Goal: Transaction & Acquisition: Complete application form

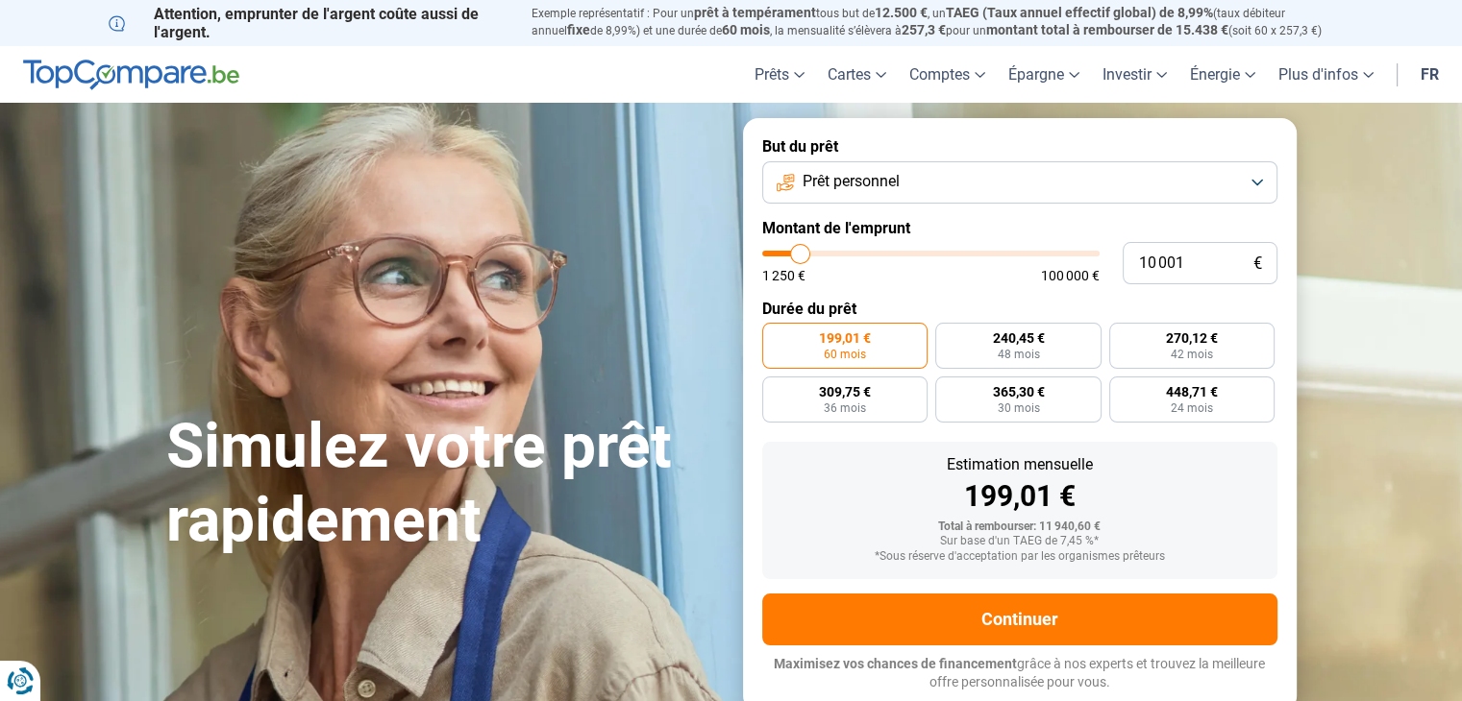
scroll to position [48, 0]
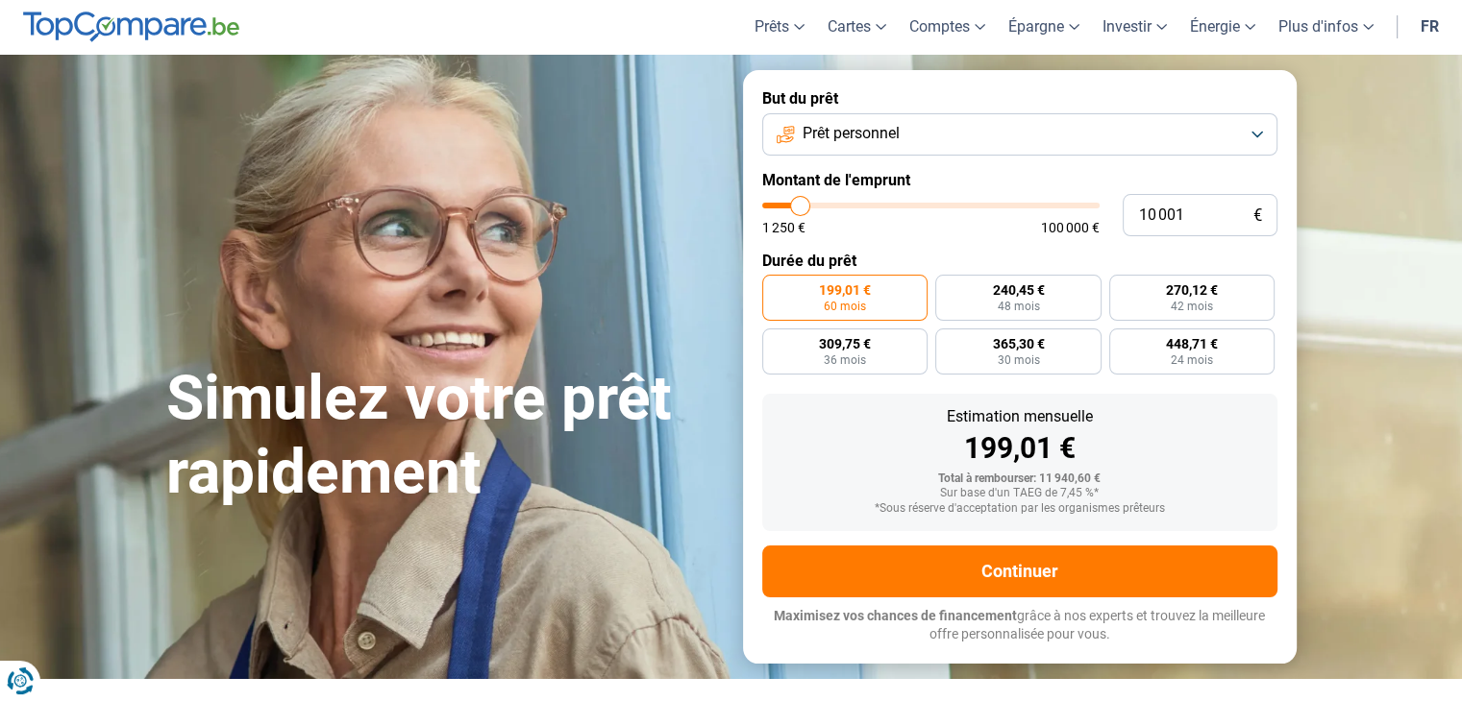
type input "29 250"
type input "29250"
click at [861, 207] on input "range" at bounding box center [930, 206] width 337 height 6
radio input "false"
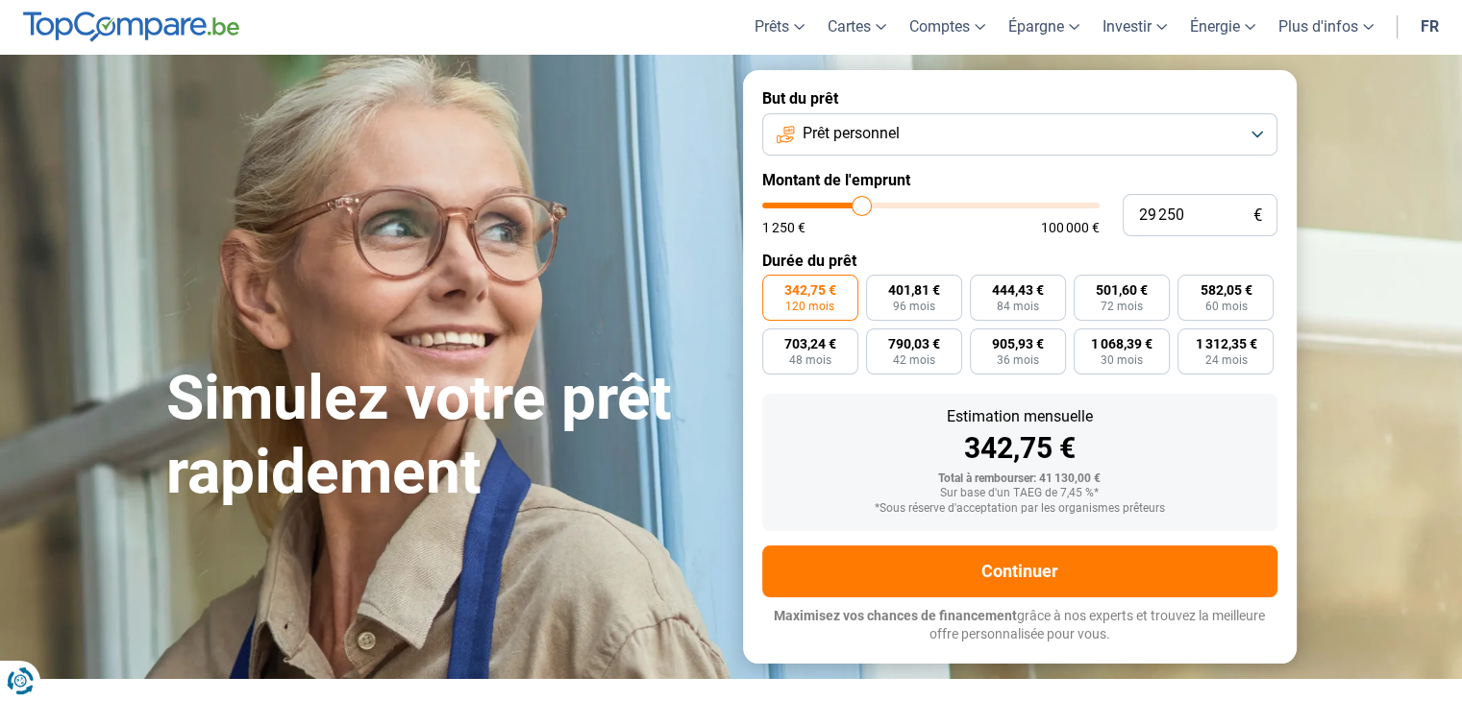
scroll to position [0, 0]
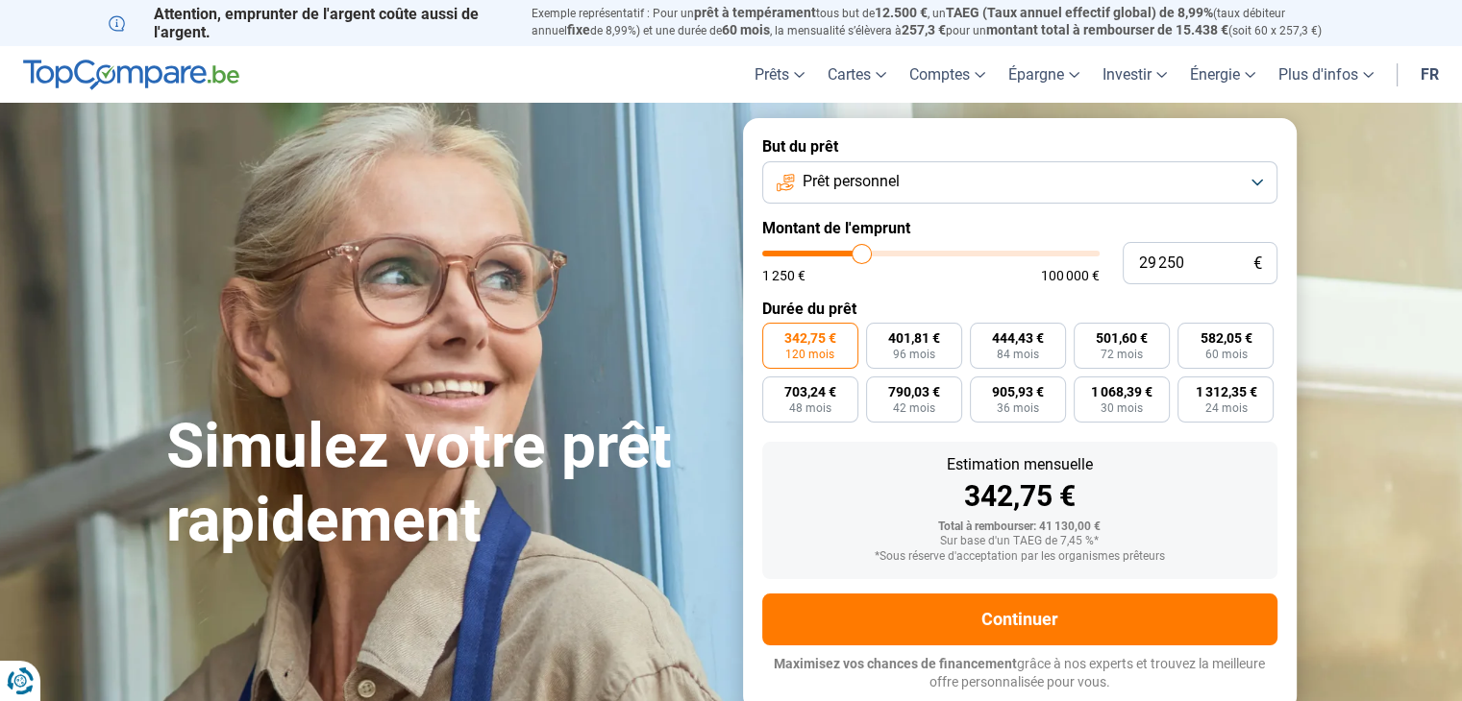
type input "19 500"
type input "19500"
click at [830, 251] on input "range" at bounding box center [930, 254] width 337 height 6
radio input "true"
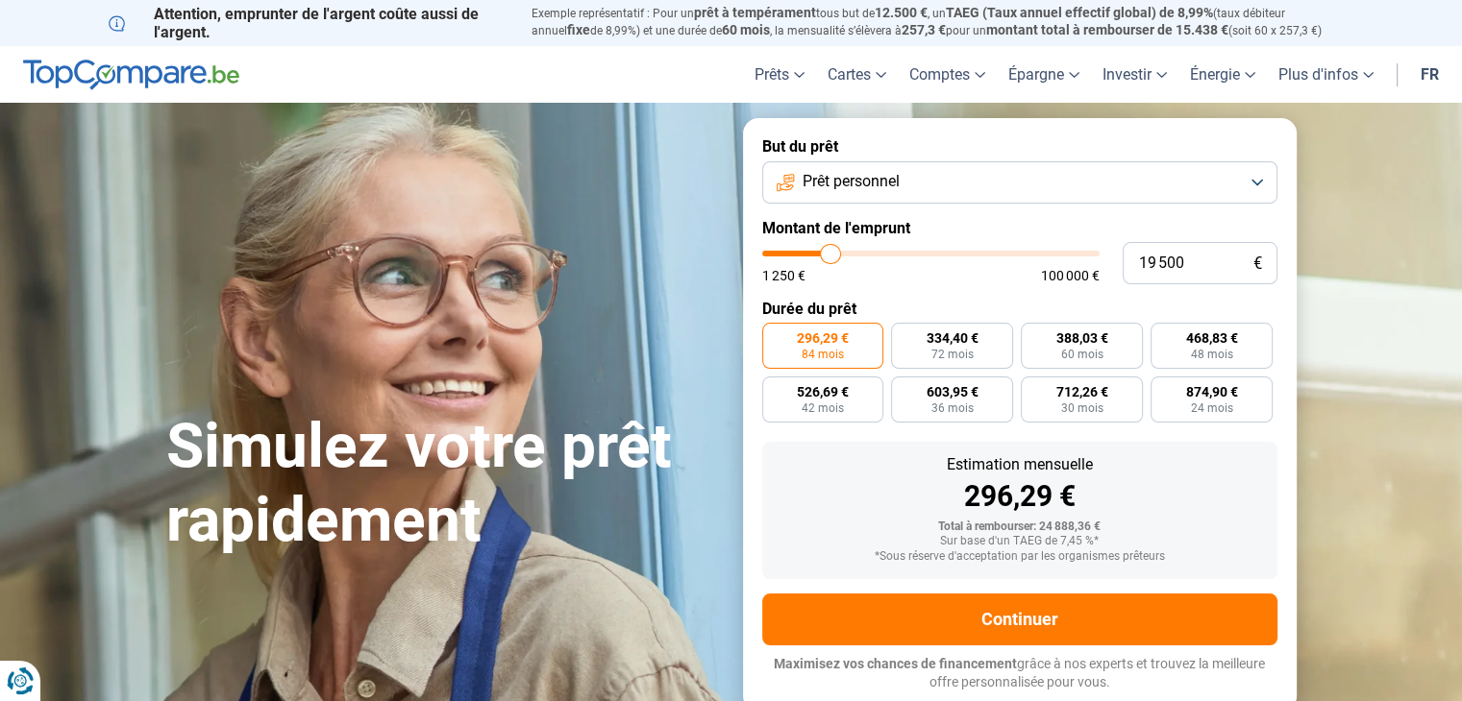
type input "24 750"
type input "24750"
click at [847, 251] on input "range" at bounding box center [930, 254] width 337 height 6
radio input "false"
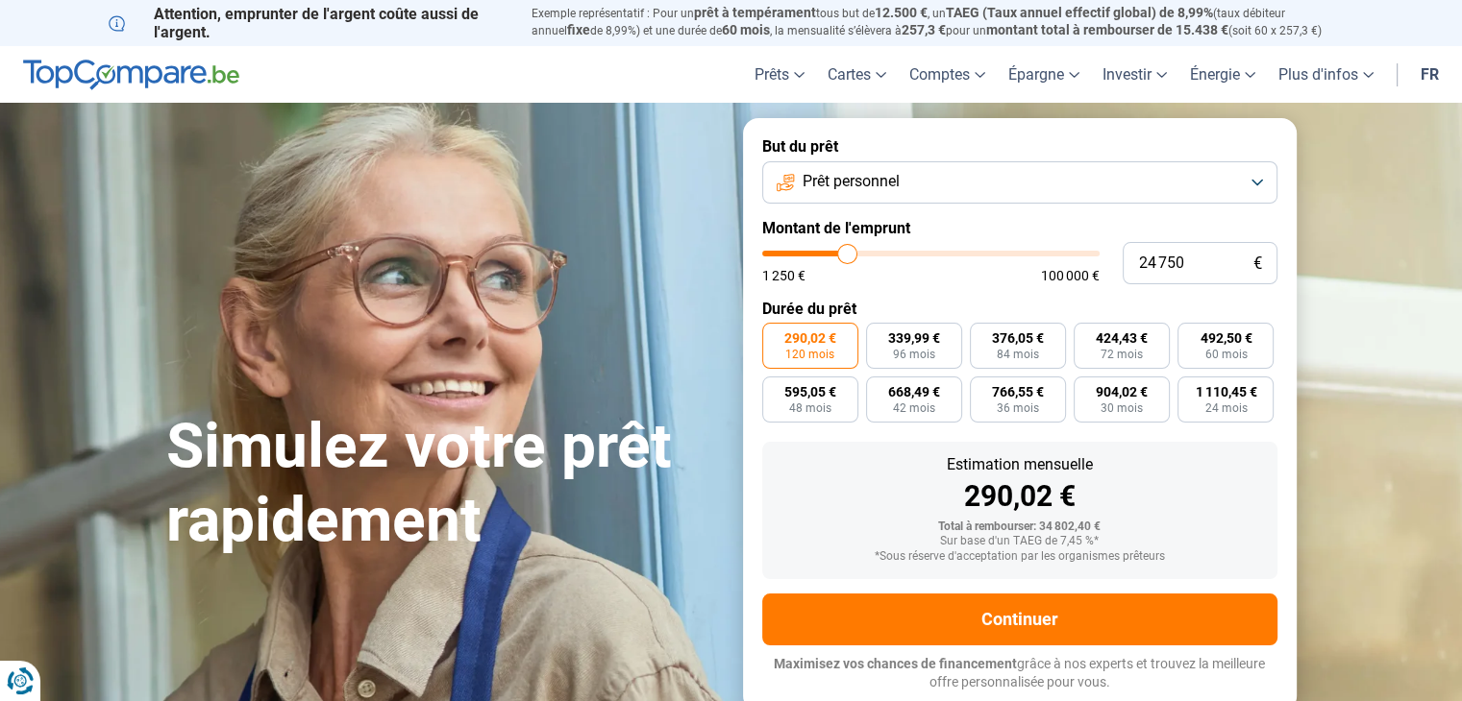
type input "29 250"
type input "29250"
click at [861, 252] on input "range" at bounding box center [930, 254] width 337 height 6
type input "19 000"
type input "19000"
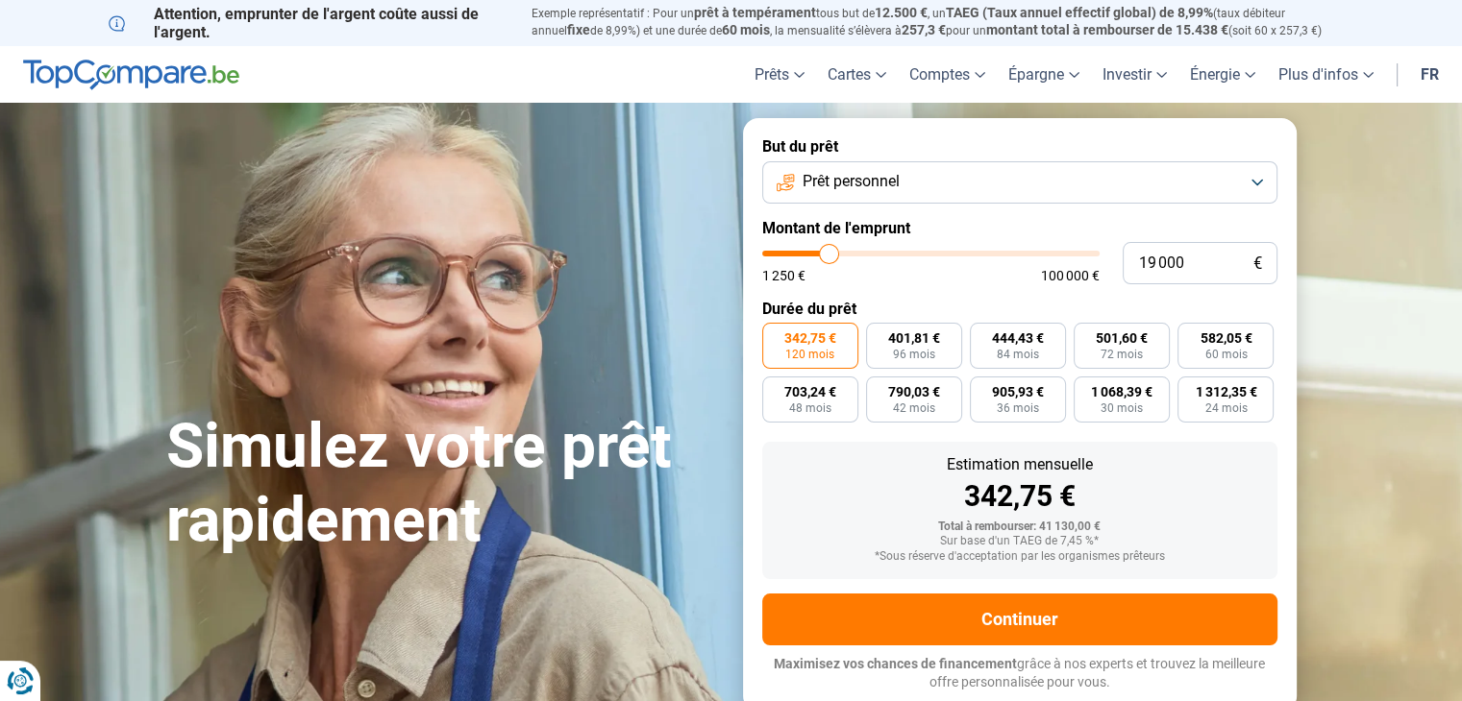
click at [828, 255] on input "range" at bounding box center [930, 254] width 337 height 6
radio input "true"
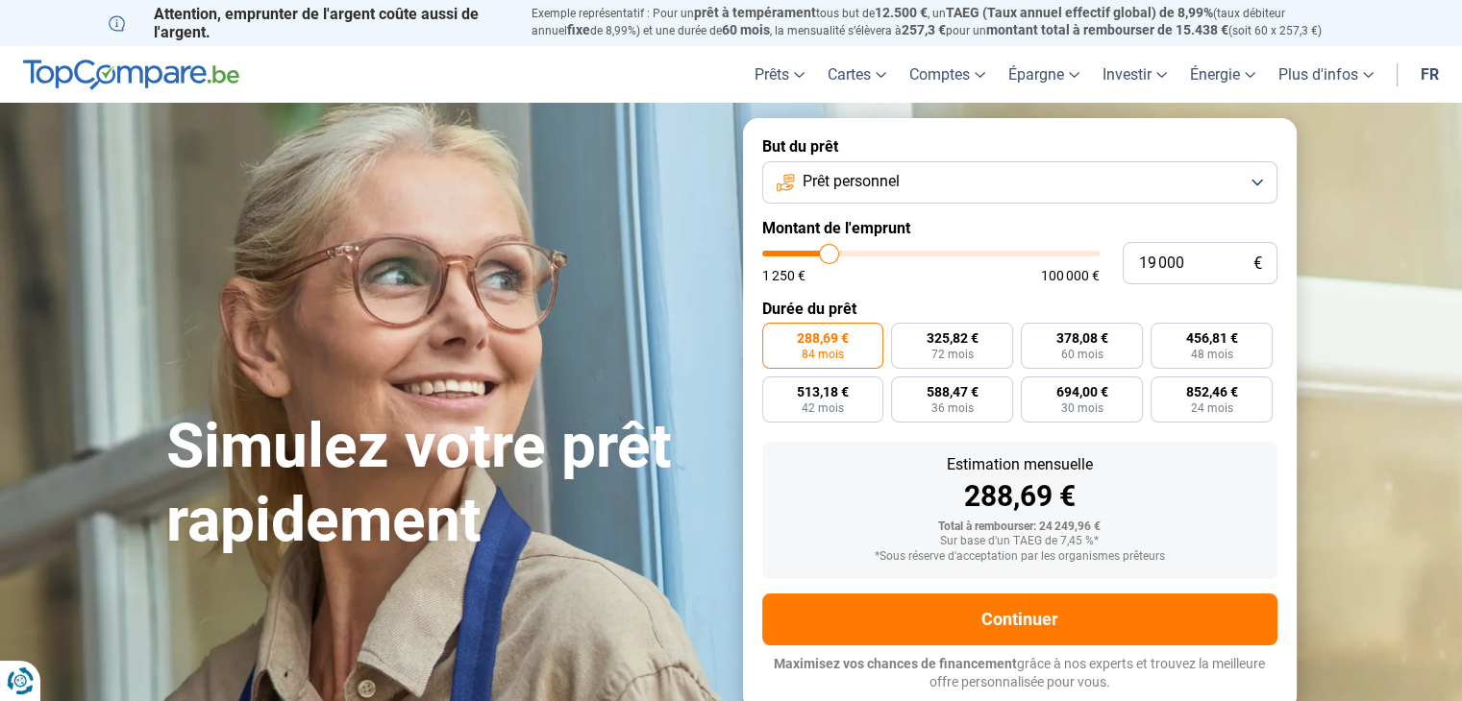
click at [828, 255] on input "range" at bounding box center [930, 254] width 337 height 6
type input "13 250"
type input "13250"
click at [810, 255] on input "range" at bounding box center [930, 254] width 337 height 6
radio input "true"
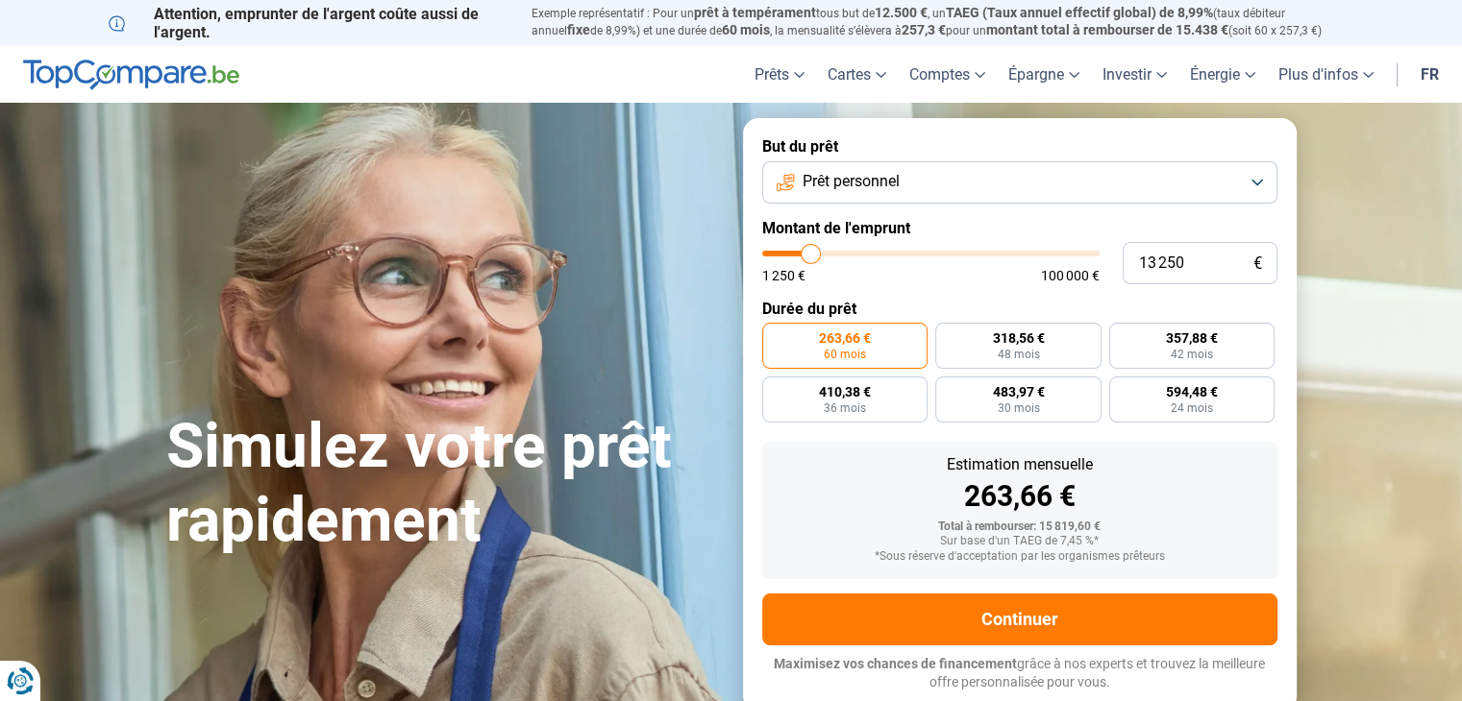
click at [810, 255] on input "range" at bounding box center [930, 254] width 337 height 6
click at [799, 255] on input "range" at bounding box center [930, 254] width 337 height 6
type input "7 000"
type input "7000"
click at [790, 255] on input "range" at bounding box center [930, 254] width 337 height 6
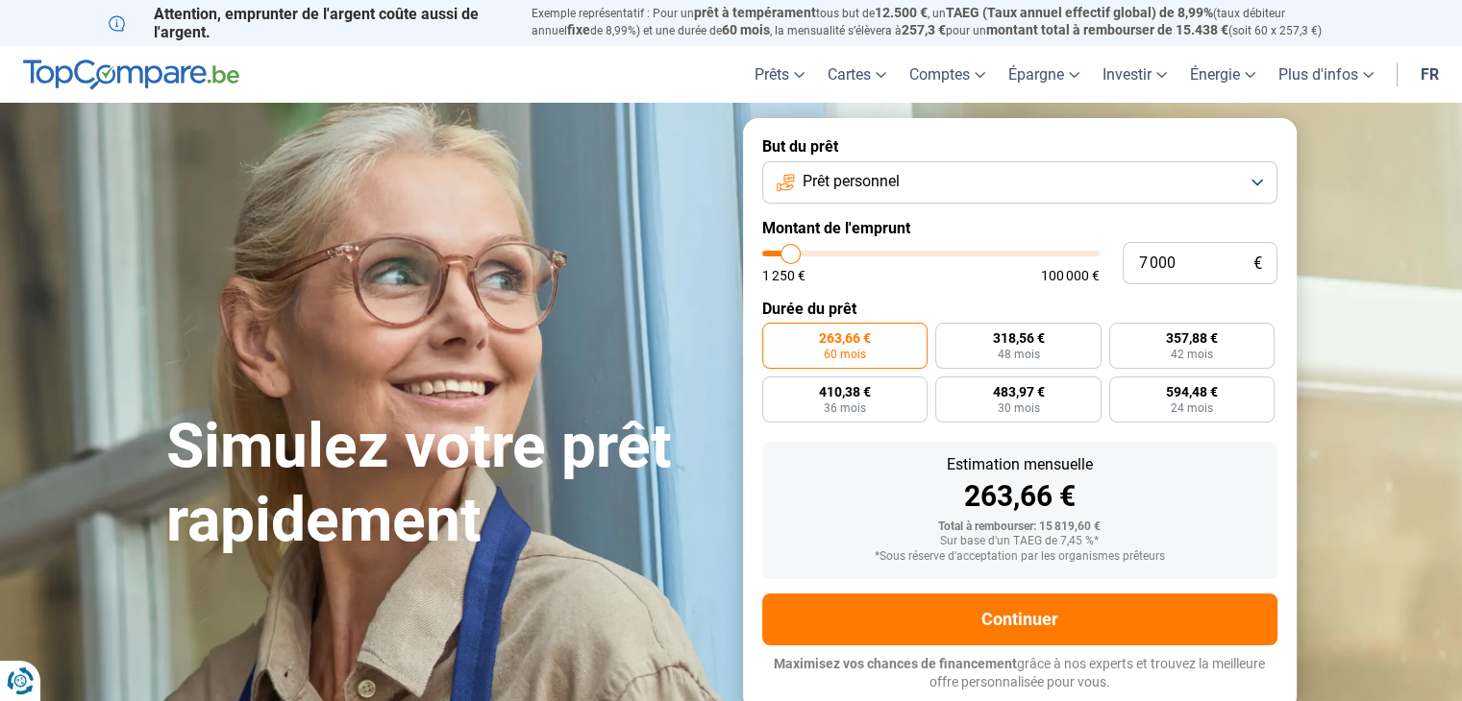
radio input "true"
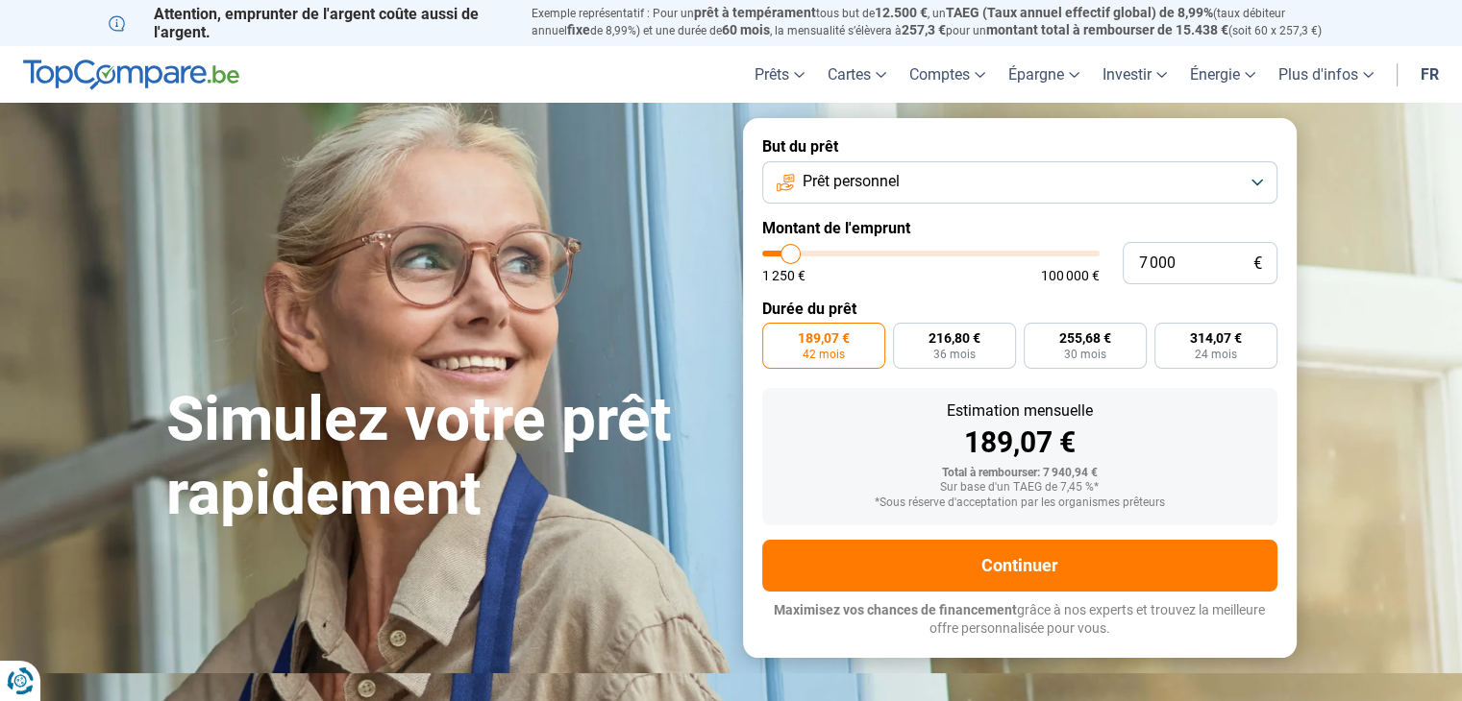
type input "10 500"
type input "10500"
click at [800, 254] on input "range" at bounding box center [930, 254] width 337 height 6
radio input "false"
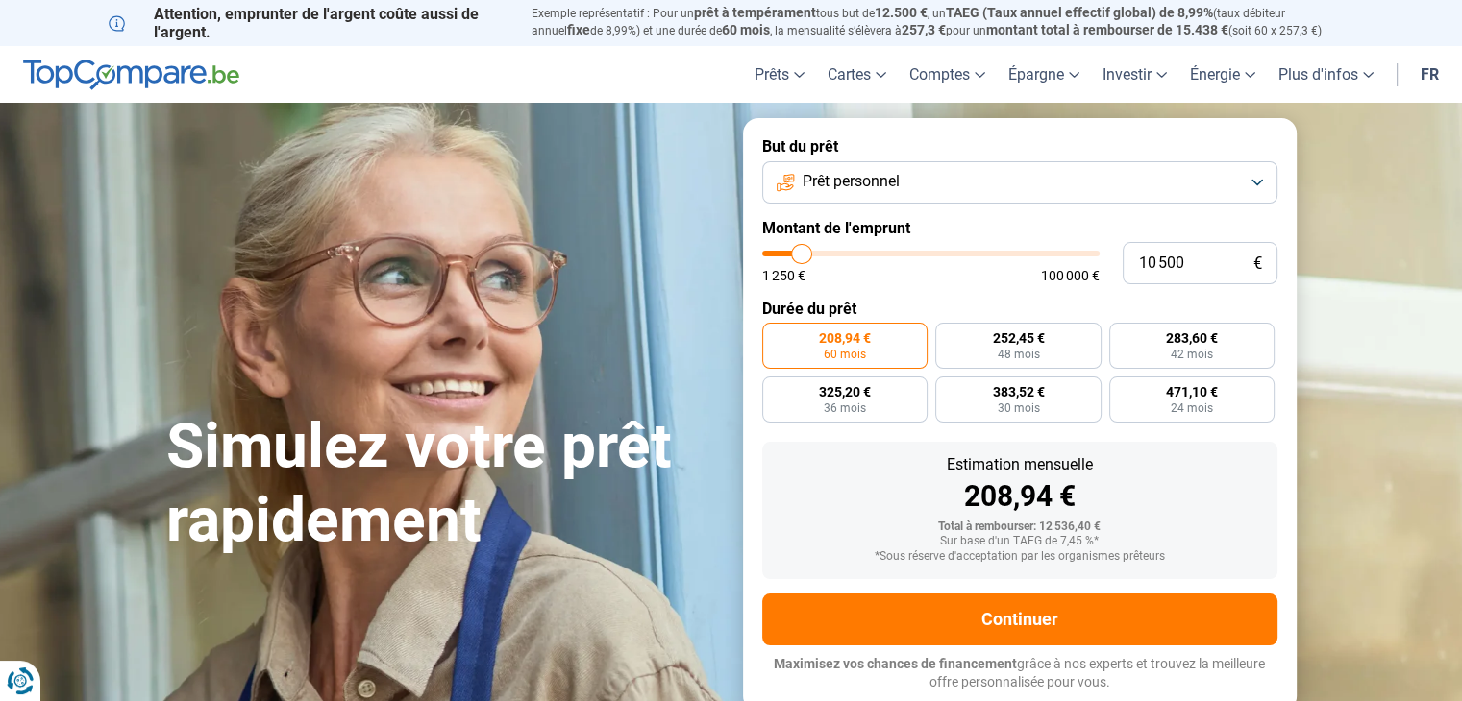
click at [799, 253] on input "range" at bounding box center [930, 254] width 337 height 6
type input "6 500"
type input "6500"
click at [788, 253] on input "range" at bounding box center [930, 254] width 337 height 6
radio input "true"
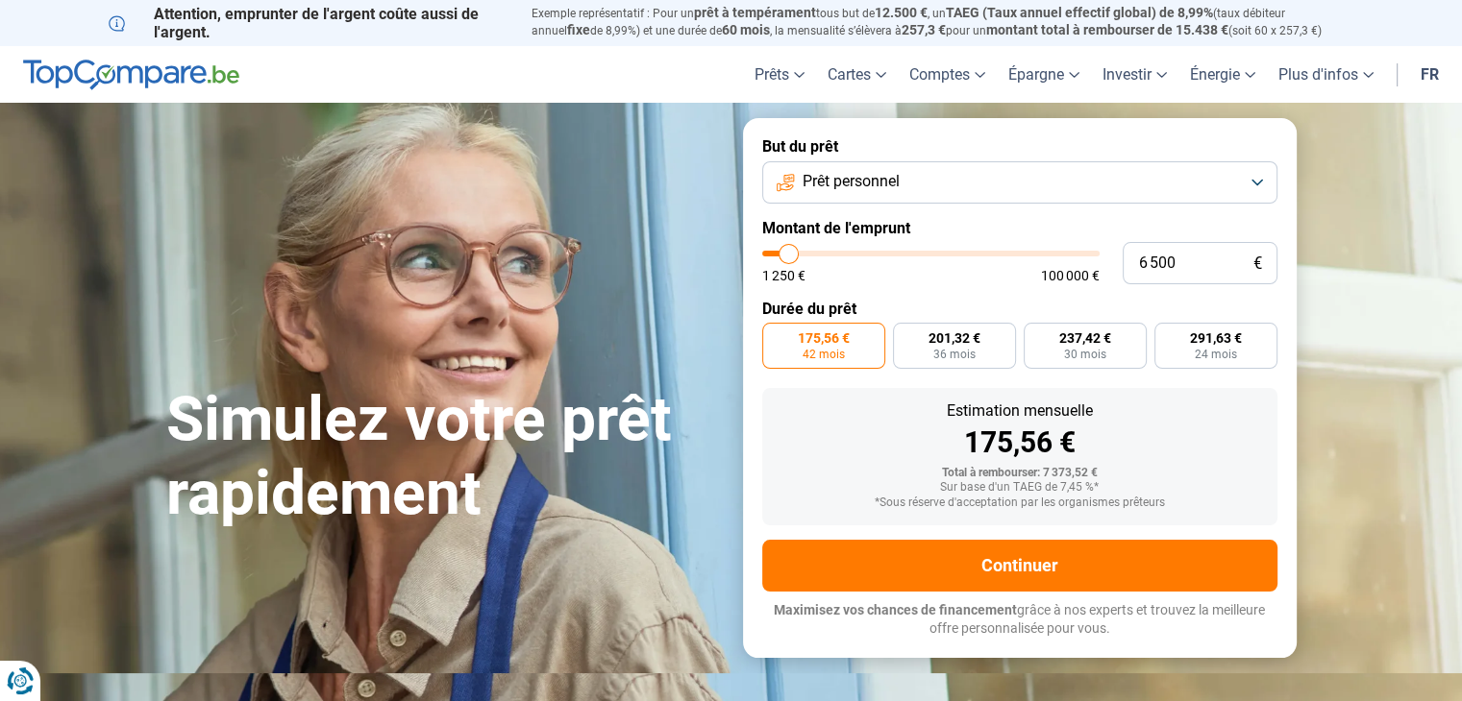
type input "10 000"
type input "10000"
click at [799, 255] on input "range" at bounding box center [930, 254] width 337 height 6
radio input "false"
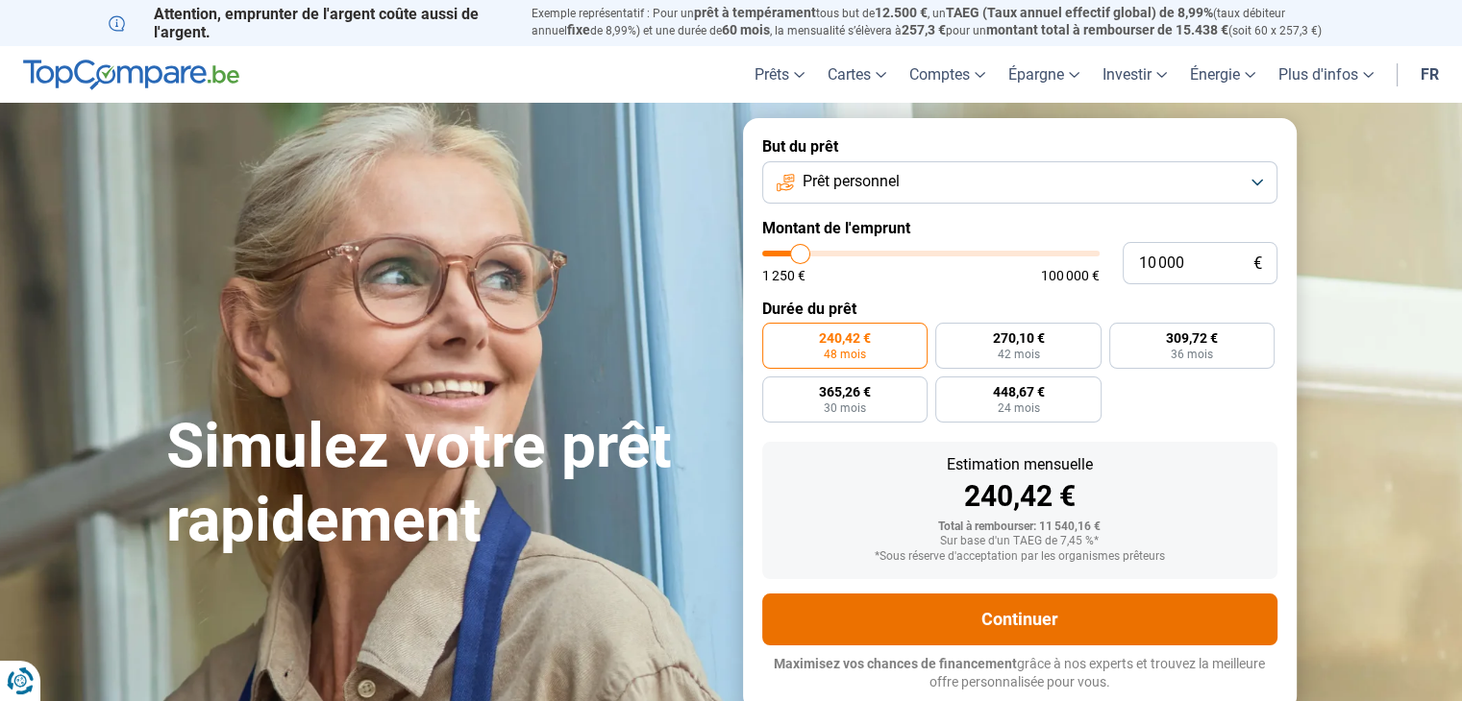
click at [1040, 619] on button "Continuer" at bounding box center [1019, 620] width 515 height 52
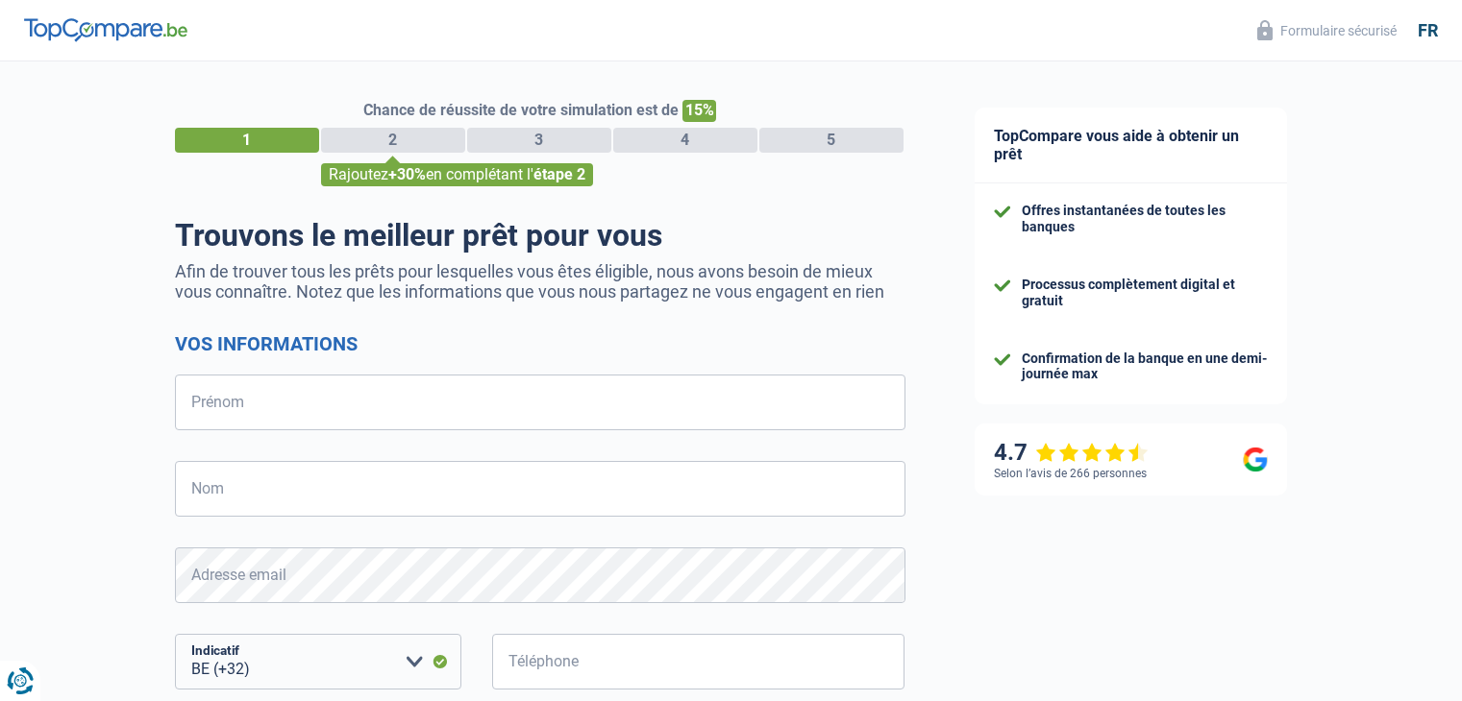
select select "32"
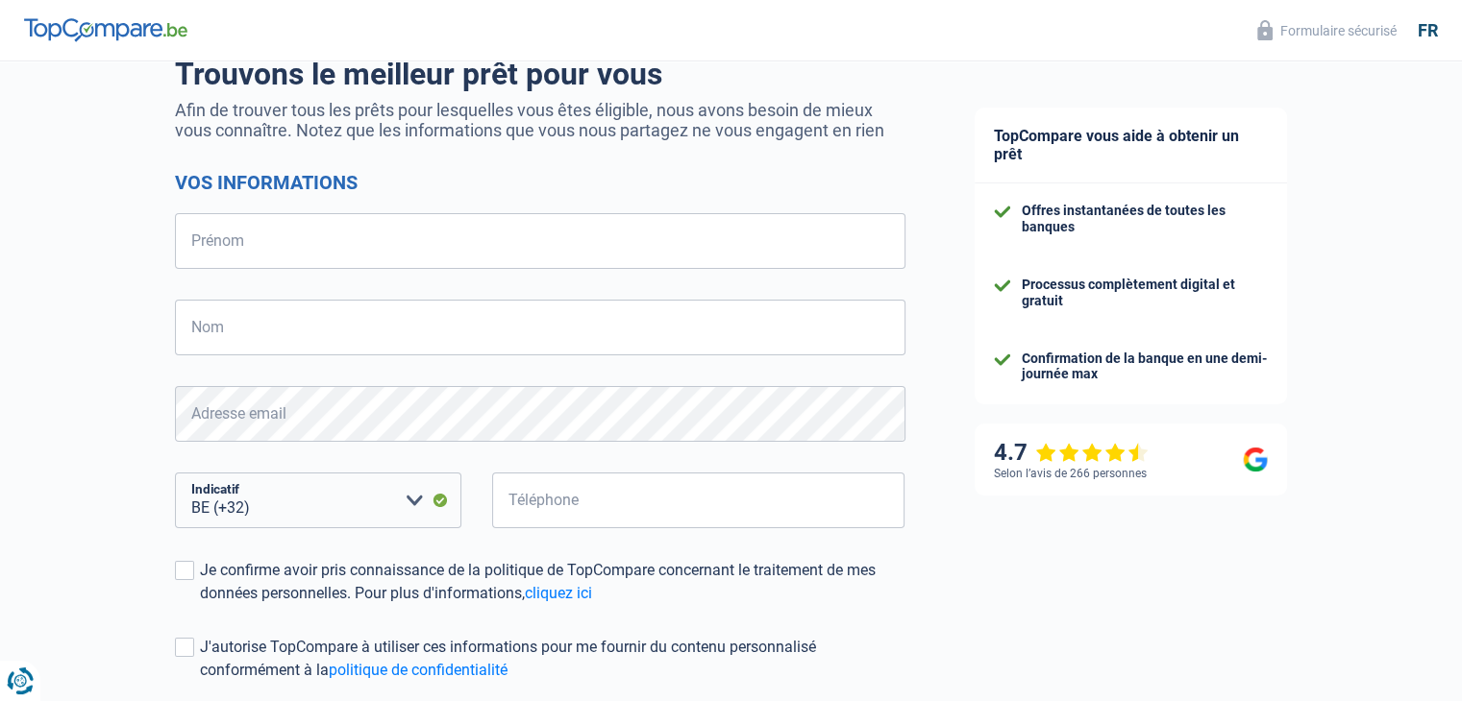
scroll to position [158, 0]
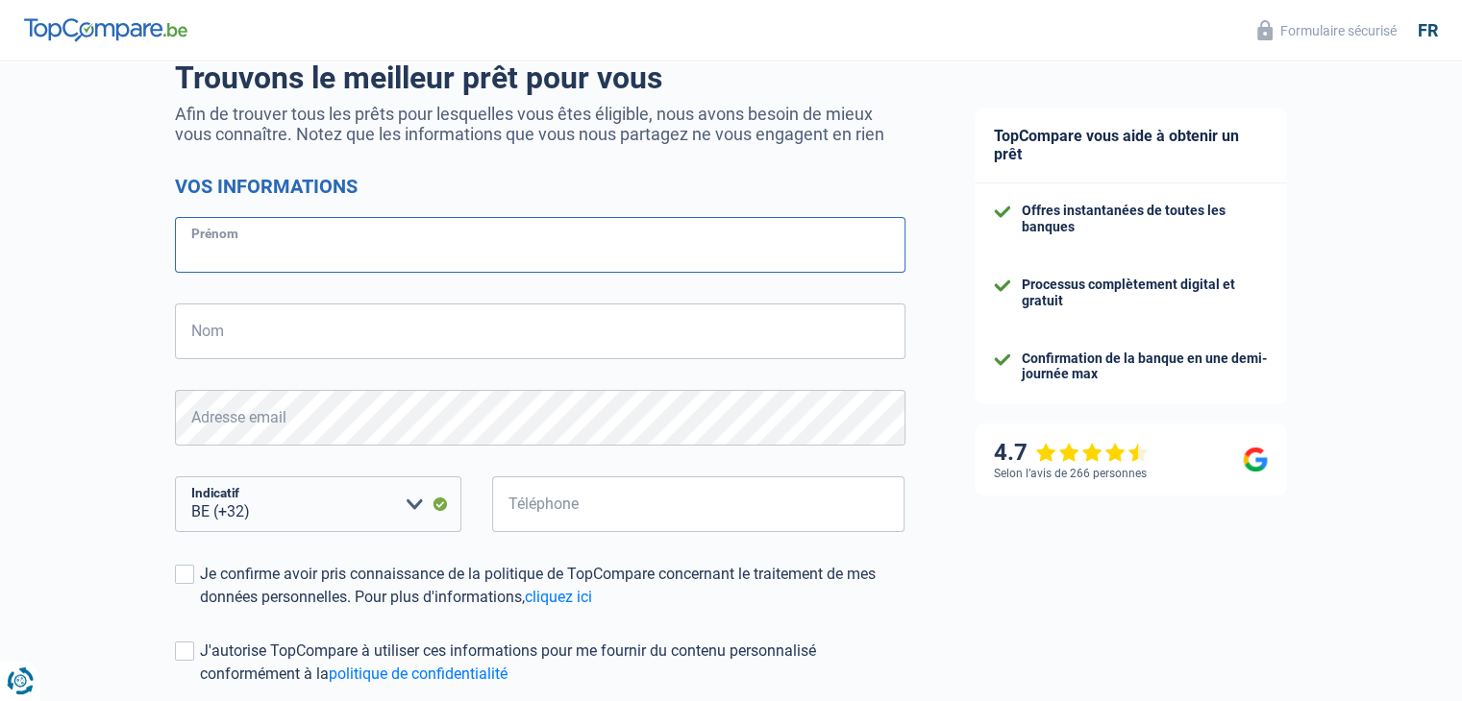
click at [620, 234] on input "Prénom" at bounding box center [540, 245] width 730 height 56
type input "Fernando"
type input "Ferreira Vieira"
type input "488812981"
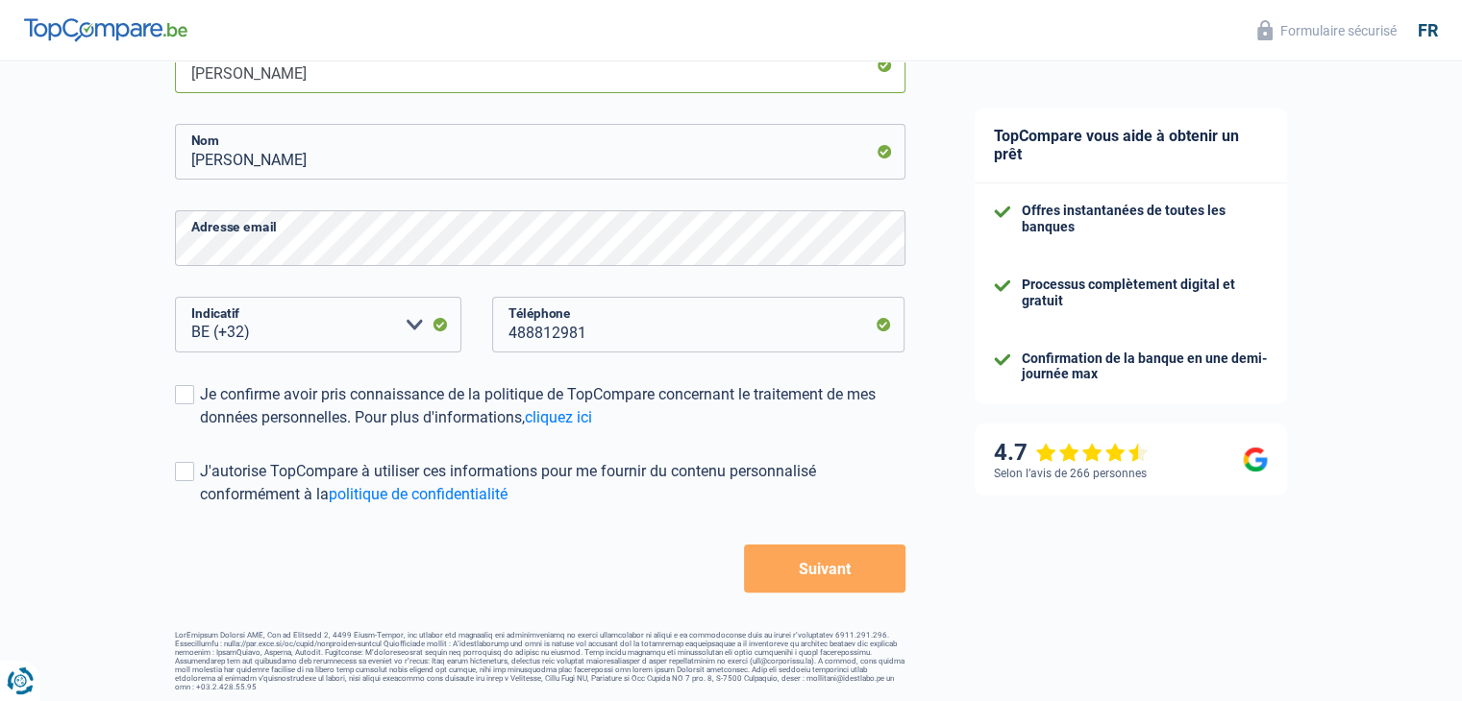
scroll to position [344, 0]
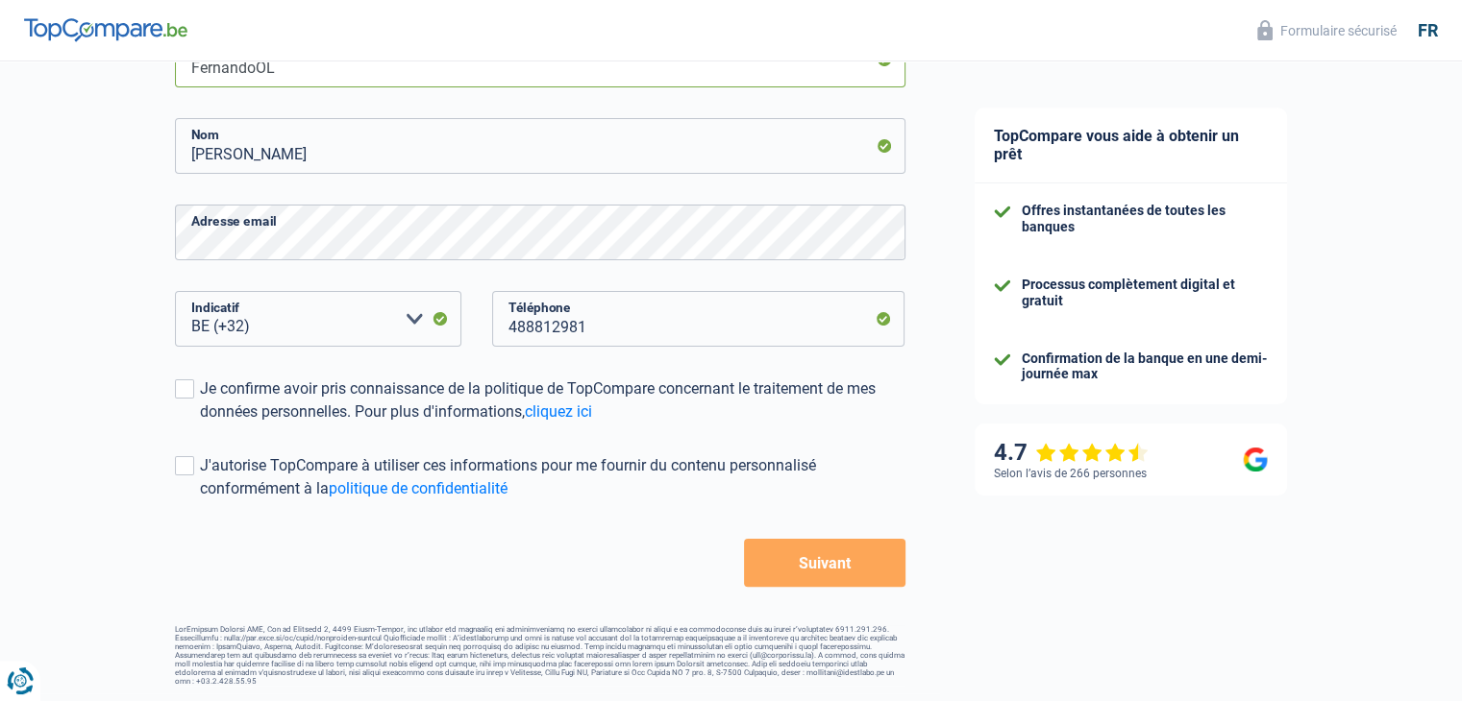
type input "FernandoOL"
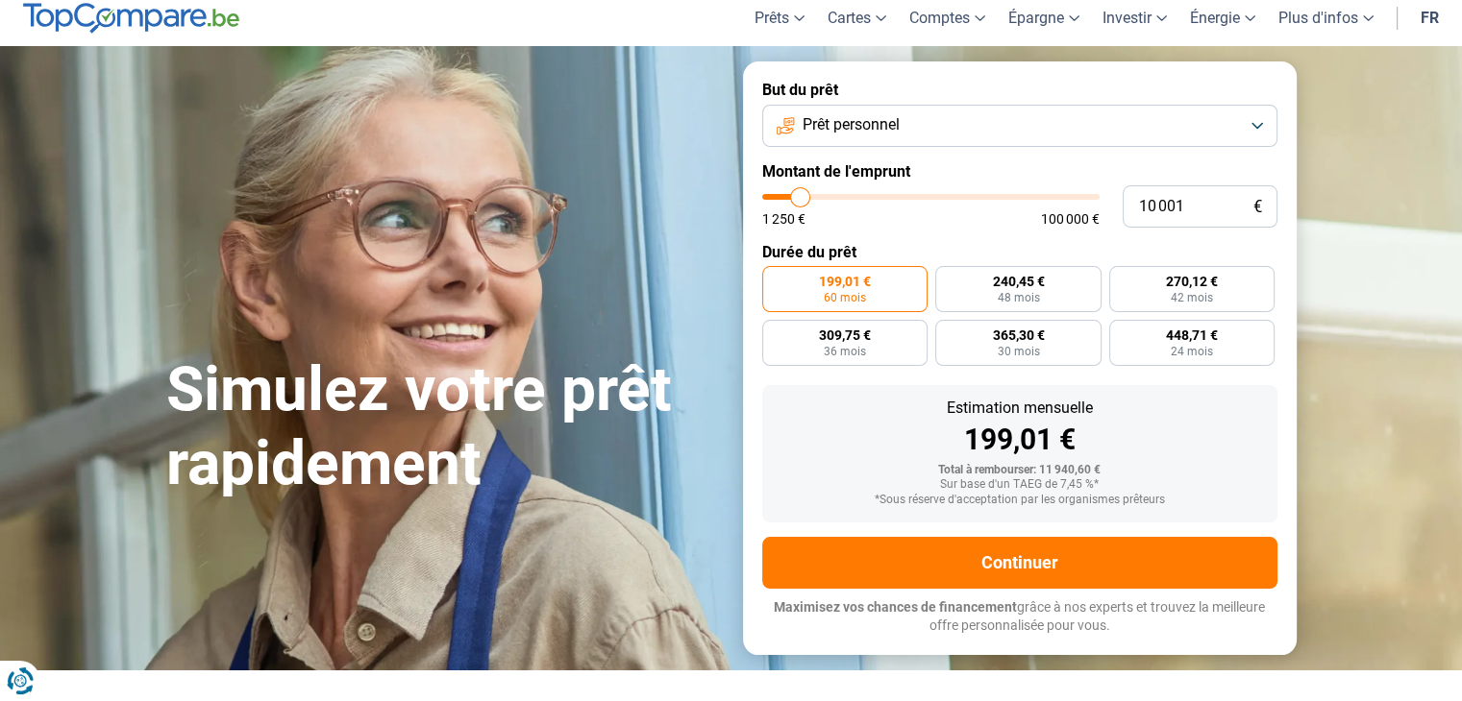
scroll to position [173, 0]
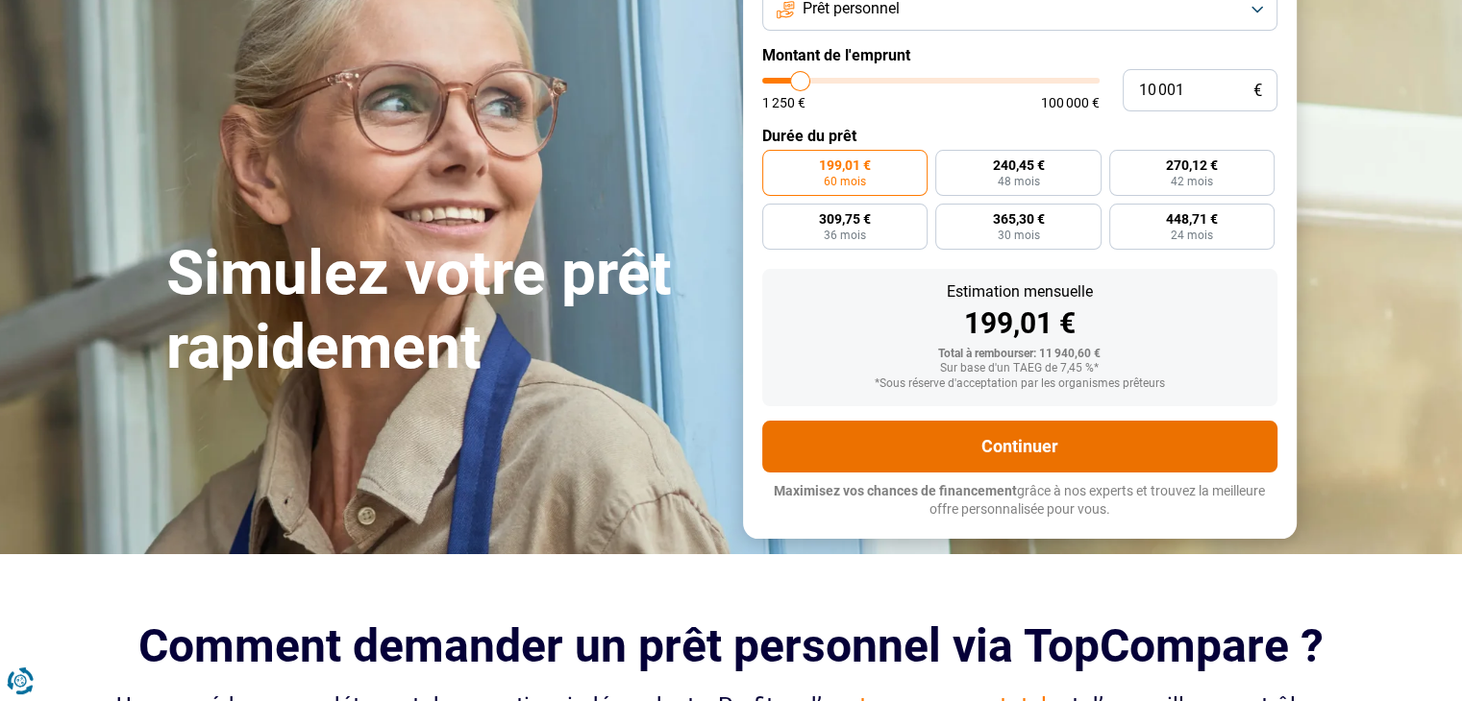
click at [1021, 436] on button "Continuer" at bounding box center [1019, 447] width 515 height 52
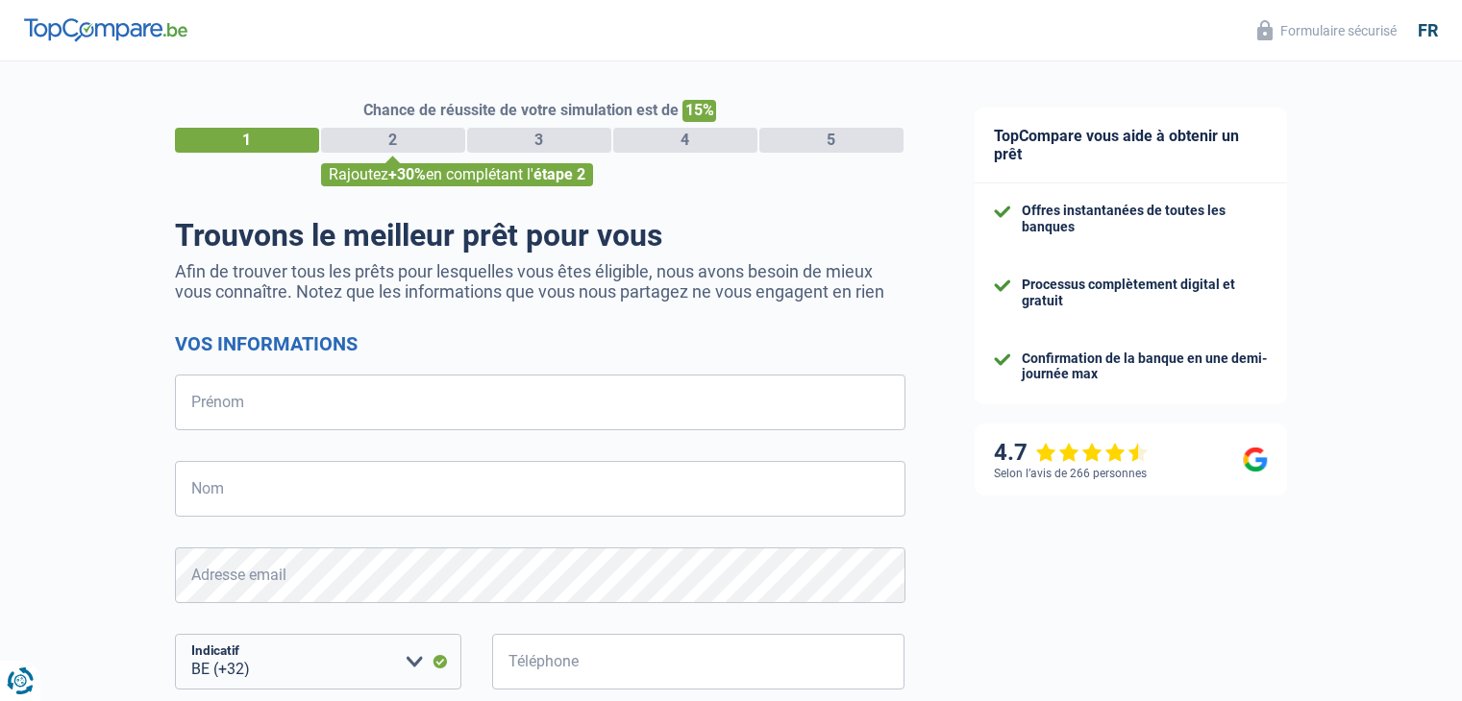
select select "32"
click at [584, 428] on input "Prénom" at bounding box center [540, 403] width 730 height 56
type input "Fernando"
type input "Ferreira Vieira"
type input "488812981"
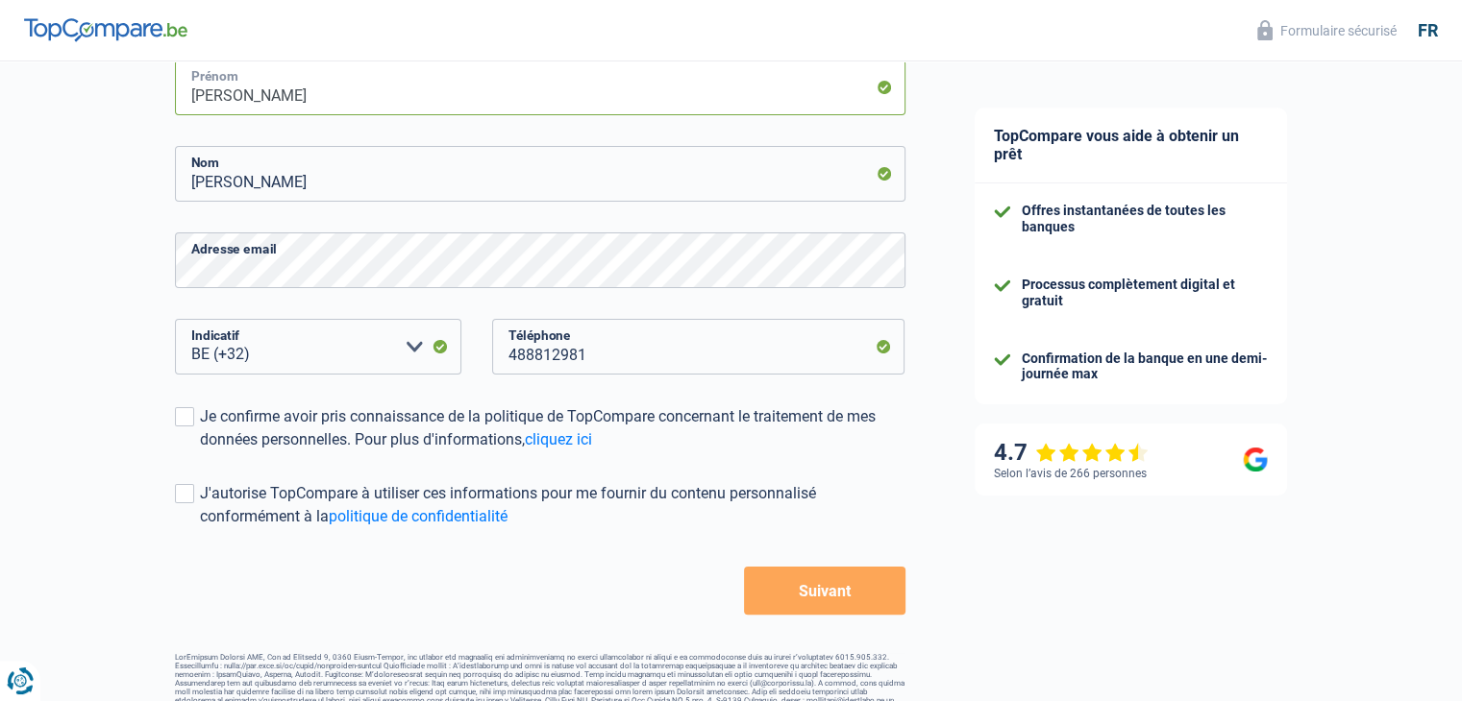
scroll to position [344, 0]
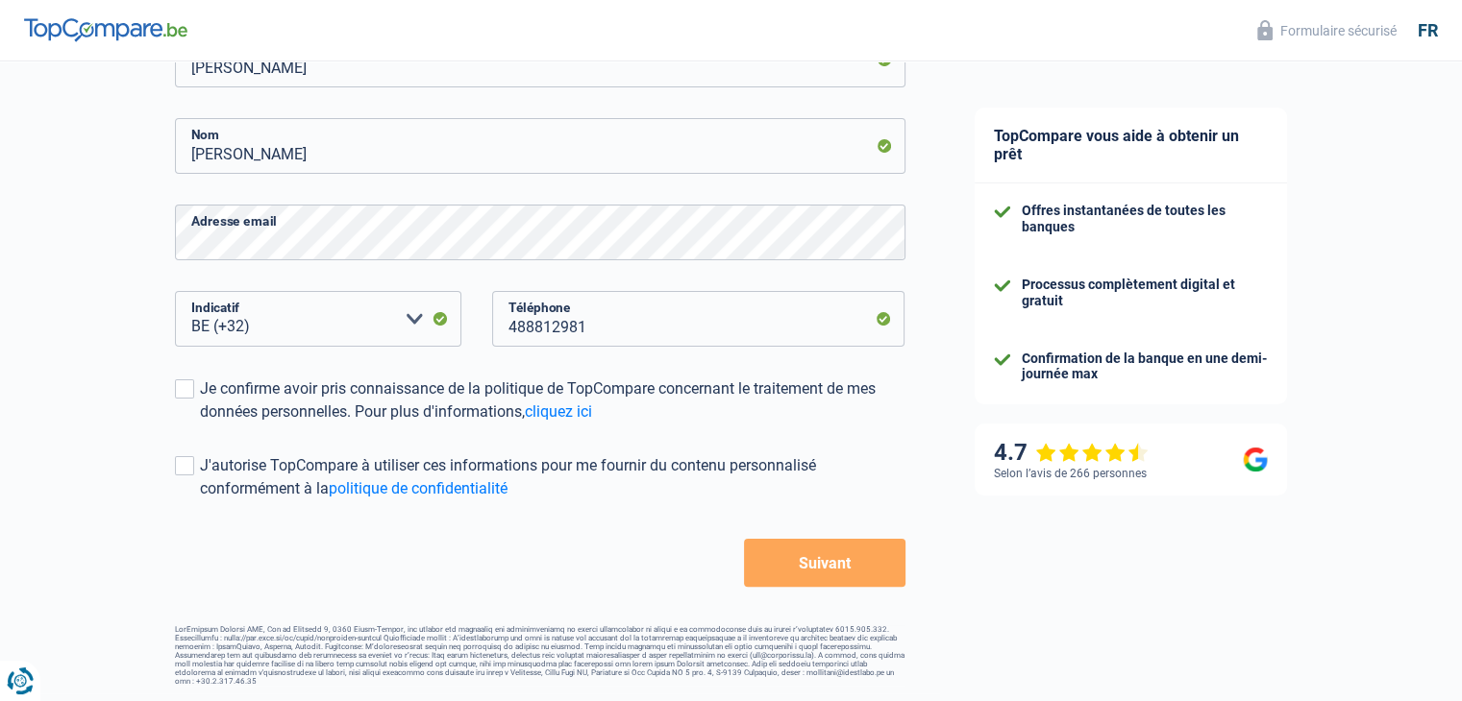
click at [842, 561] on button "Suivant" at bounding box center [824, 563] width 160 height 48
click at [826, 570] on button "Suivant" at bounding box center [824, 563] width 160 height 48
click at [283, 355] on div "BE (+32) LU (+352) Veuillez sélectionner une option Indicatif" at bounding box center [318, 334] width 316 height 86
click at [184, 381] on span at bounding box center [184, 389] width 19 height 19
click at [200, 424] on input "Je confirme avoir pris connaissance de la politique de TopCompare concernant le…" at bounding box center [200, 424] width 0 height 0
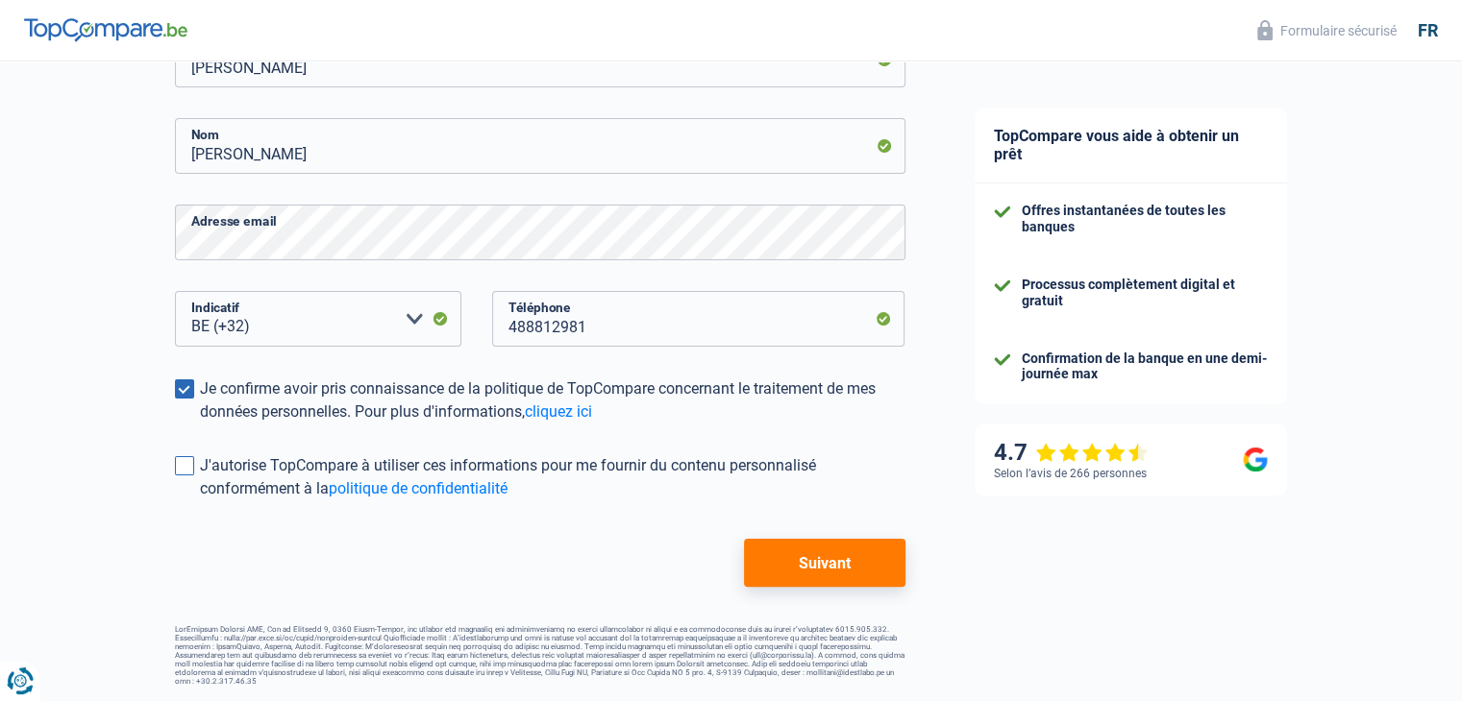
click at [181, 467] on span at bounding box center [184, 465] width 19 height 19
click at [200, 501] on input "J'autorise TopCompare à utiliser ces informations pour me fournir du contenu pe…" at bounding box center [200, 501] width 0 height 0
click at [835, 570] on button "Suivant" at bounding box center [824, 563] width 160 height 48
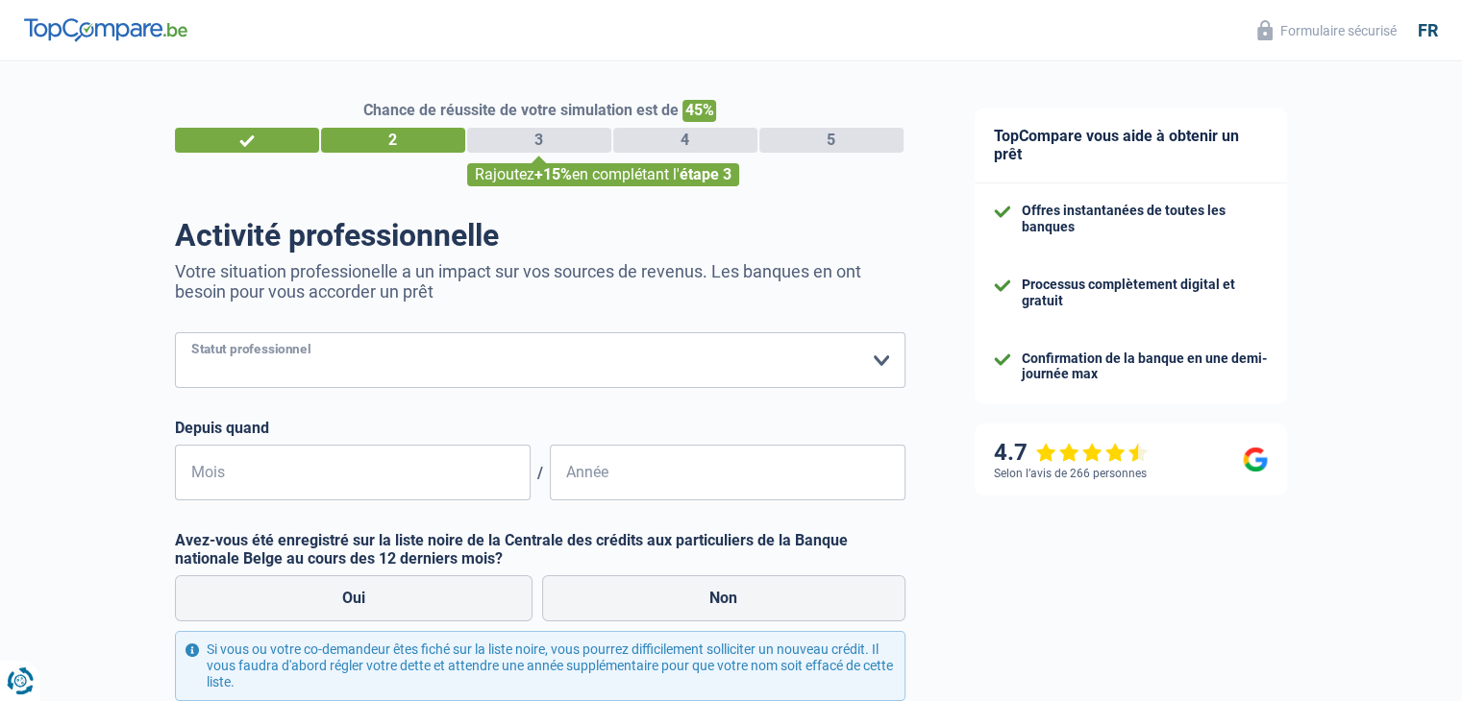
click at [879, 370] on select "Ouvrier Employé privé Employé public Invalide Indépendant Pensionné Chômeur Mut…" at bounding box center [540, 360] width 730 height 56
select select "independent"
click at [175, 333] on select "Ouvrier Employé privé Employé public Invalide Indépendant Pensionné Chômeur Mut…" at bounding box center [540, 360] width 730 height 56
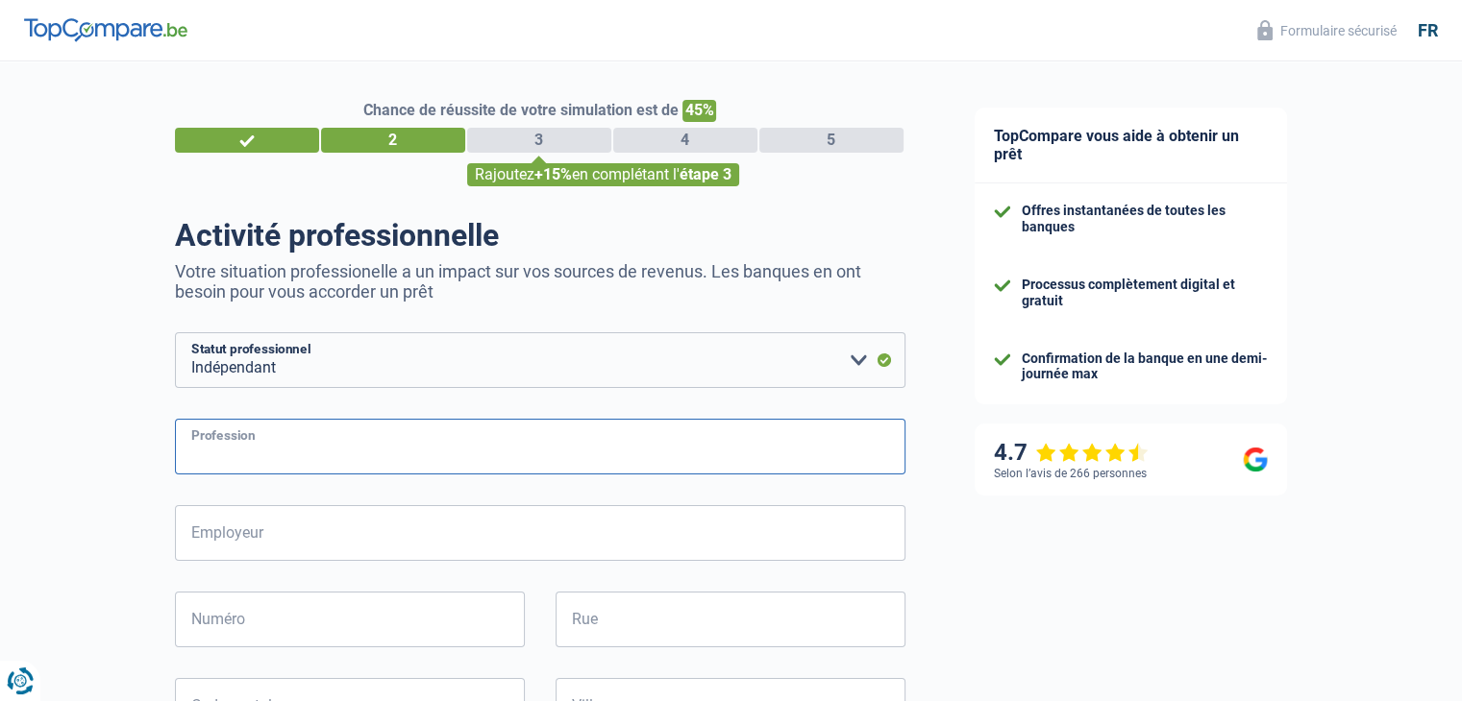
click at [757, 443] on input "Profession" at bounding box center [540, 447] width 730 height 56
click at [875, 449] on input "Serrurier" at bounding box center [540, 447] width 730 height 56
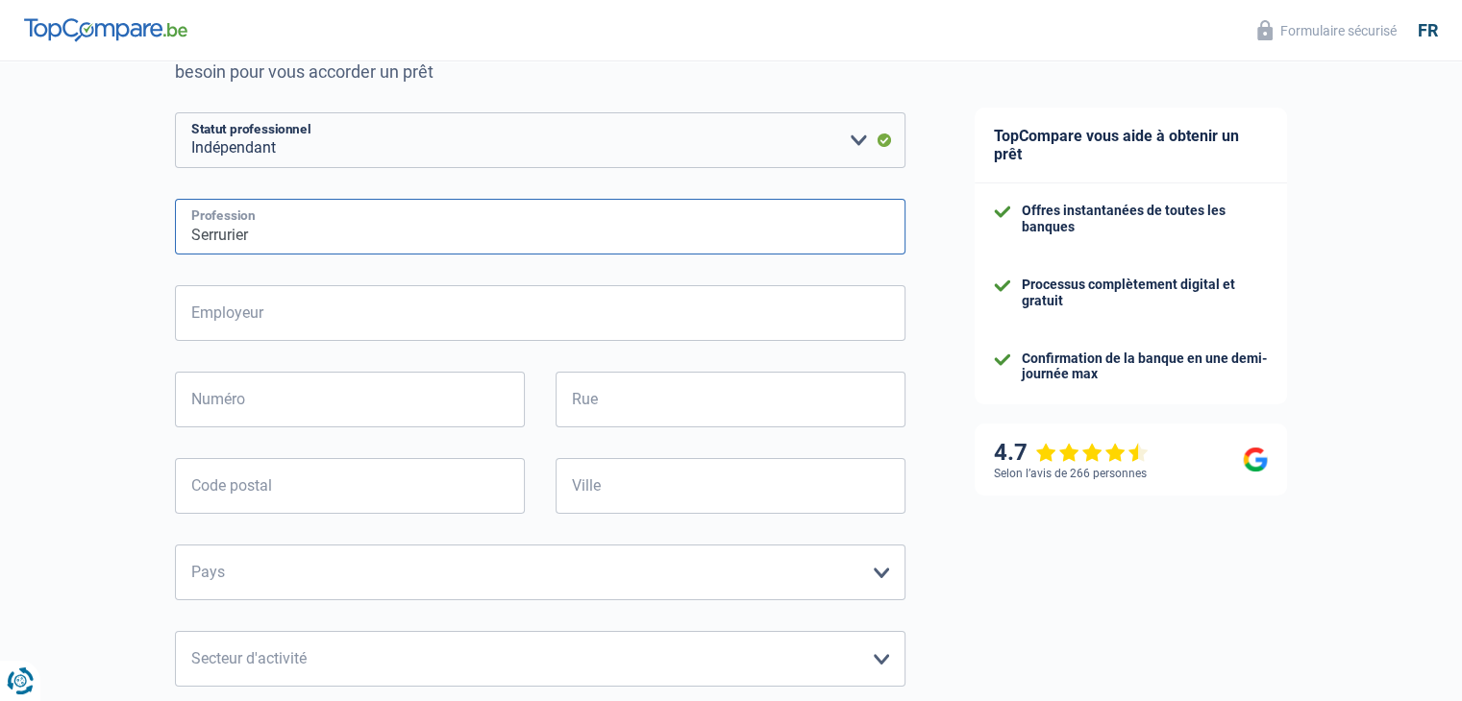
scroll to position [239, 0]
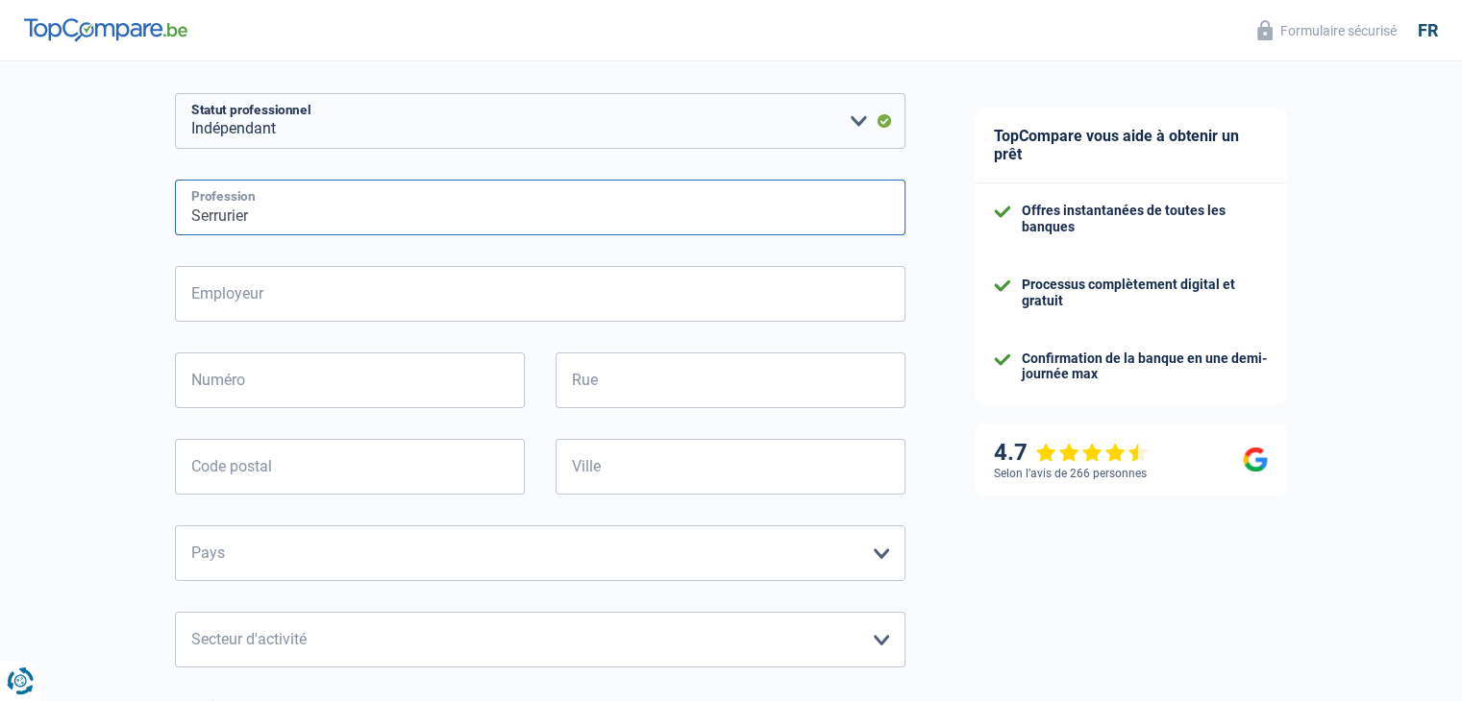
type input "Serrurier"
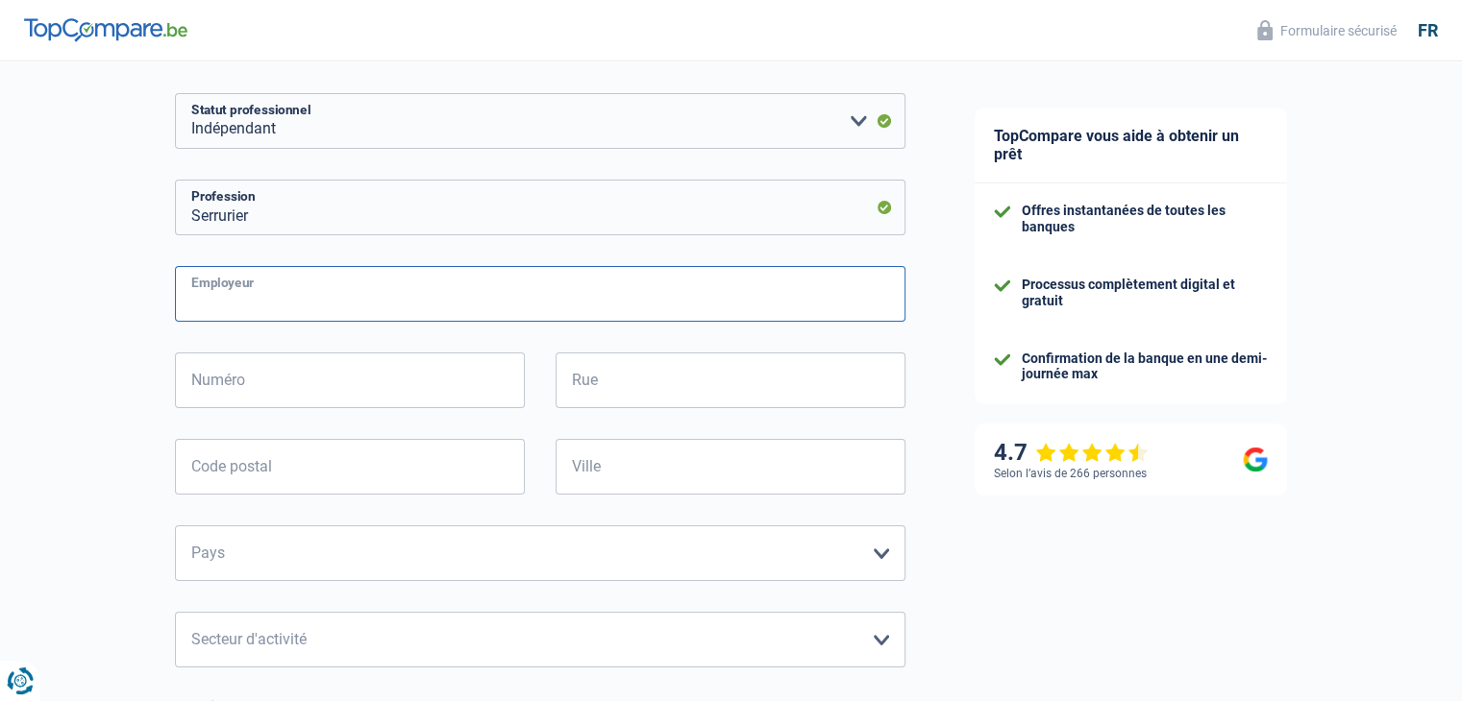
click at [759, 295] on input "Employeur" at bounding box center [540, 294] width 730 height 56
type input "Ferreira Vieira Fernando"
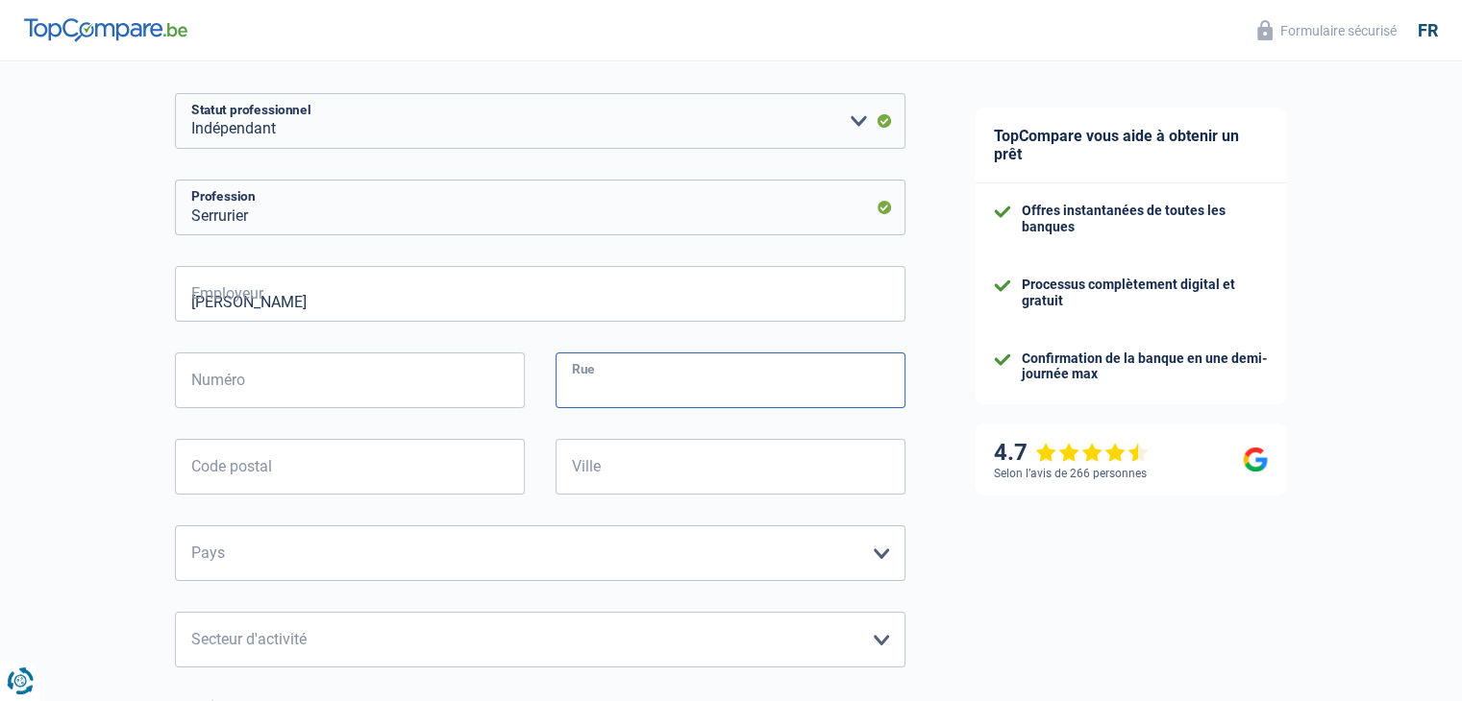
type input "Rue la Bruyère St - Martin 46"
type input "1320"
type input "Beauvechain"
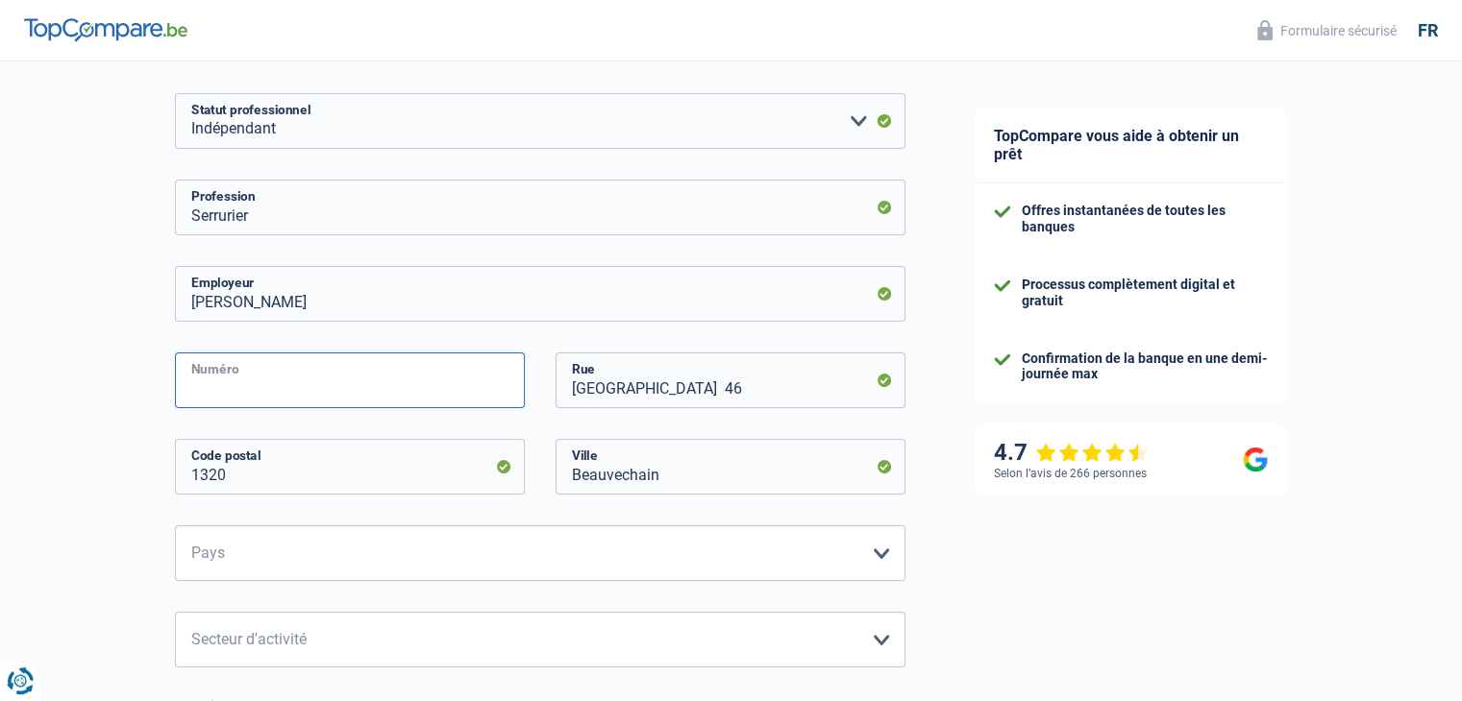
type input "46"
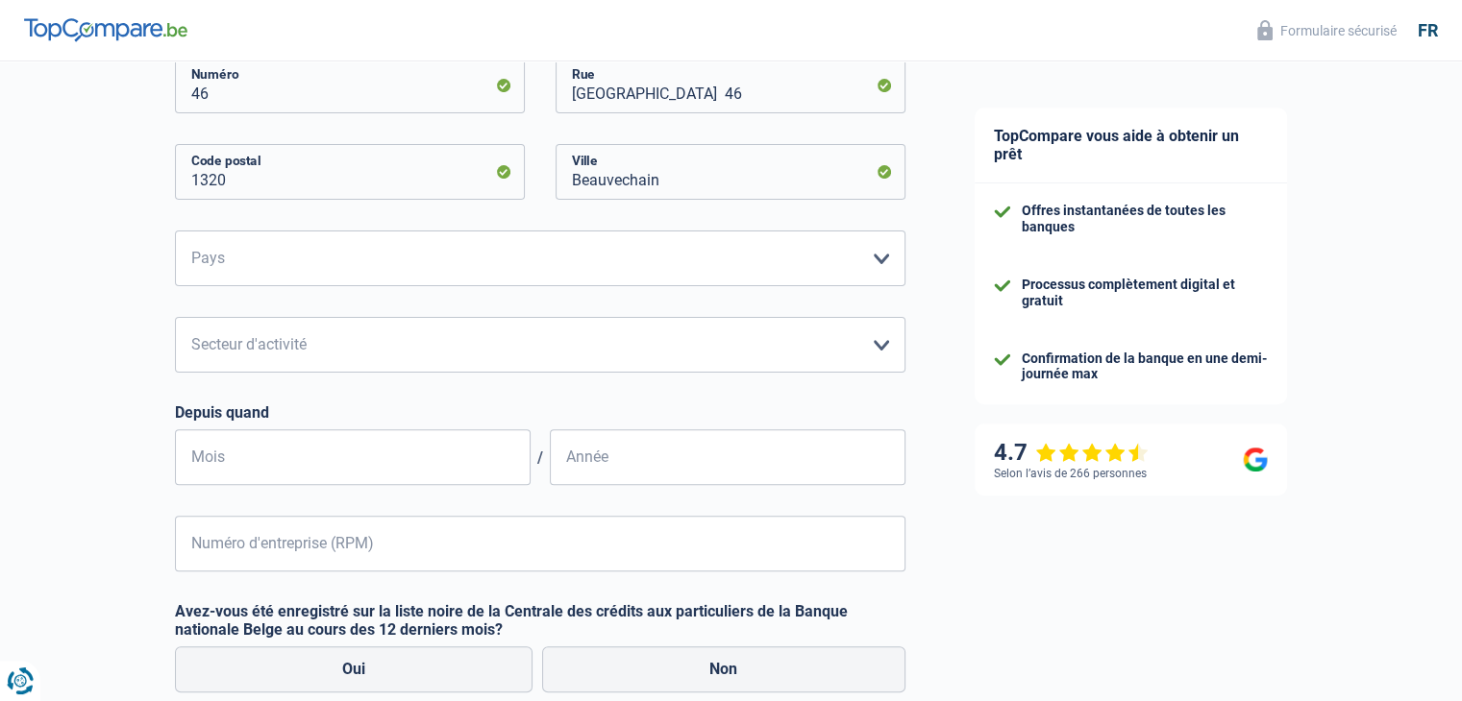
scroll to position [538, 0]
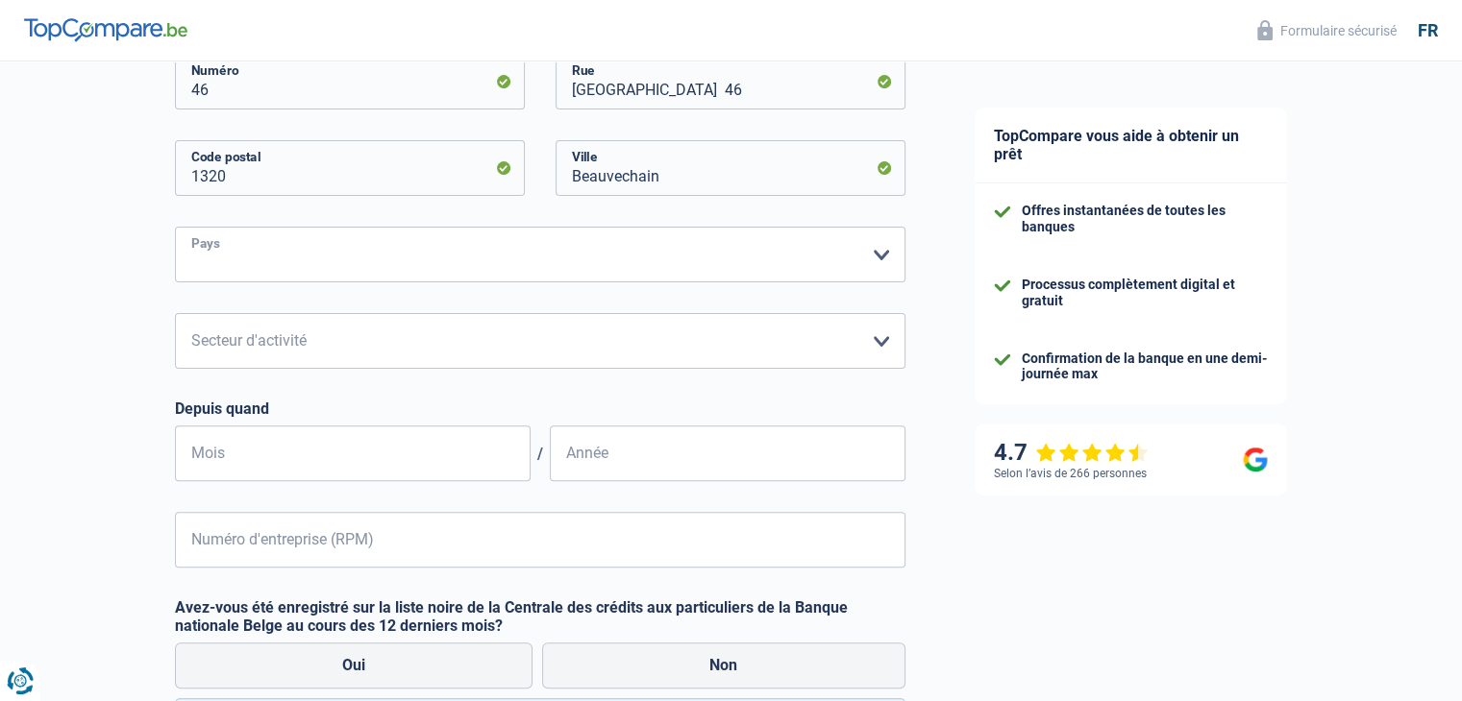
click at [881, 254] on select "Belgique Luxembourg Veuillez sélectionner une option" at bounding box center [540, 255] width 730 height 56
select select "BE"
click at [175, 228] on select "Belgique Luxembourg Veuillez sélectionner une option" at bounding box center [540, 255] width 730 height 56
click at [884, 345] on select "Agriculture/Pêche Industrie Horeca Courier/Fitness/Taxi Construction Banques/As…" at bounding box center [540, 341] width 730 height 56
click at [80, 346] on div "Chance de réussite de votre simulation est de 45% 1 2 3 4 5 Rajoutez +15% en co…" at bounding box center [470, 239] width 940 height 1446
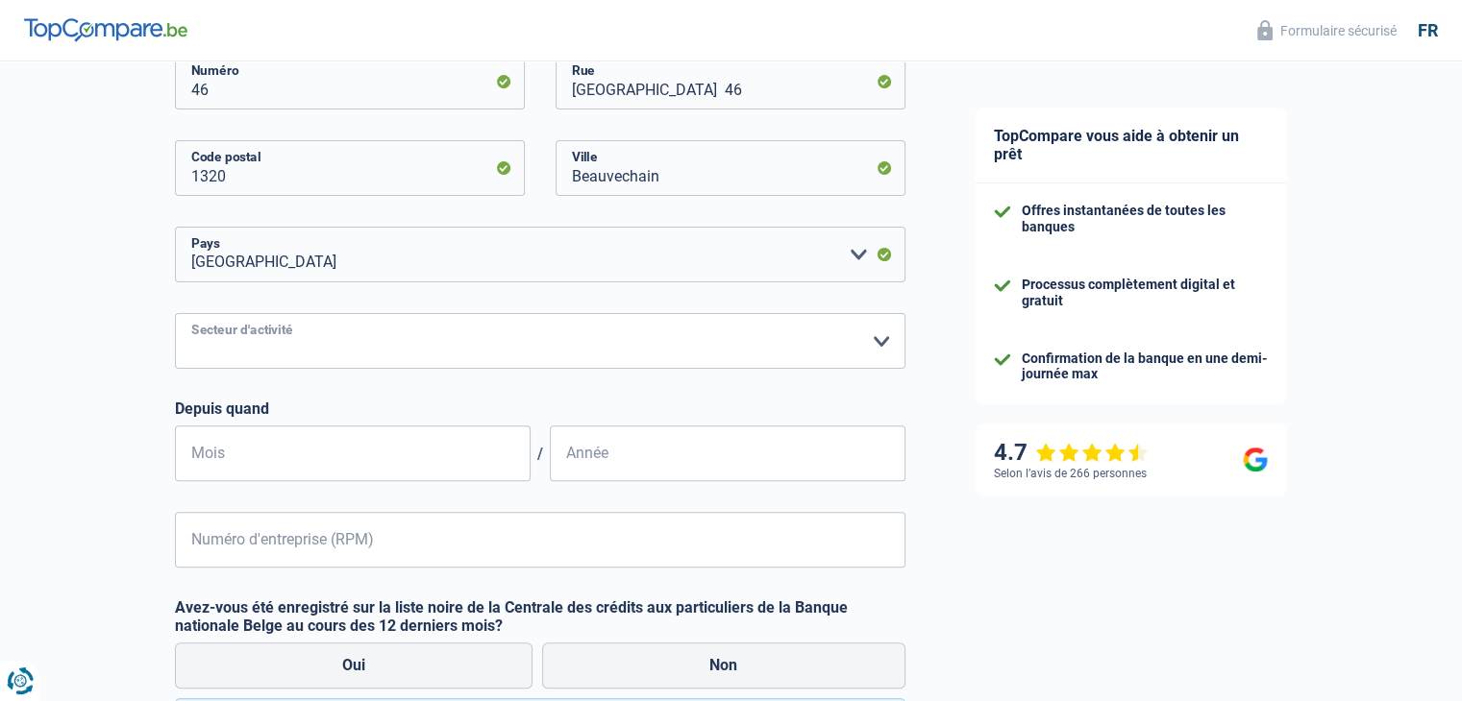
click at [879, 344] on select "Agriculture/Pêche Industrie Horeca Courier/Fitness/Taxi Construction Banques/As…" at bounding box center [540, 341] width 730 height 56
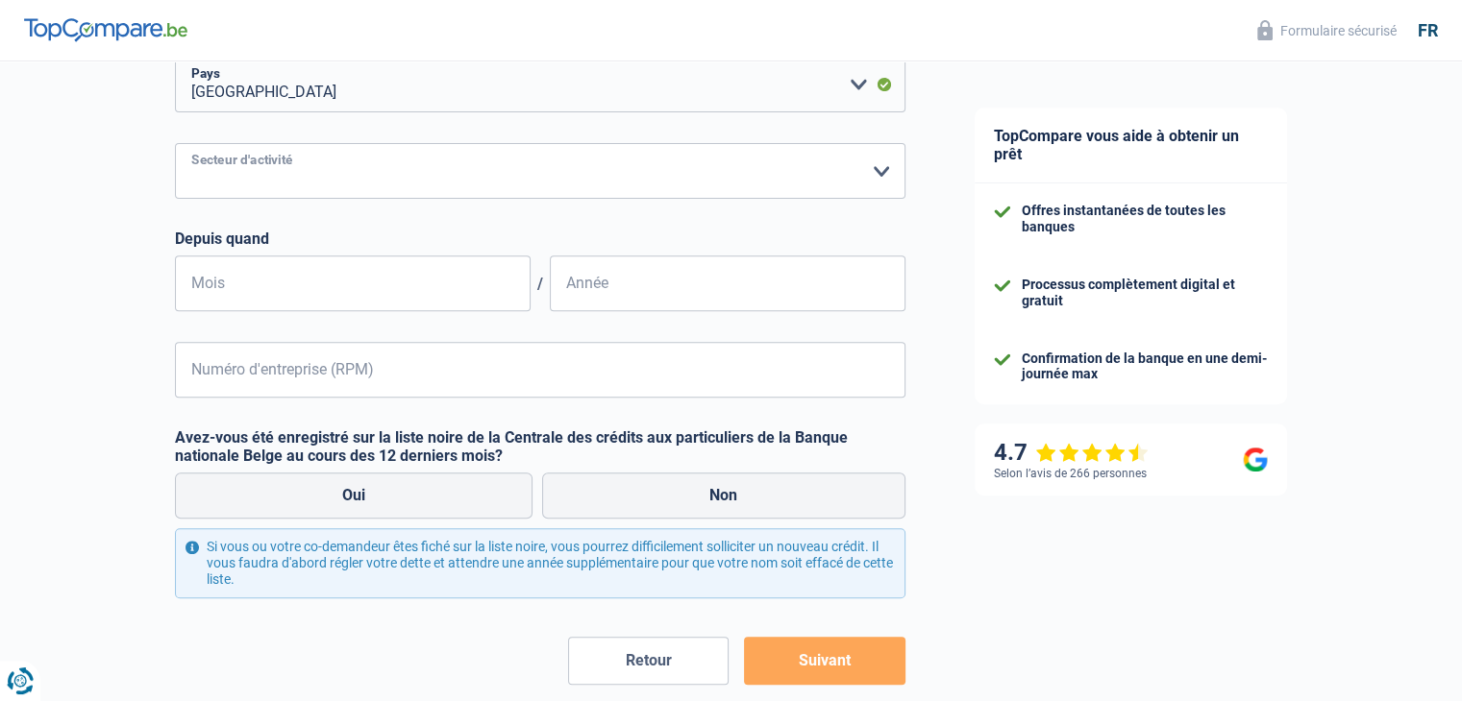
scroll to position [707, 0]
click at [880, 169] on select "Agriculture/Pêche Industrie Horeca Courier/Fitness/Taxi Construction Banques/As…" at bounding box center [540, 172] width 730 height 56
select select "construction"
click at [175, 145] on select "Agriculture/Pêche Industrie Horeca Courier/Fitness/Taxi Construction Banques/As…" at bounding box center [540, 172] width 730 height 56
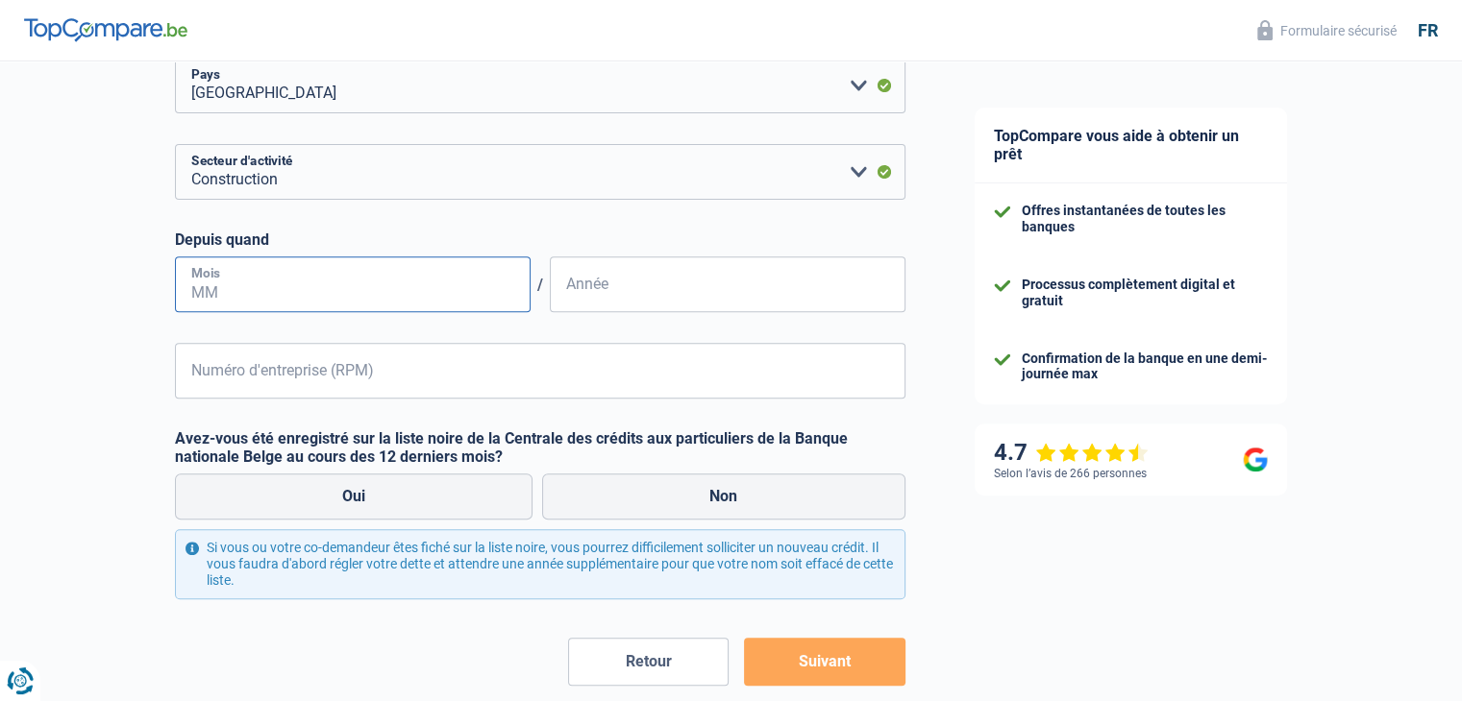
click at [500, 293] on input "Mois" at bounding box center [353, 285] width 356 height 56
type input "01"
click at [575, 299] on input "Année" at bounding box center [728, 285] width 356 height 56
type input "2010"
click at [341, 375] on input "Numéro d'entreprise (RPM)" at bounding box center [540, 371] width 730 height 56
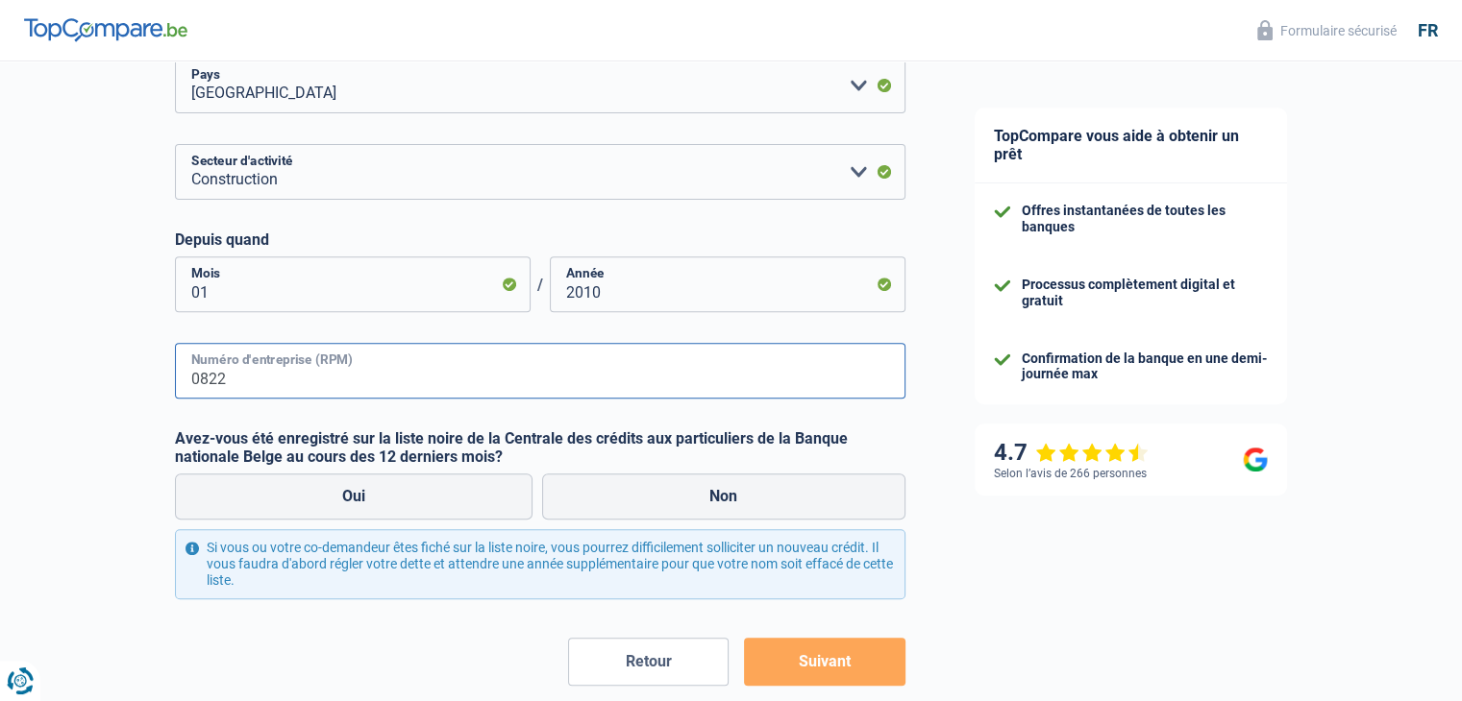
type input "0822280183"
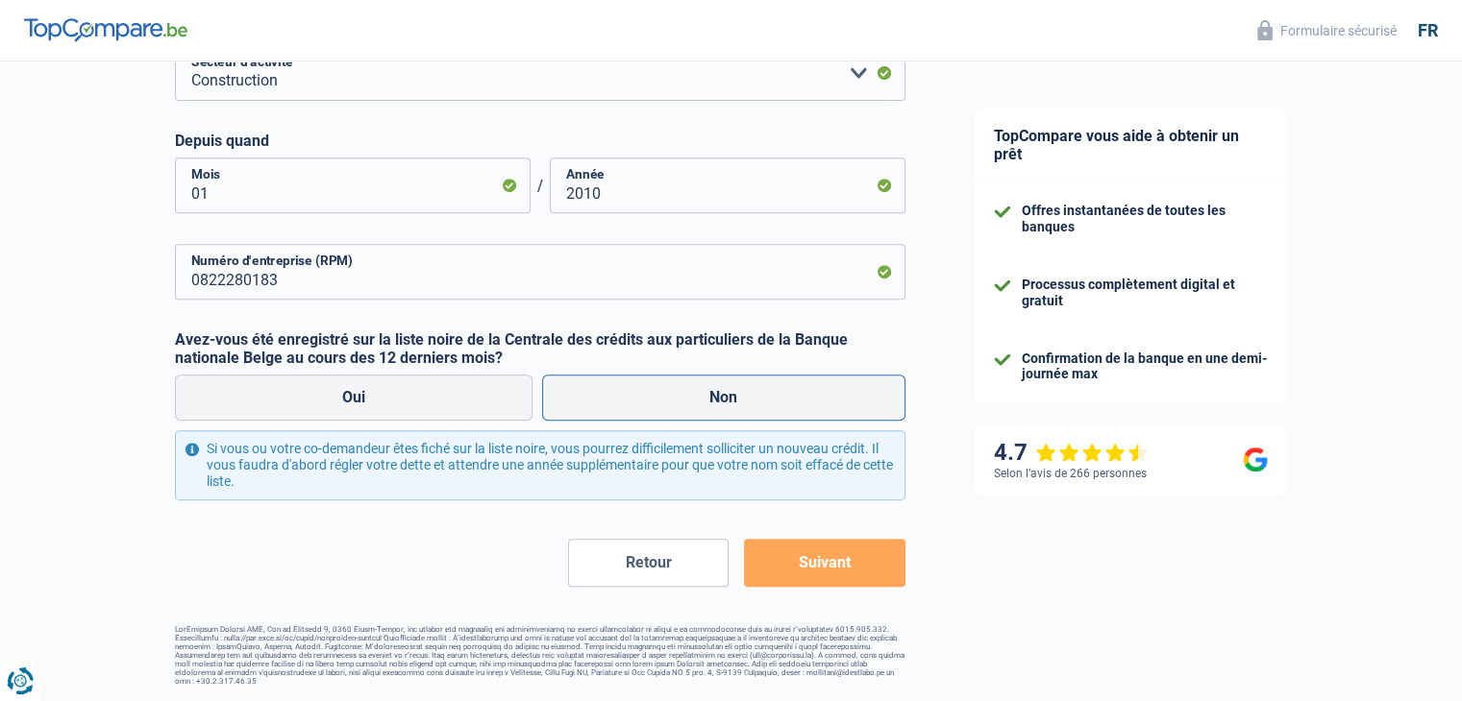
click at [726, 405] on label "Non" at bounding box center [723, 398] width 363 height 46
click at [726, 405] on input "Non" at bounding box center [723, 398] width 363 height 46
radio input "true"
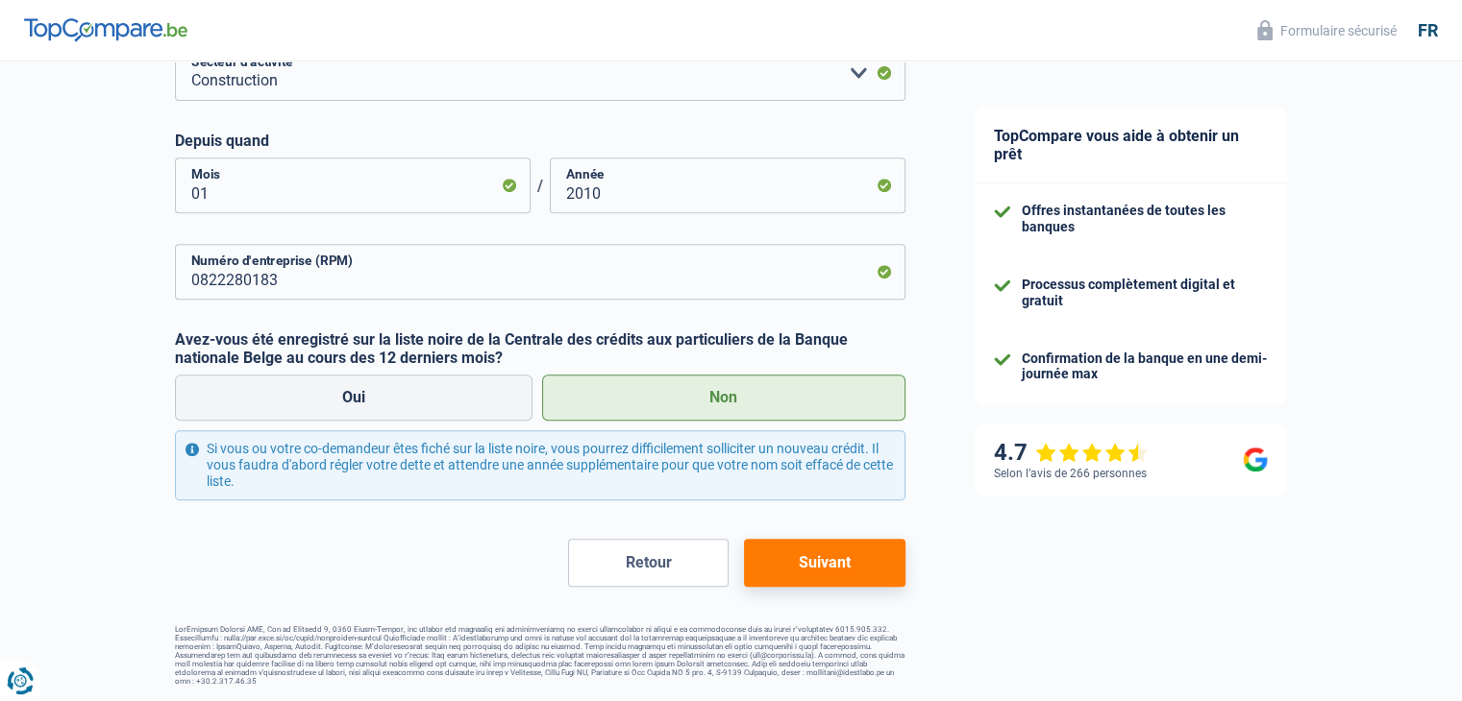
click at [845, 561] on button "Suivant" at bounding box center [824, 563] width 160 height 48
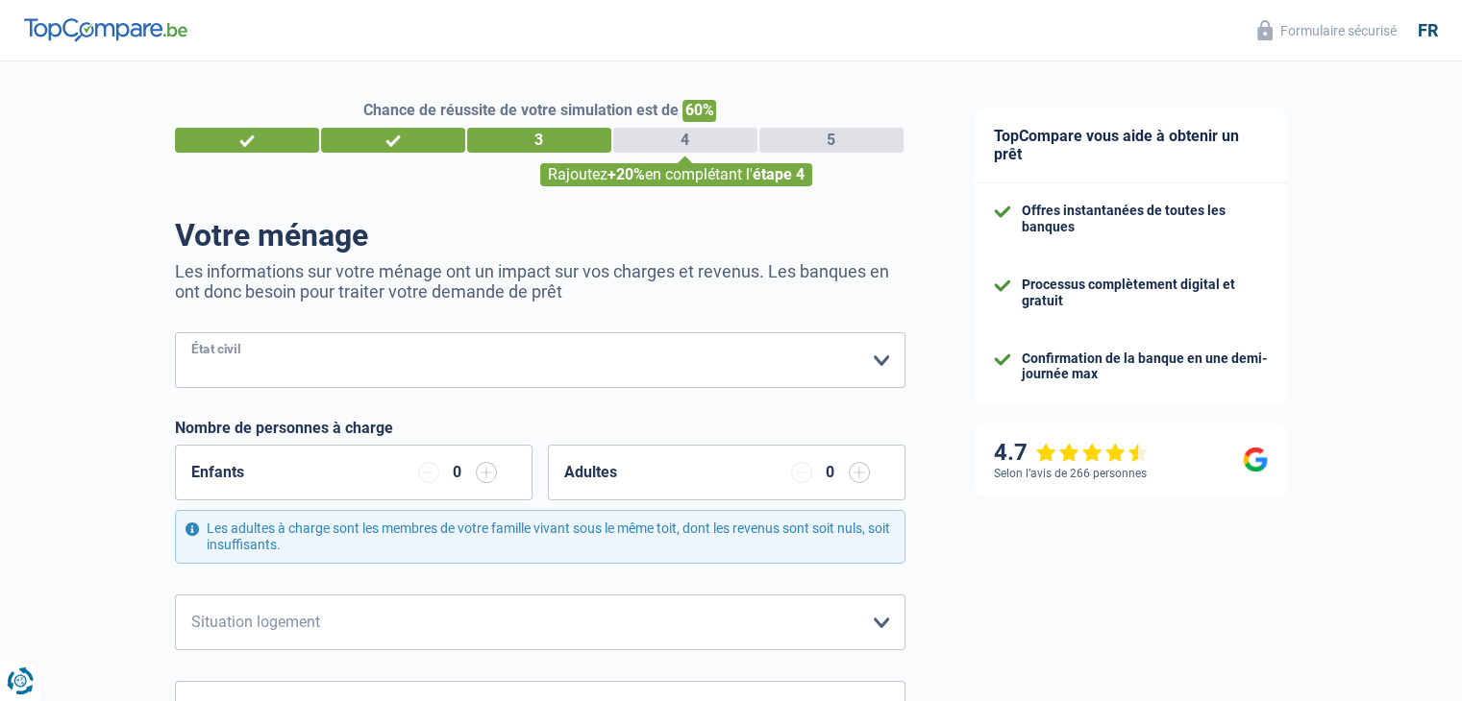
click at [885, 372] on select "Célibataire Marié(e) Cohabitant(e) légal(e) Divorcé(e) Veuf(ve) Séparé (de fait…" at bounding box center [540, 360] width 730 height 56
select select "married"
click at [175, 333] on select "Célibataire Marié(e) Cohabitant(e) légal(e) Divorcé(e) Veuf(ve) Séparé (de fait…" at bounding box center [540, 360] width 730 height 56
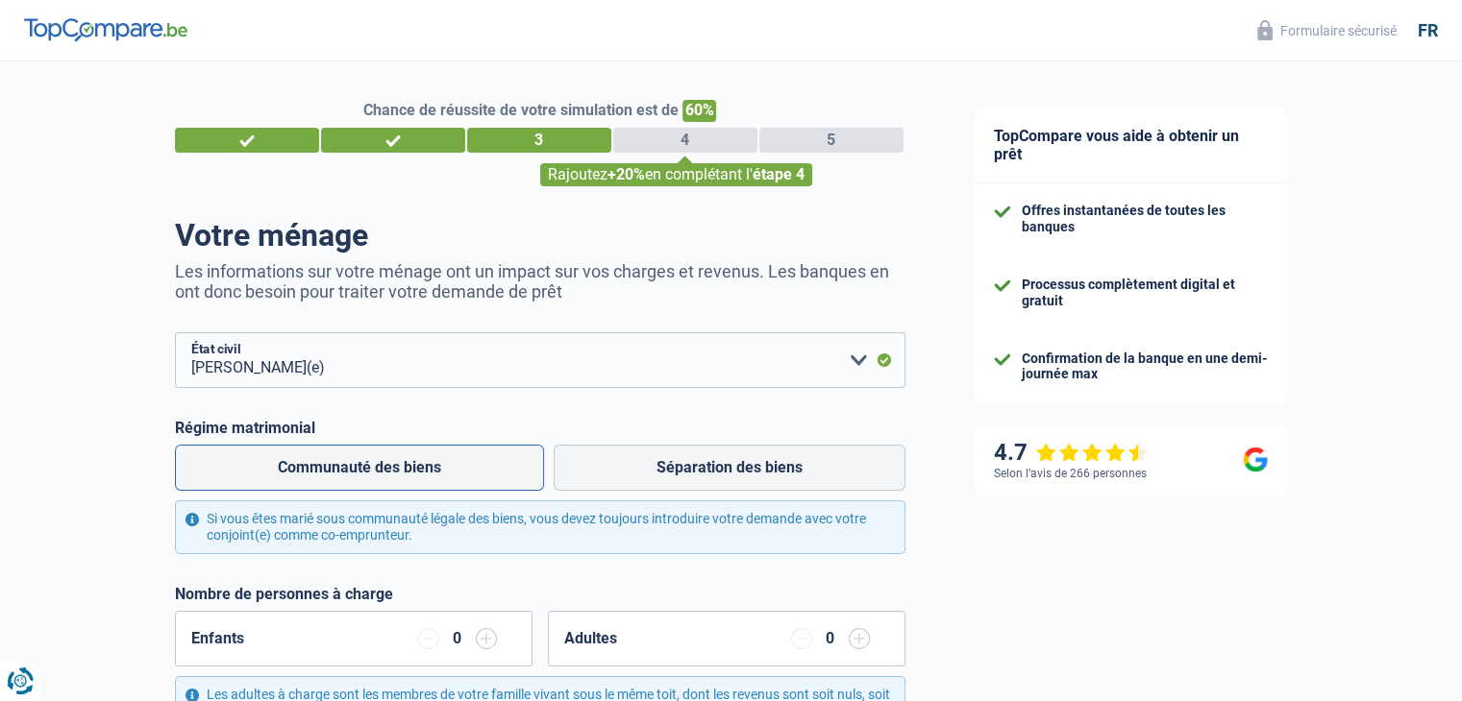
click at [419, 469] on label "Communauté des biens" at bounding box center [359, 468] width 369 height 46
click at [419, 469] on input "Communauté des biens" at bounding box center [359, 468] width 369 height 46
radio input "true"
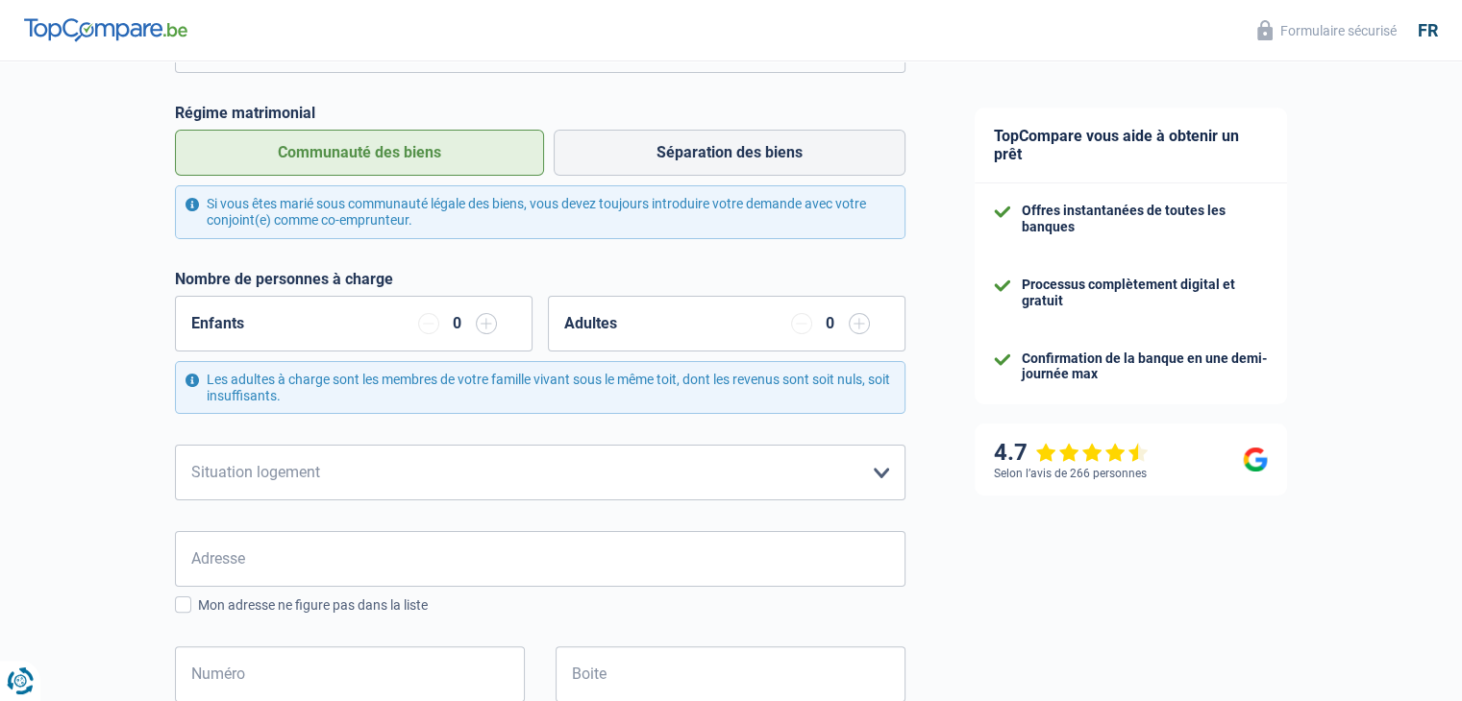
scroll to position [319, 0]
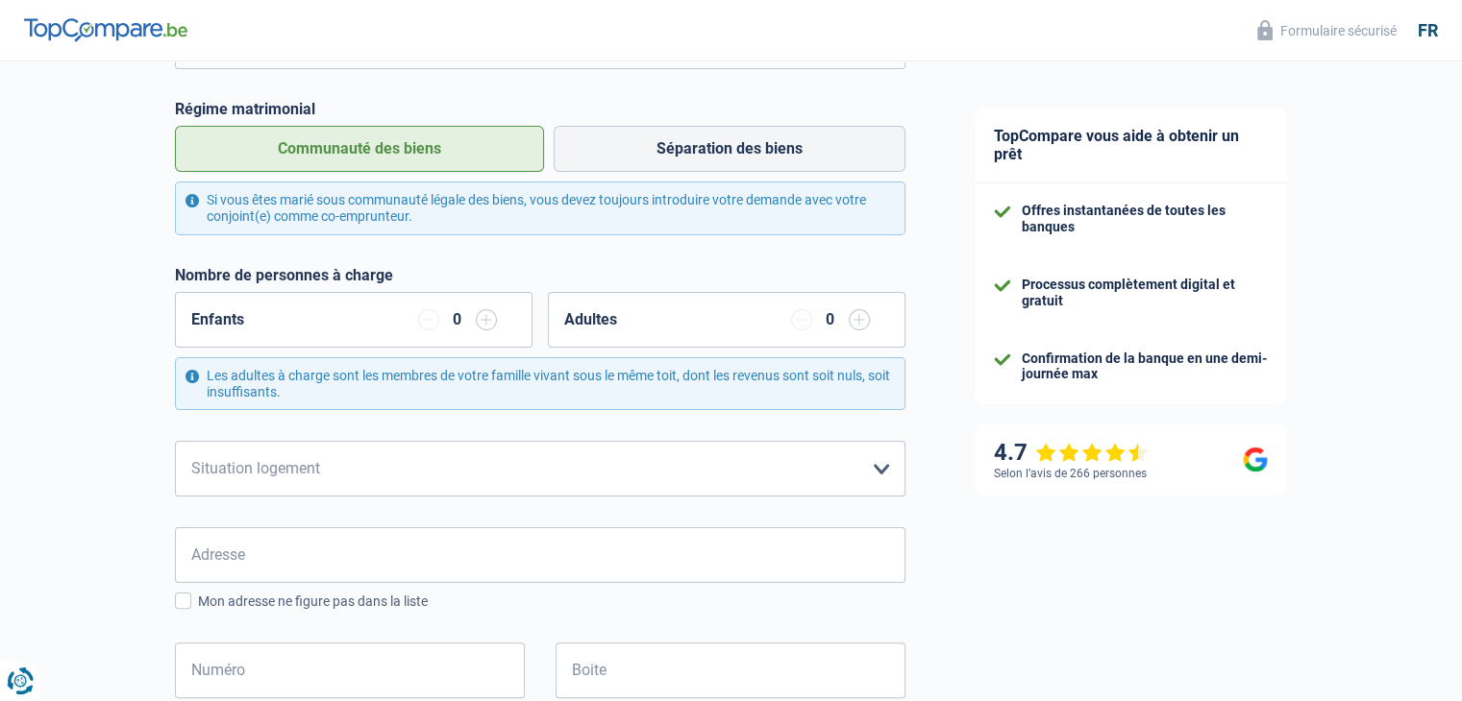
click at [428, 315] on input "button" at bounding box center [428, 319] width 21 height 21
click at [794, 320] on input "button" at bounding box center [801, 319] width 21 height 21
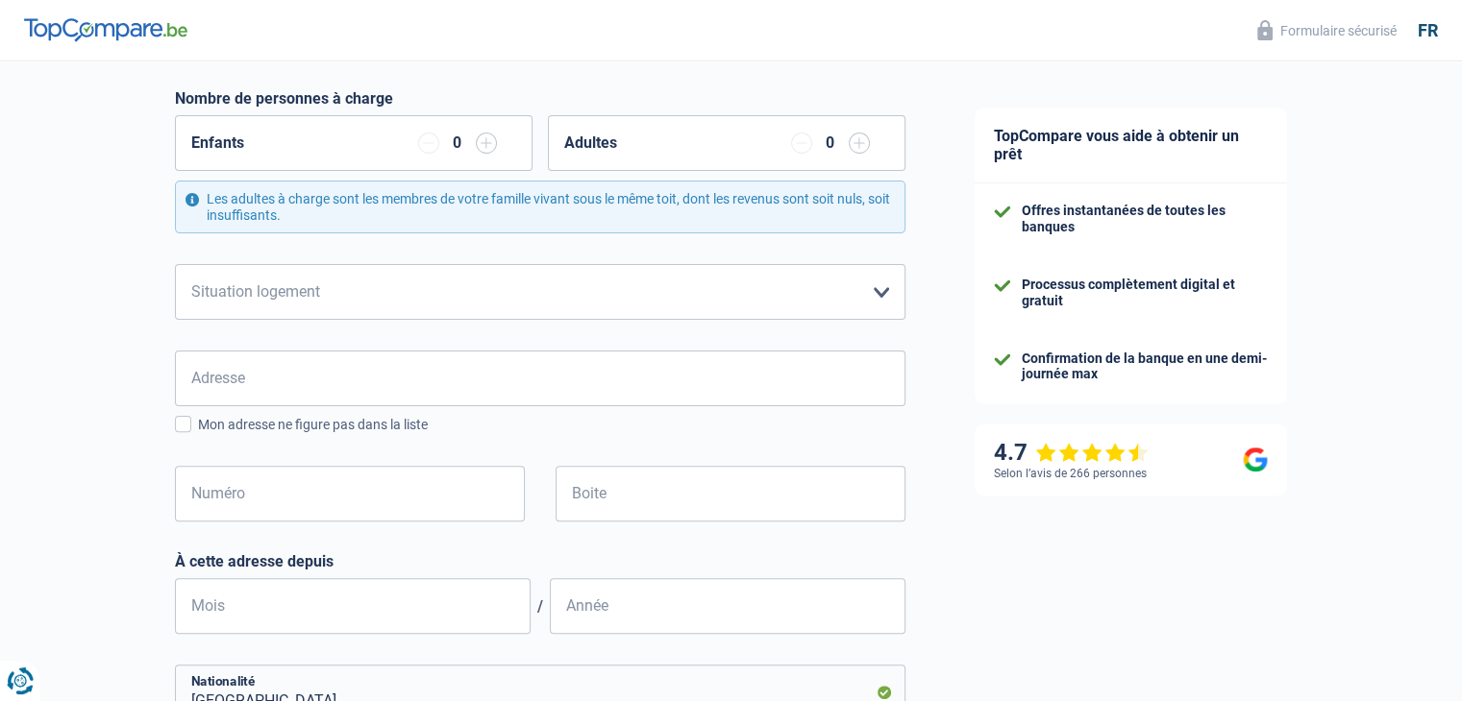
scroll to position [506, 0]
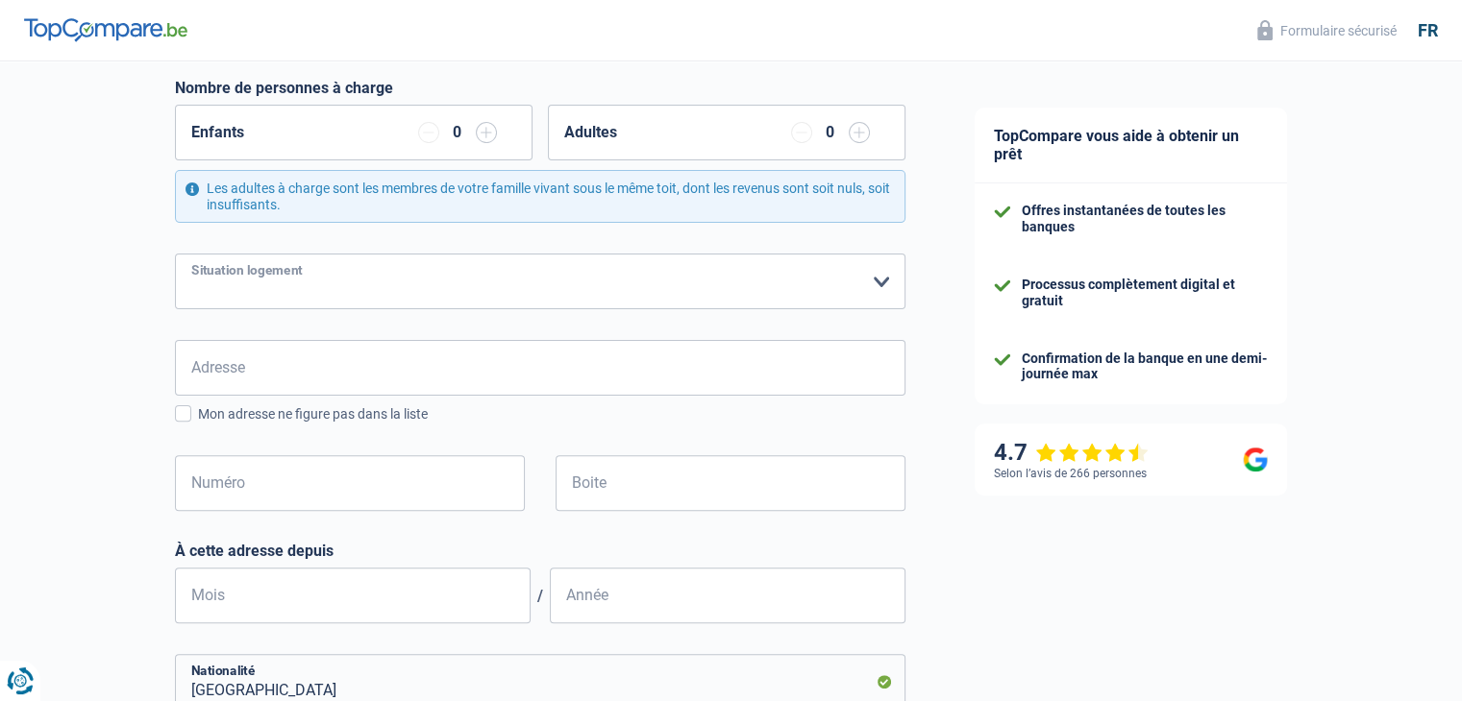
click at [881, 281] on select "Locataire Propriétaire avec prêt hypothécaire Propriétaire sans prêt hypothécai…" at bounding box center [540, 282] width 730 height 56
select select "rents"
click at [175, 254] on select "Locataire Propriétaire avec prêt hypothécaire Propriétaire sans prêt hypothécai…" at bounding box center [540, 282] width 730 height 56
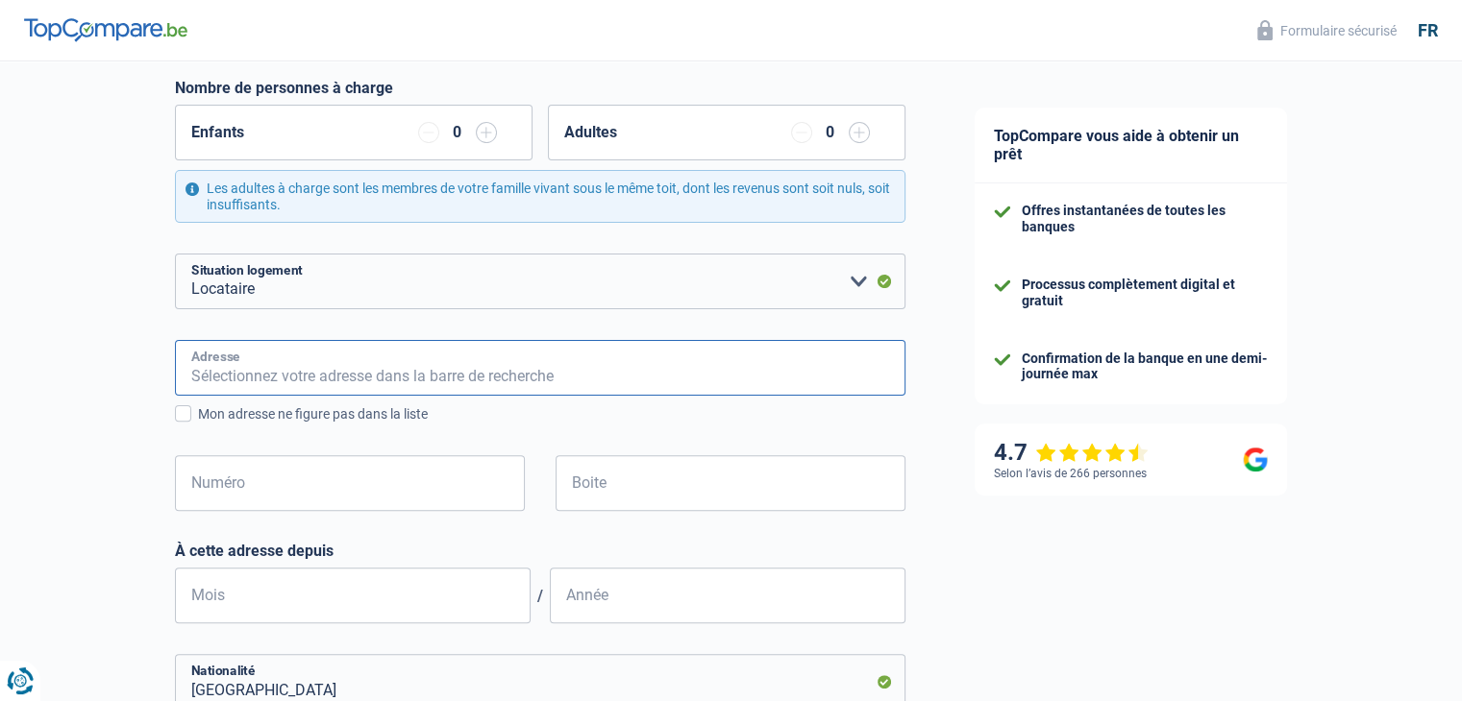
click at [231, 368] on input "Adresse" at bounding box center [540, 368] width 730 height 56
type input "Rue la Bruyère St - Martin 46"
type input "Belgique"
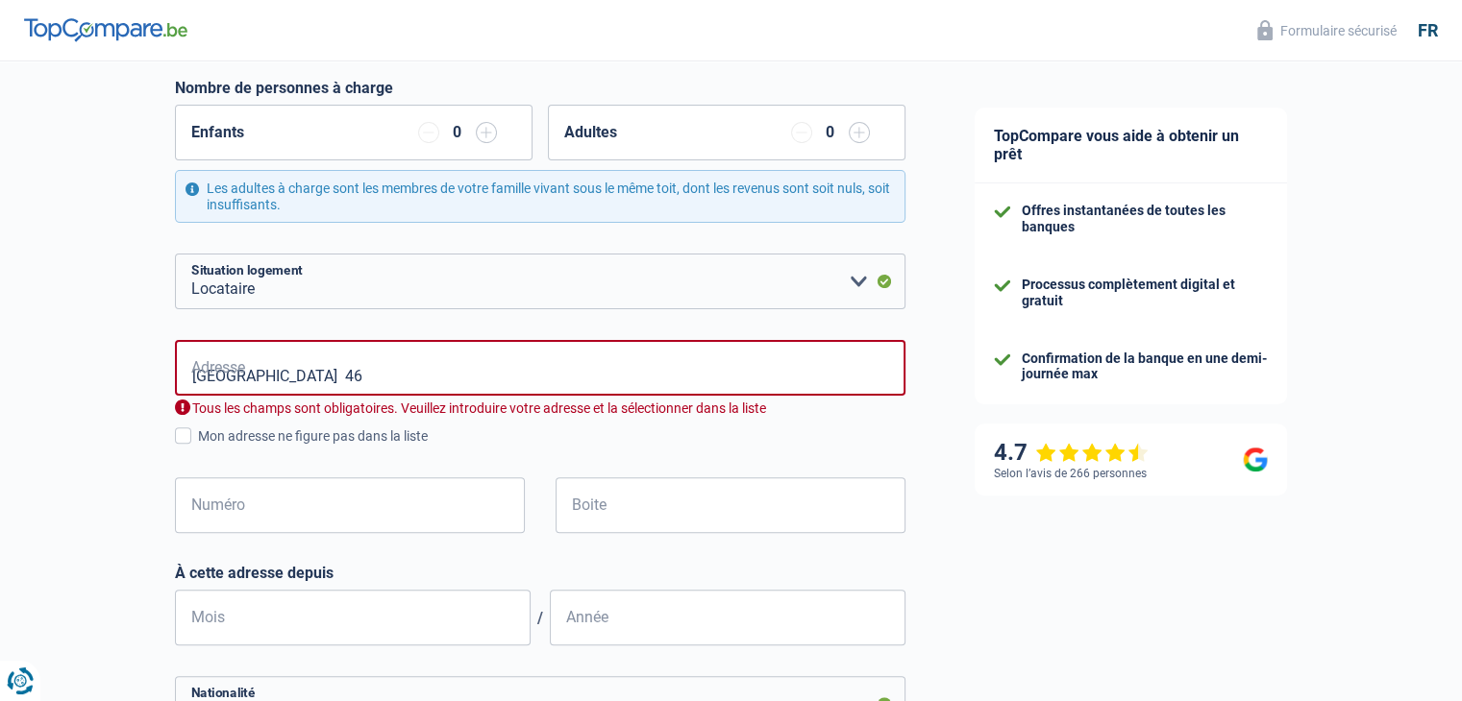
type input "Belgique"
click at [134, 435] on div "Chance de réussite de votre simulation est de 60% 1 2 3 4 5 Rajoutez +20% en co…" at bounding box center [470, 480] width 940 height 1866
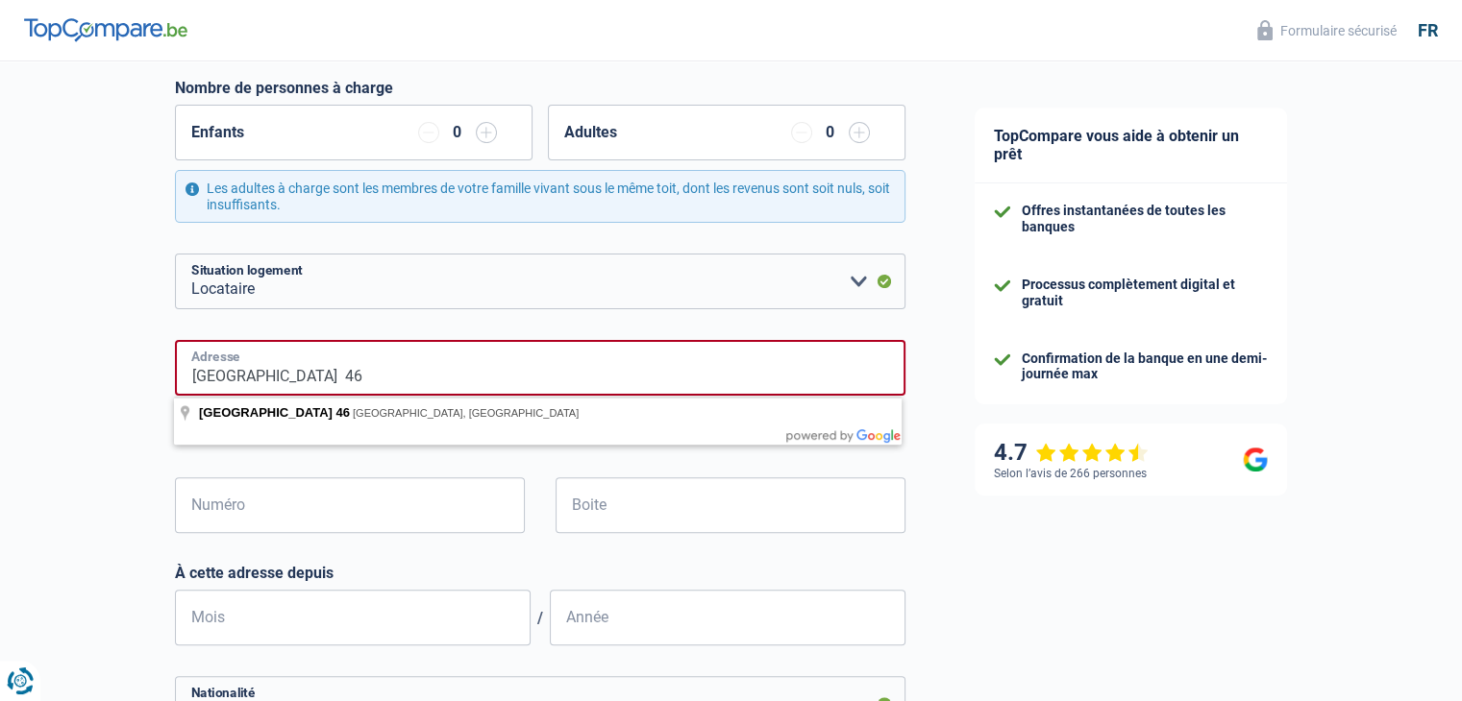
click at [668, 379] on input "Rue la Bruyère St - Martin 46" at bounding box center [540, 368] width 730 height 56
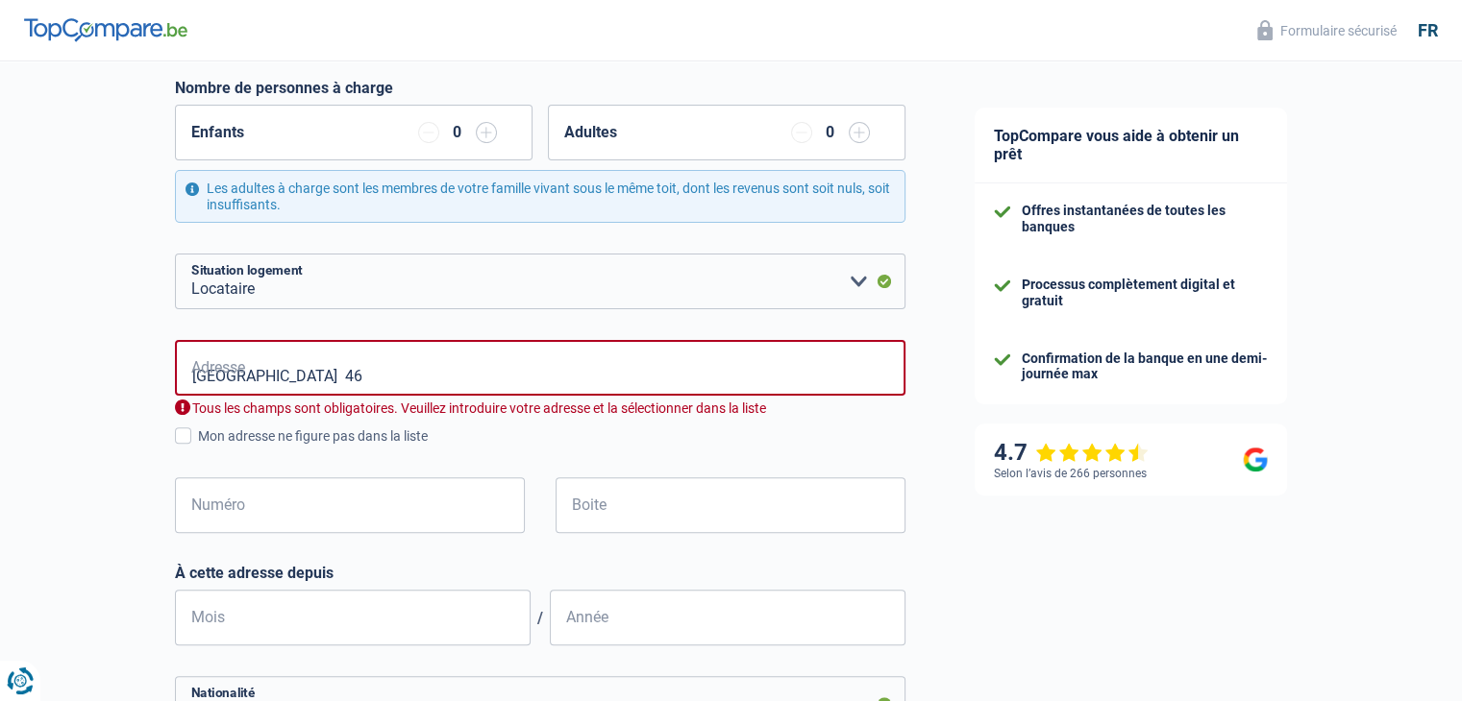
click at [1065, 578] on div "TopCompare vous aide à obtenir un prêt Offres instantanées de toutes les banque…" at bounding box center [1201, 385] width 523 height 1660
click at [112, 434] on div "Chance de réussite de votre simulation est de 60% 1 2 3 4 5 Rajoutez +20% en co…" at bounding box center [470, 377] width 940 height 1660
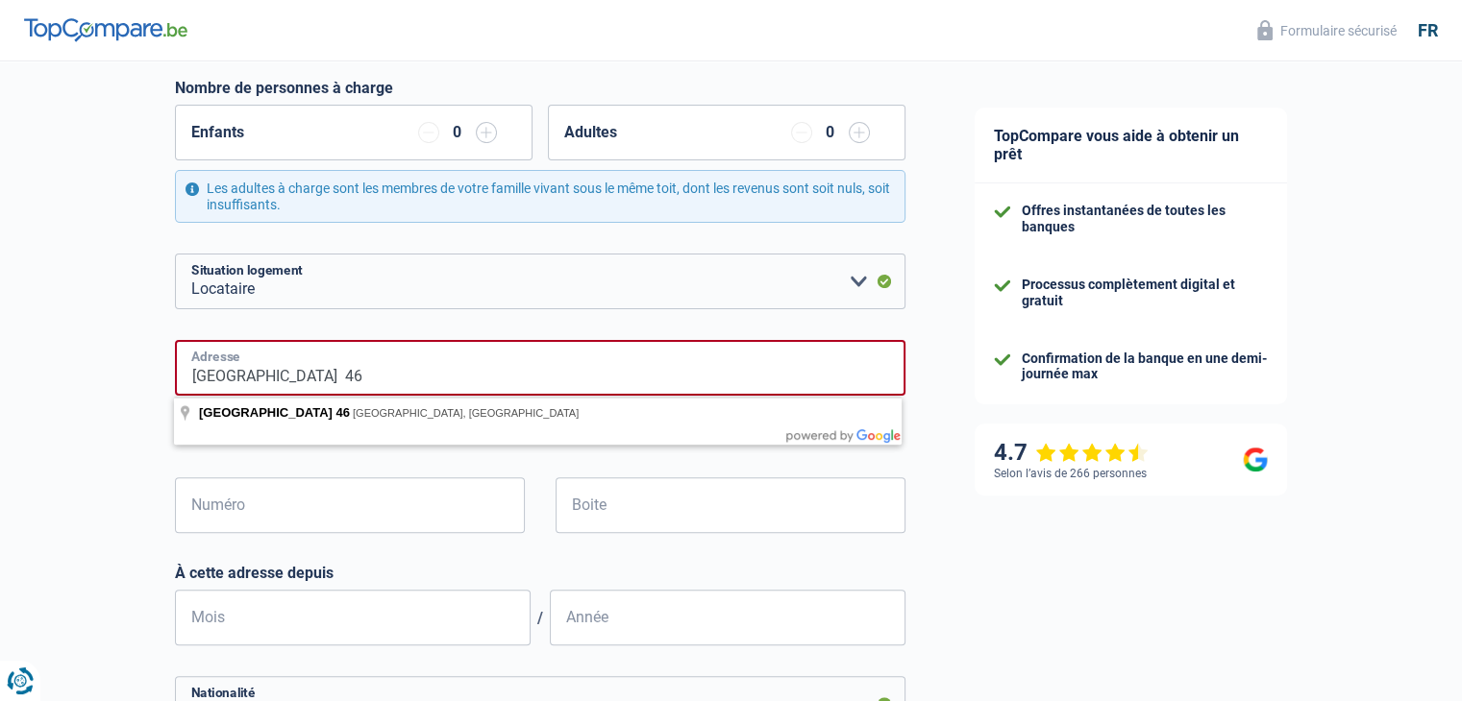
click at [440, 369] on input "Rue la Bruyère St - Martin 46" at bounding box center [540, 368] width 730 height 56
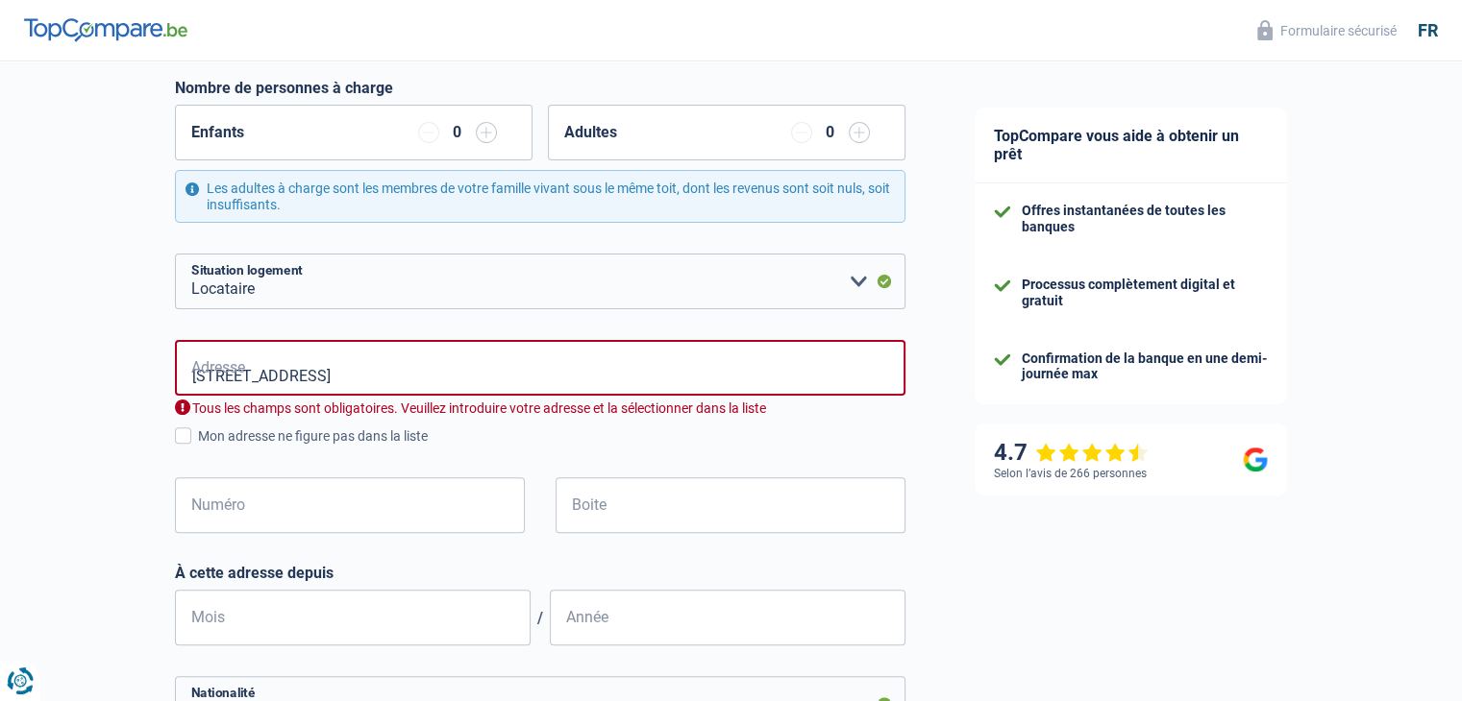
type input "Rue de la Bruyère Saint-Martin, 1320, Beauvechain, BE"
type input "46"
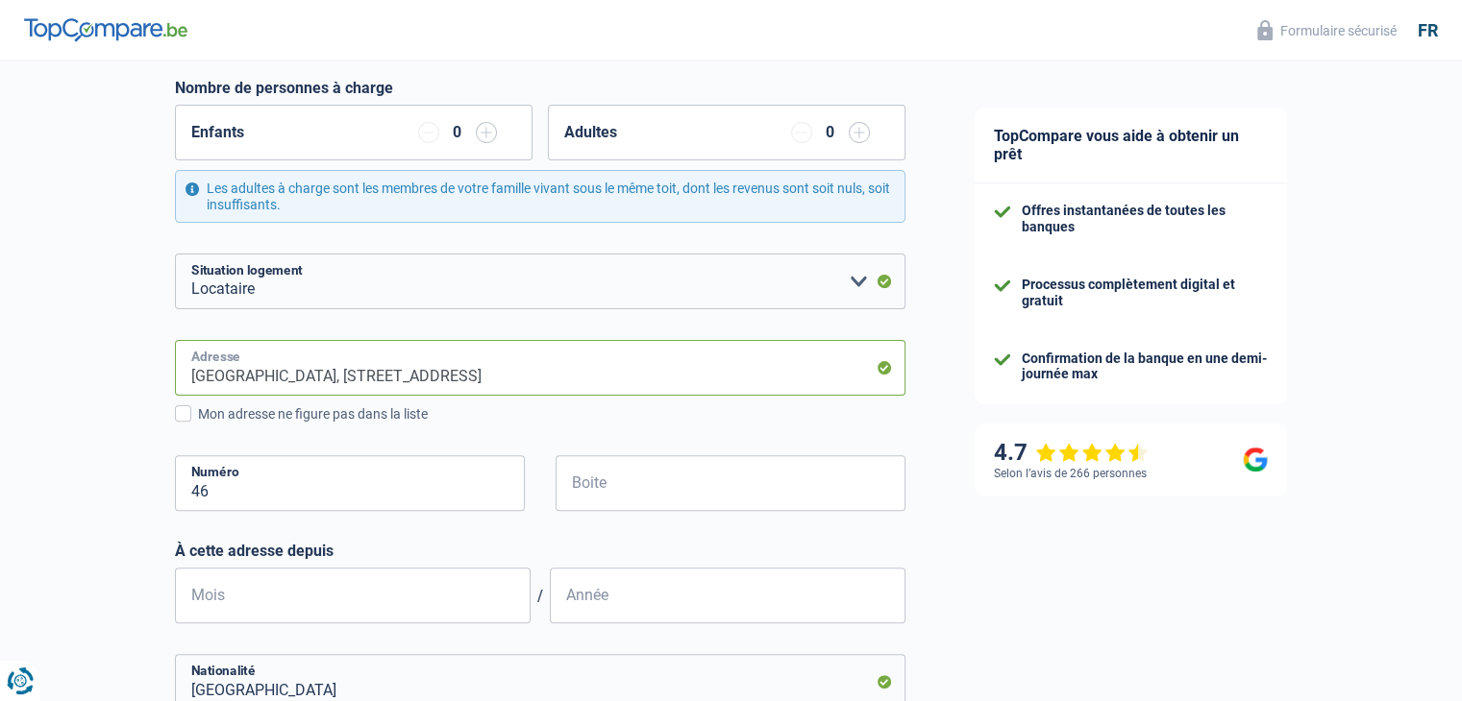
click at [400, 375] on input "Rue de la Bruyère Saint-Martin, 1320, Beauvechain, BE" at bounding box center [540, 368] width 730 height 56
click at [383, 381] on input "Rue de la Bruyère Saint-Martin, 1320, Beauvechain, BE" at bounding box center [540, 368] width 730 height 56
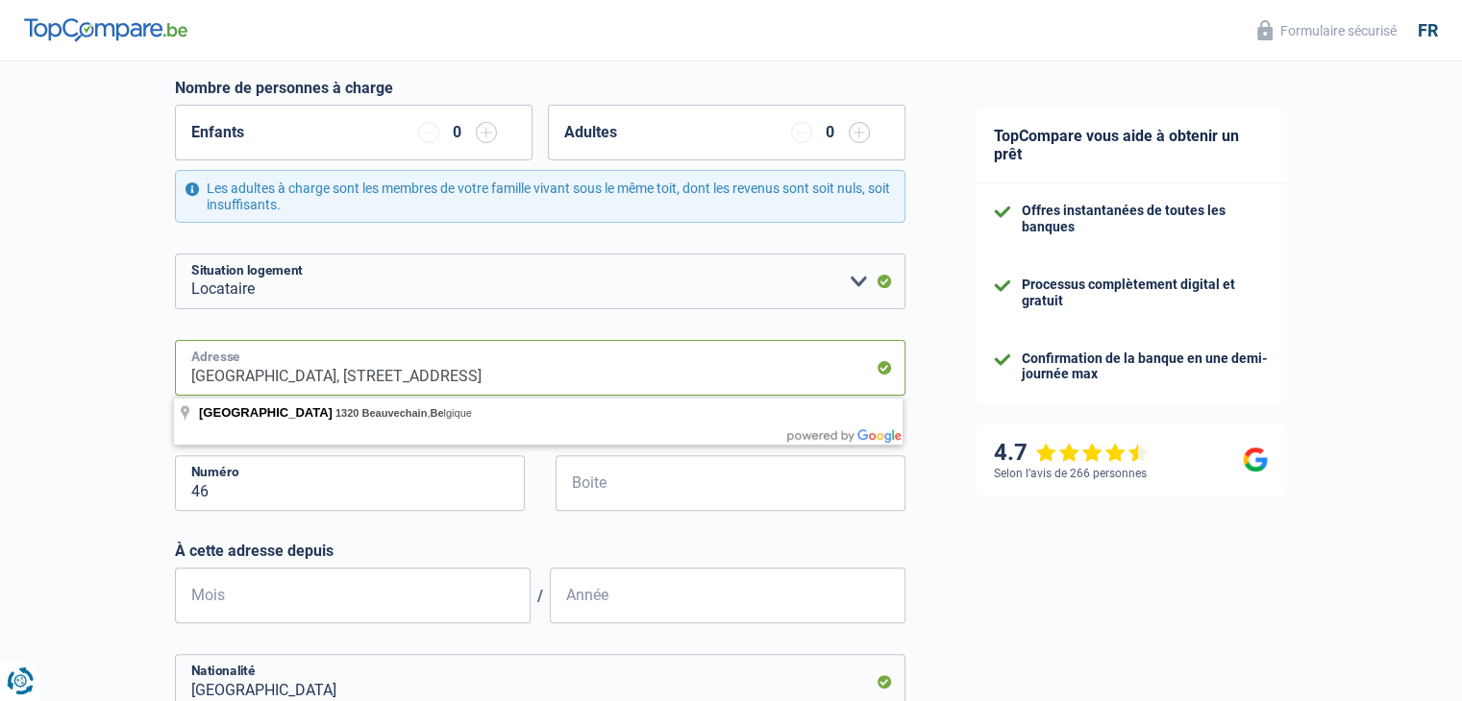
click at [397, 378] on input "Rue de la Bruyère Saint-Martin, 1320, Beauvechain, BE" at bounding box center [540, 368] width 730 height 56
click at [404, 378] on input "Rue de la Bruyère Saint-Martin, 1320, Beauvechain, BE" at bounding box center [540, 368] width 730 height 56
click at [676, 361] on input "Rue de la Bruyère Saint-Martin, 461320, Beauvechain, BE" at bounding box center [540, 368] width 730 height 56
click at [420, 372] on input "Rue de la Bruyère Saint-Martin, 461320, Beauvechain, BE" at bounding box center [540, 368] width 730 height 56
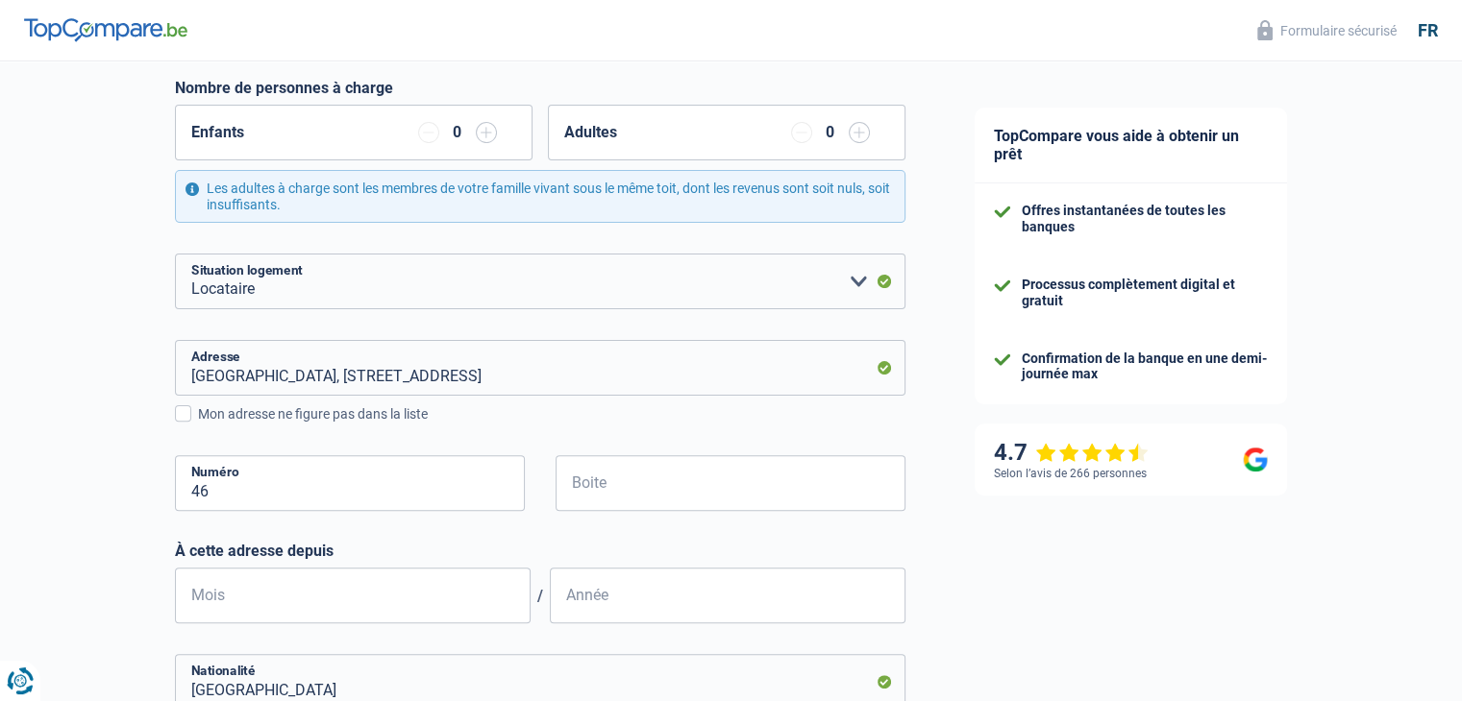
click at [95, 383] on div "Chance de réussite de votre simulation est de 60% 1 2 3 4 5 Rajoutez +20% en co…" at bounding box center [470, 365] width 940 height 1637
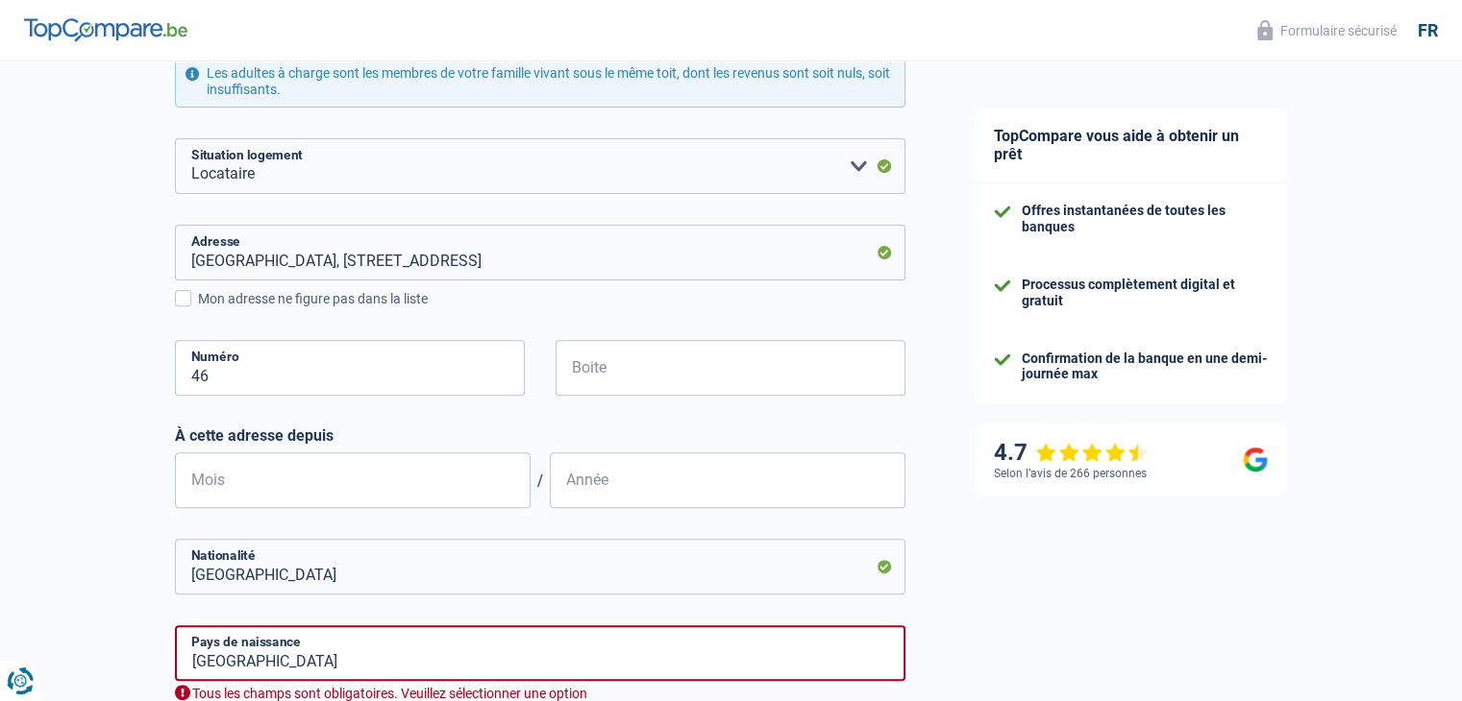
scroll to position [643, 0]
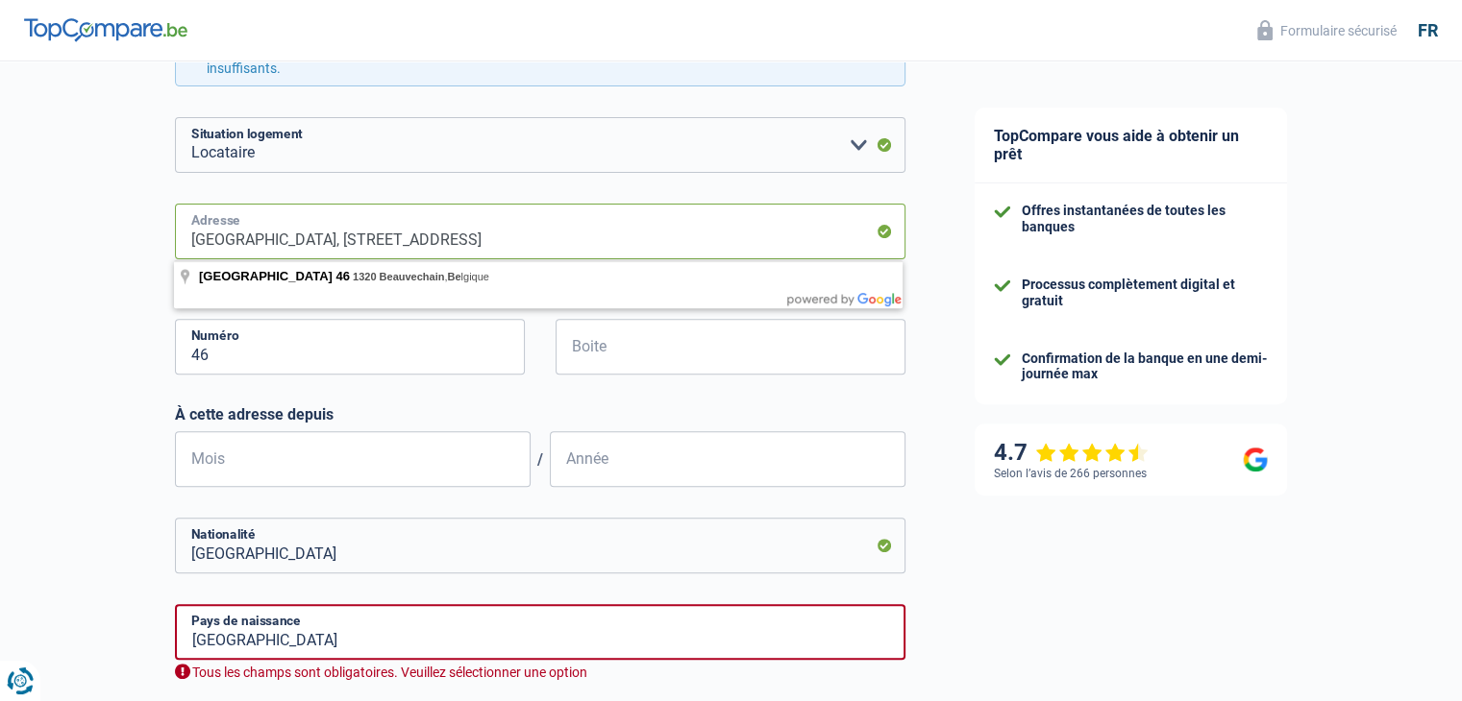
click at [423, 234] on input "Rue de la Bruyère Saint-Martin, 46 1320, Beauvechain, BE" at bounding box center [540, 232] width 730 height 56
click at [403, 233] on input "Rue de la Bruyère Saint-Marti 1320, Beauvechain, BE" at bounding box center [540, 232] width 730 height 56
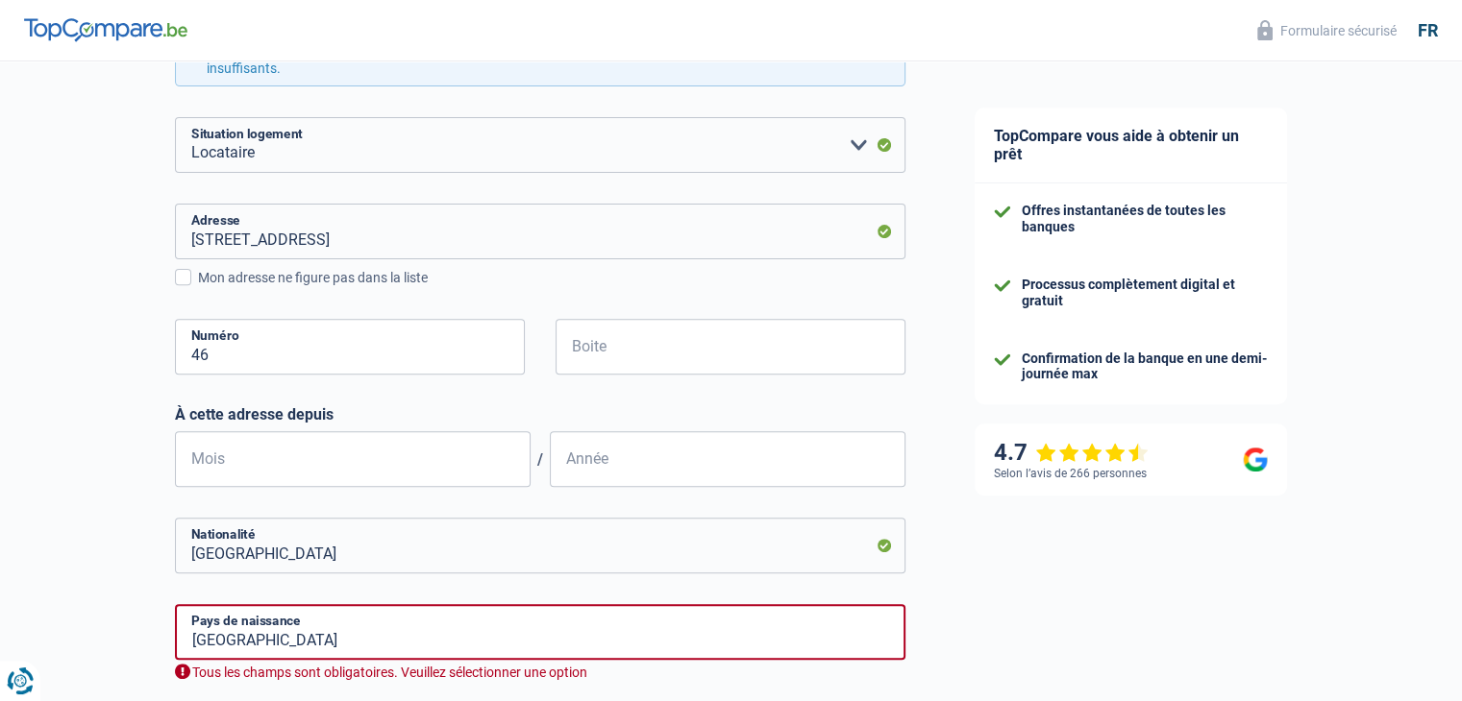
click at [100, 239] on div "Chance de réussite de votre simulation est de 60% 1 2 3 4 5 Rajoutez +20% en co…" at bounding box center [470, 229] width 940 height 1637
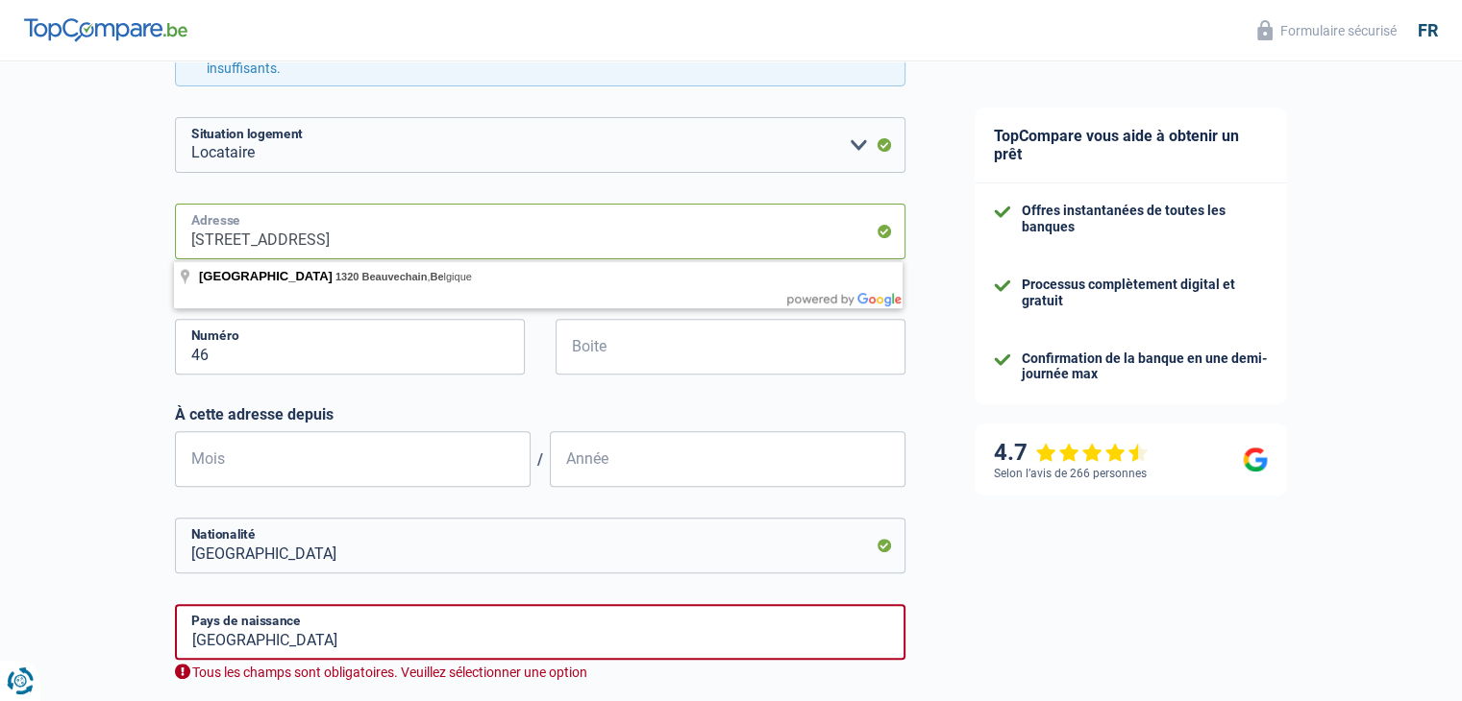
click at [401, 245] on input "Rue de la Bruyère Saint-MartiN 1320, Beauvechain, BE" at bounding box center [540, 232] width 730 height 56
type input "Rue de la Bruyère Saint-Martin, 1320, Beauvechain, BE"
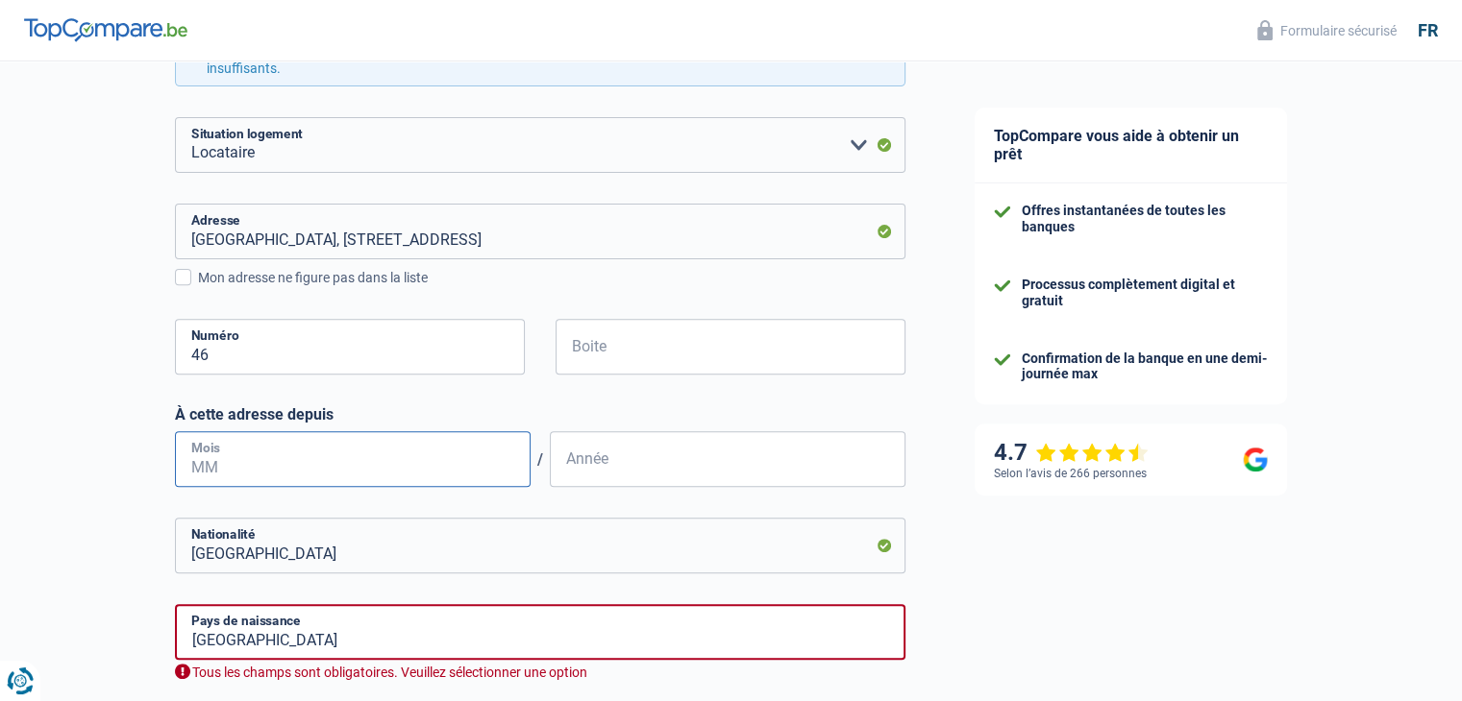
click at [401, 469] on input "Mois" at bounding box center [353, 459] width 356 height 56
type input "07"
click at [634, 477] on input "Année" at bounding box center [728, 459] width 356 height 56
type input "2023"
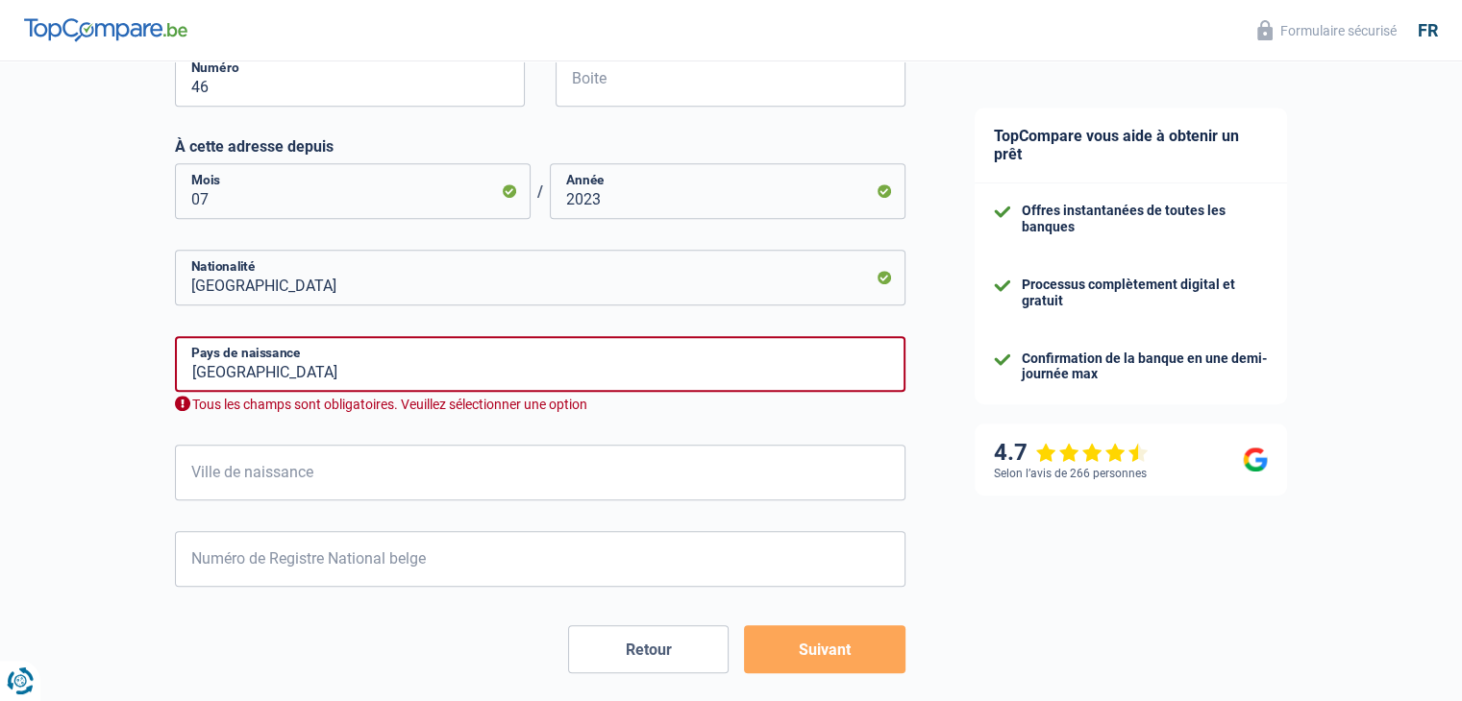
scroll to position [915, 0]
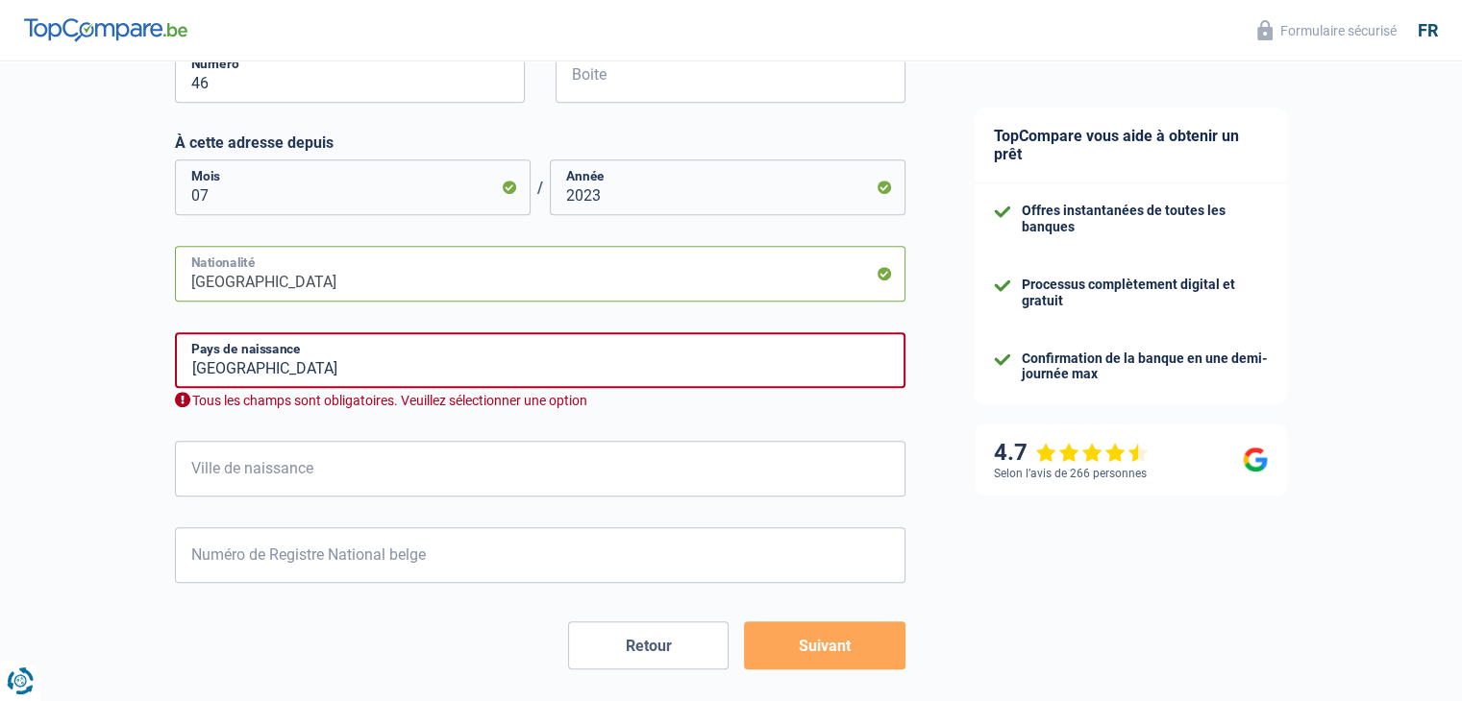
click at [255, 283] on input "Belgique" at bounding box center [540, 274] width 730 height 56
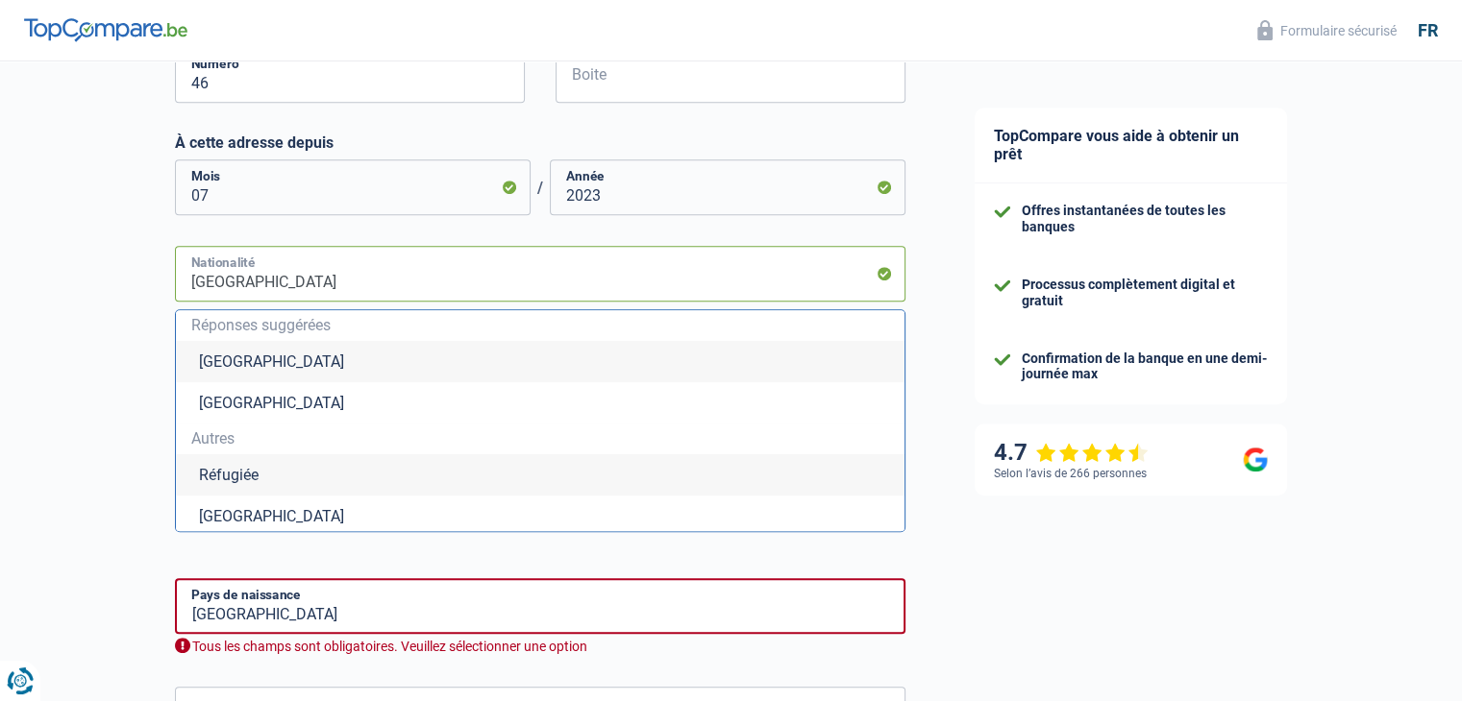
click at [702, 278] on input "Belgique" at bounding box center [540, 274] width 730 height 56
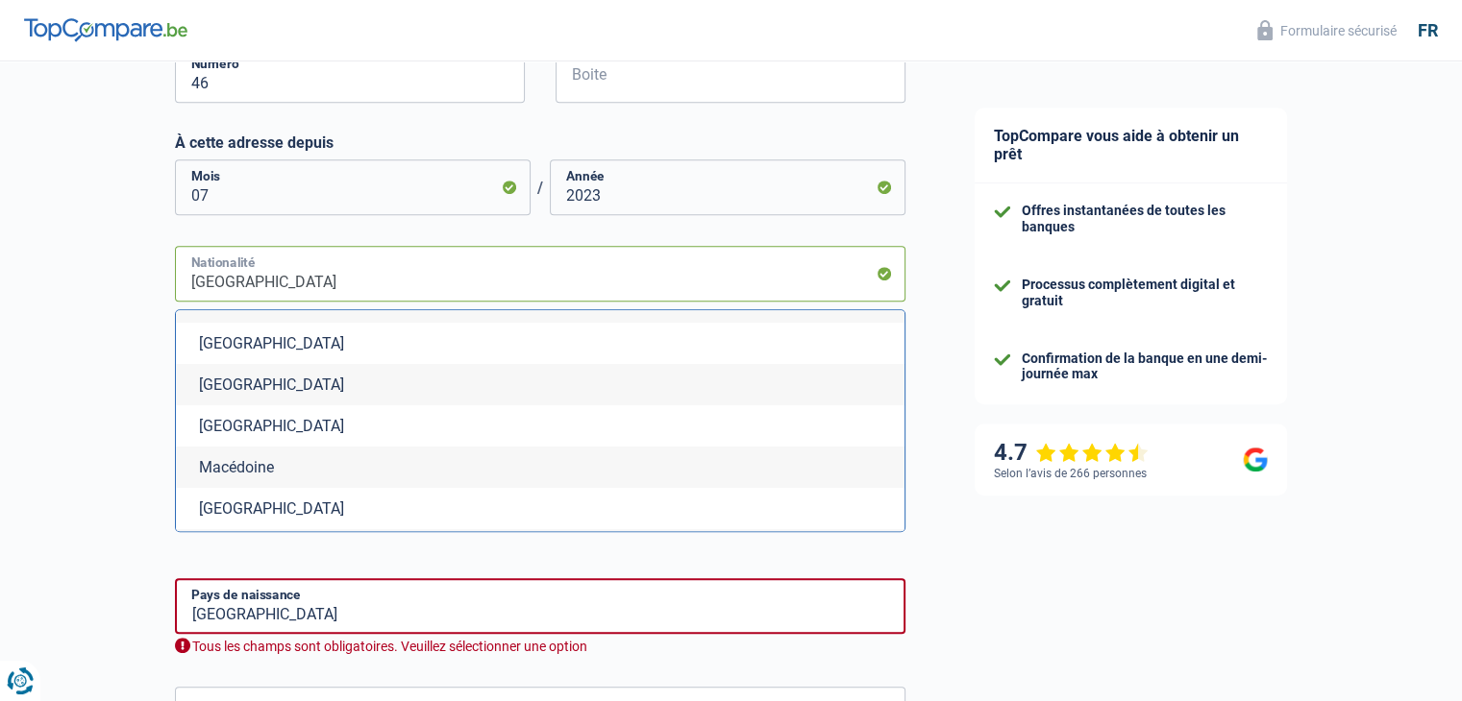
scroll to position [5720, 0]
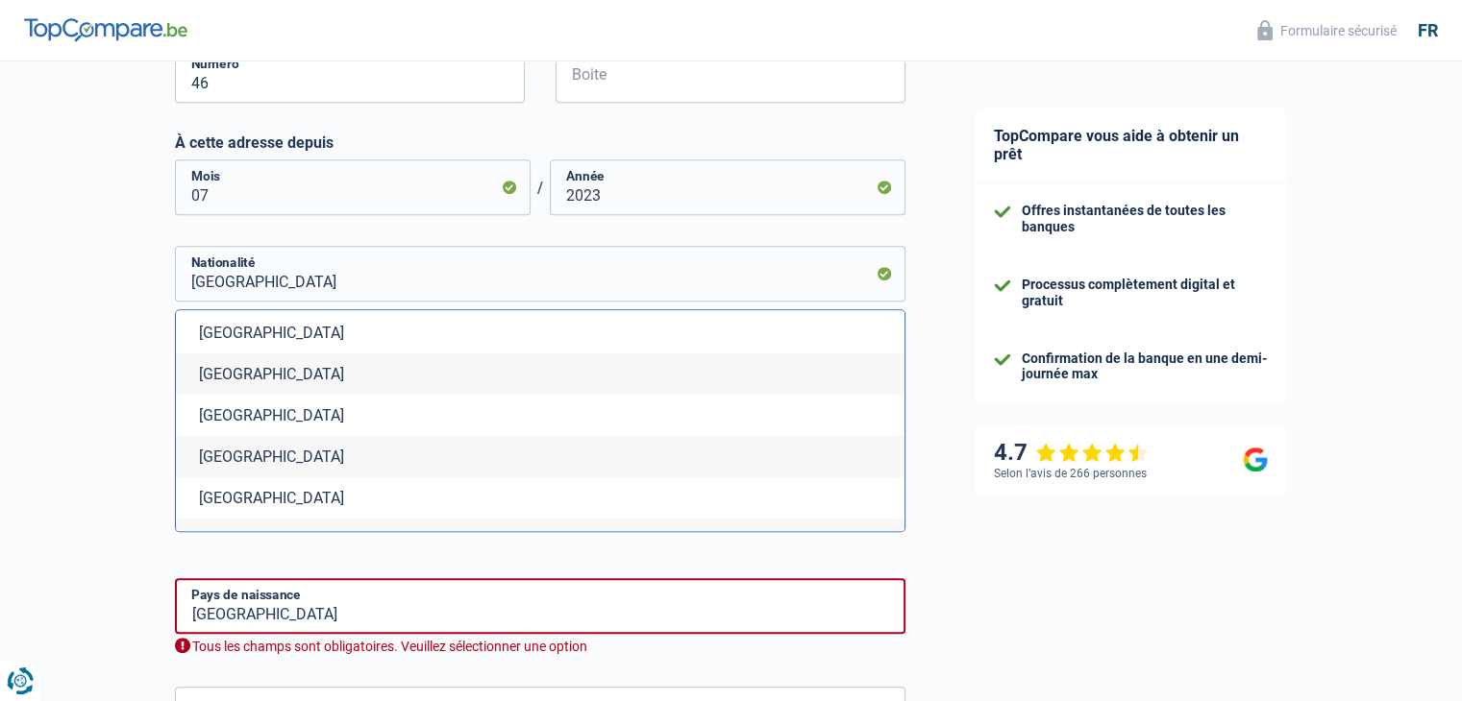
click at [244, 435] on li "Portugal" at bounding box center [540, 415] width 728 height 41
type input "Portugal"
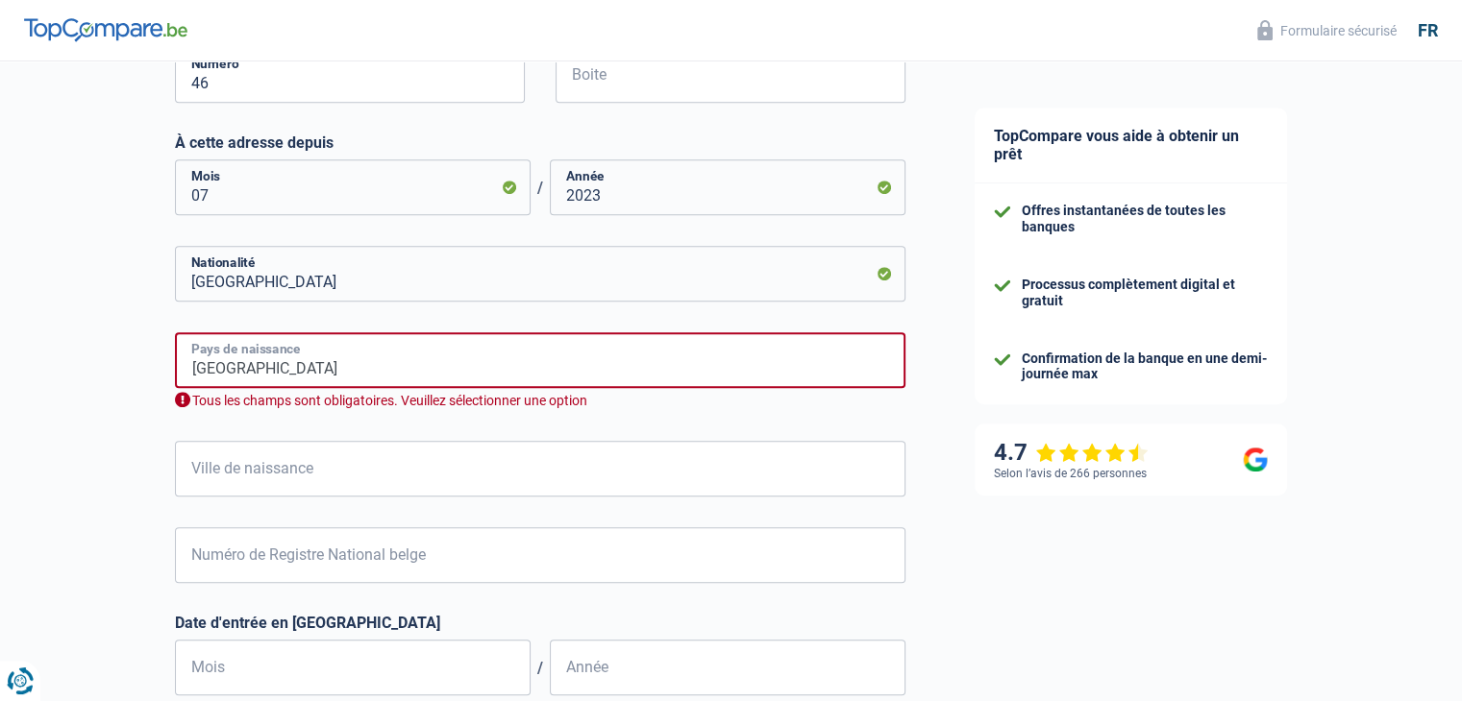
click at [261, 358] on input "Belgique" at bounding box center [540, 360] width 730 height 56
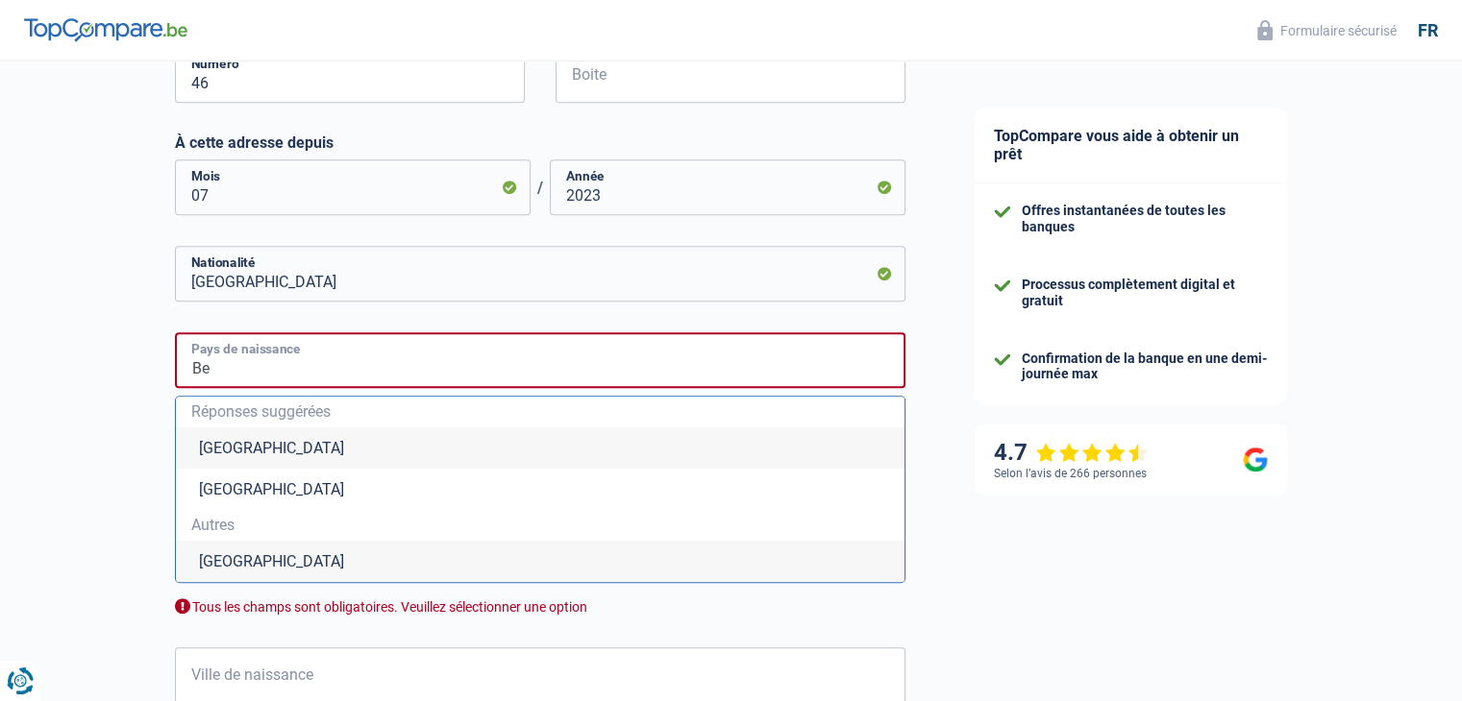
type input "B"
click at [527, 364] on input "Portugal" at bounding box center [540, 360] width 730 height 56
click at [108, 369] on div "Chance de réussite de votre simulation est de 60% 1 2 3 4 5 Rajoutez +20% en co…" at bounding box center [470, 117] width 940 height 1956
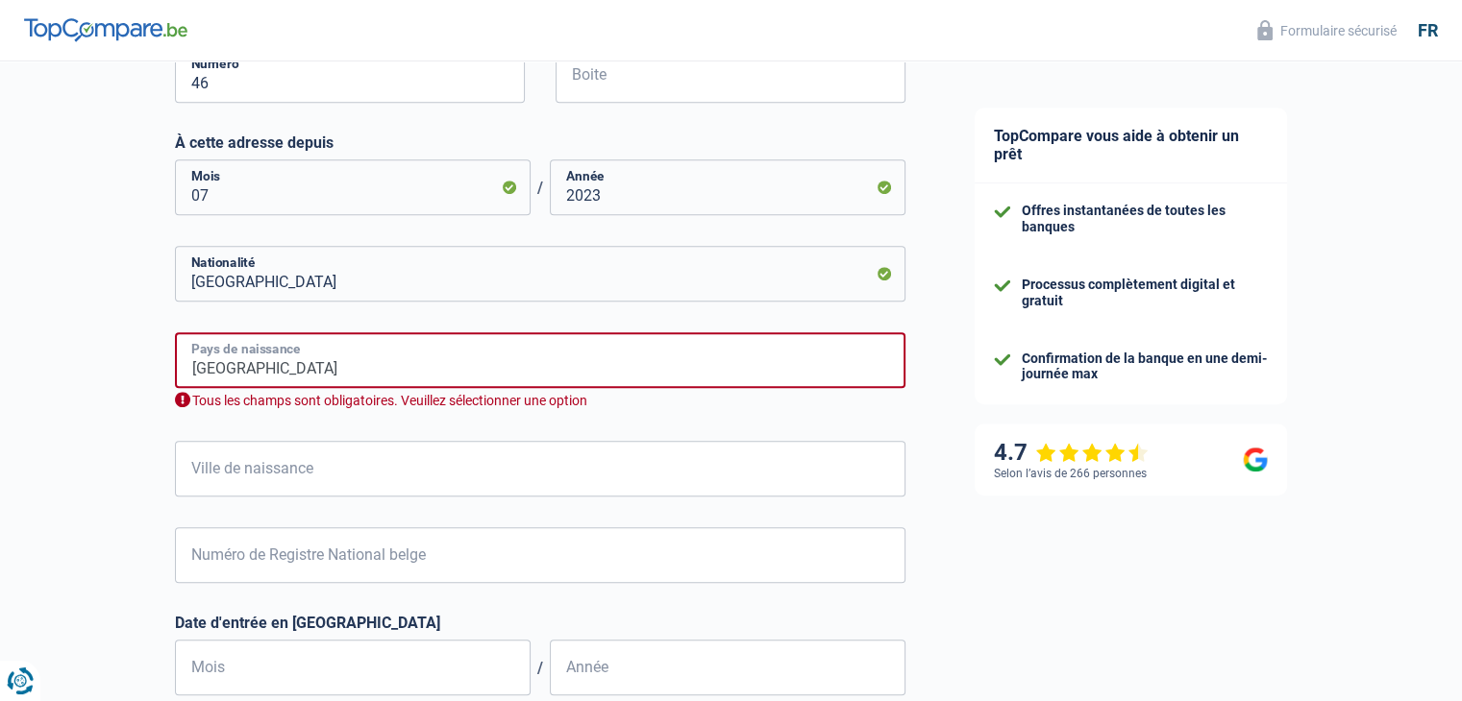
click at [267, 370] on input "Portugal" at bounding box center [540, 360] width 730 height 56
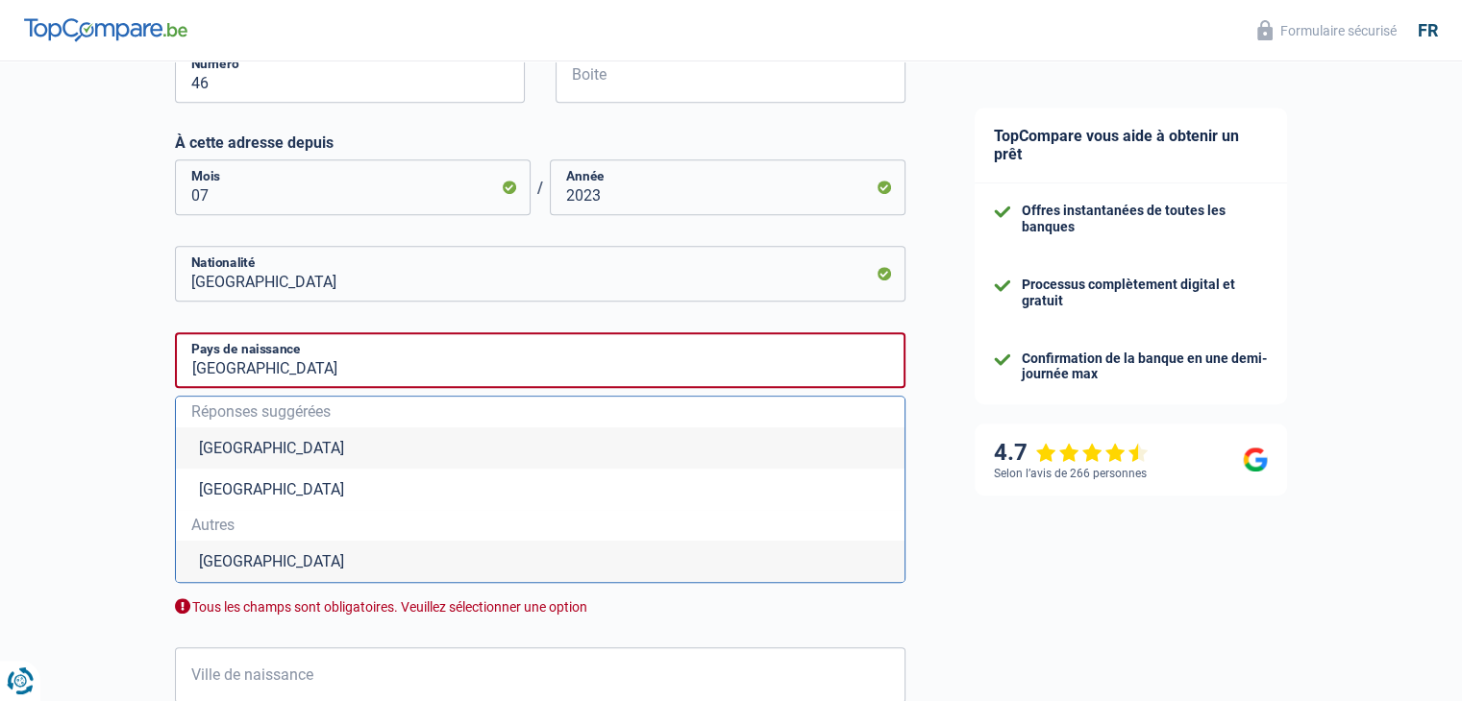
drag, startPoint x: 895, startPoint y: 428, endPoint x: 896, endPoint y: 445, distance: 17.3
click at [896, 445] on li "Belgique" at bounding box center [540, 448] width 728 height 41
type input "Belgique"
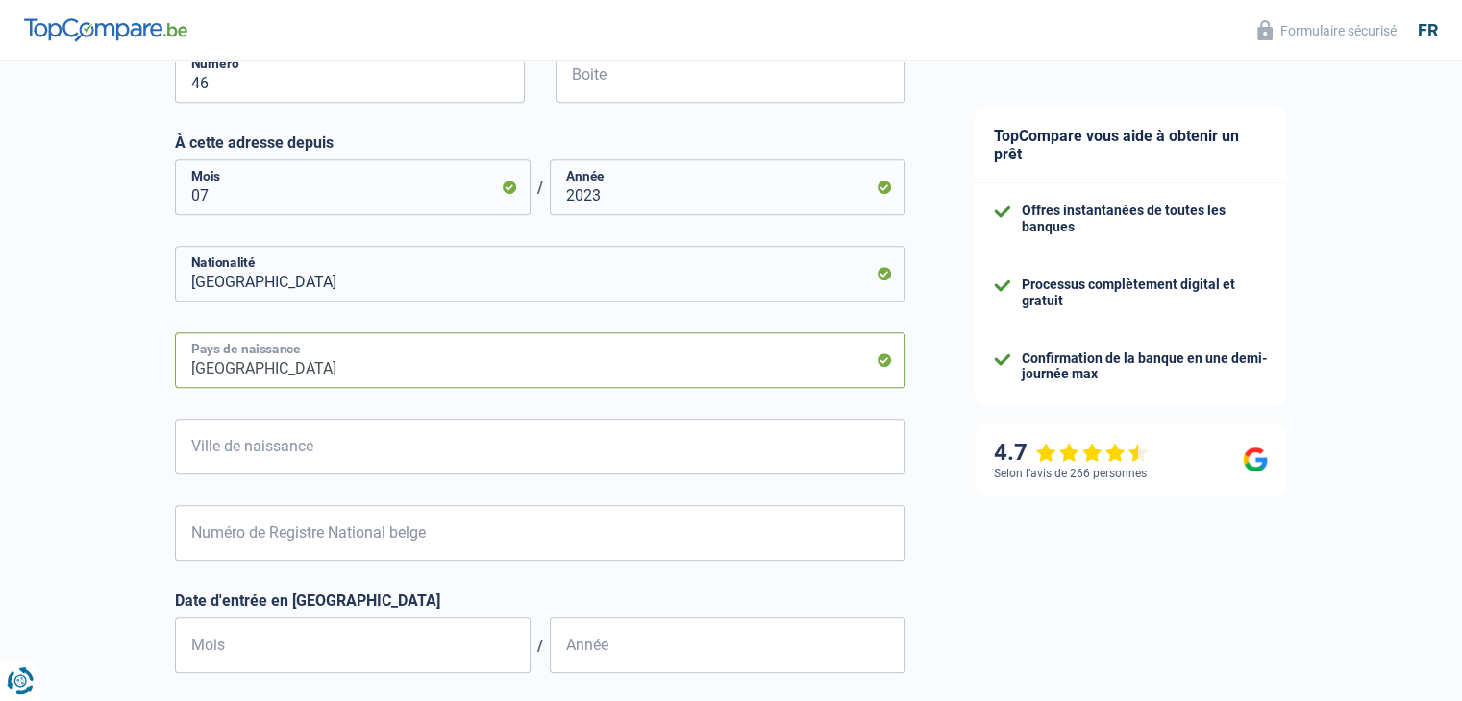
click at [235, 373] on input "Belgique" at bounding box center [540, 360] width 730 height 56
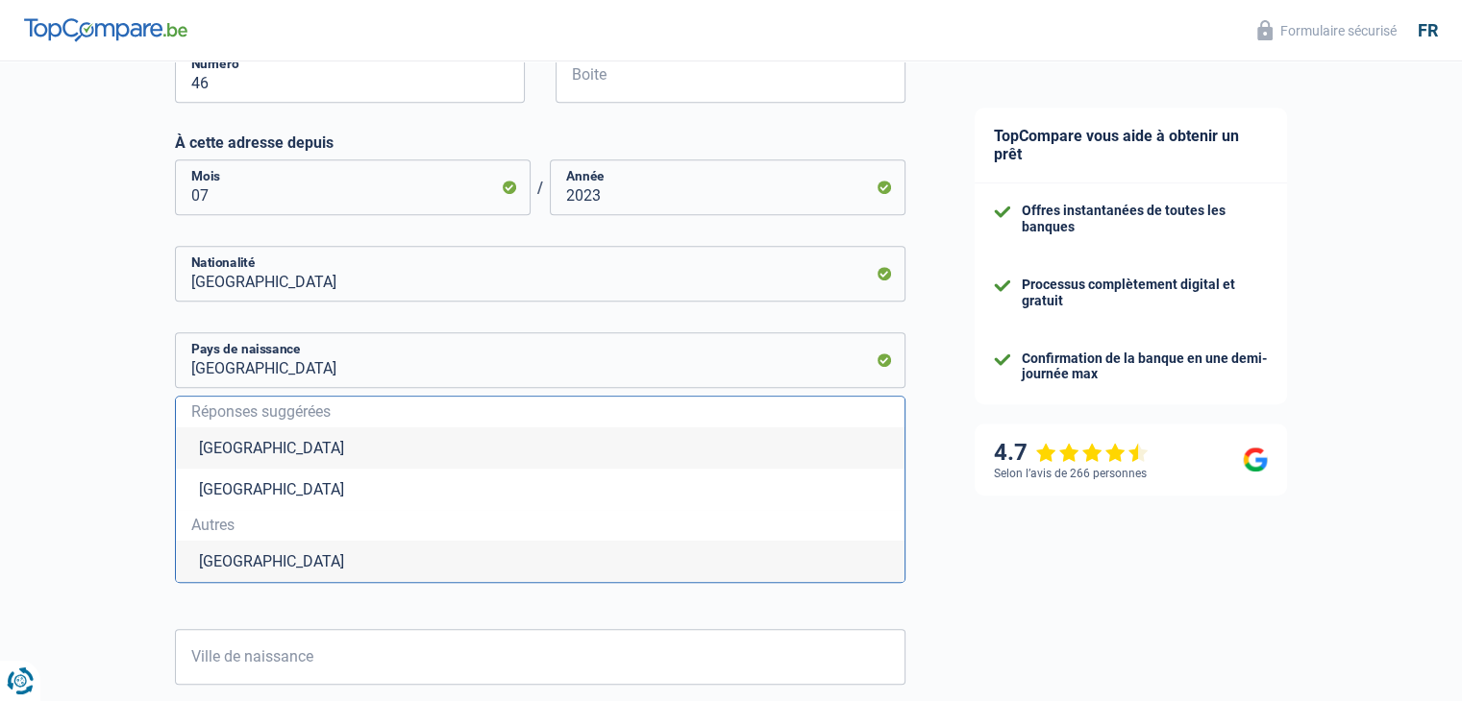
click at [111, 316] on div "Chance de réussite de votre simulation est de 60% 1 2 3 4 5 Rajoutez +20% en co…" at bounding box center [470, 108] width 940 height 1938
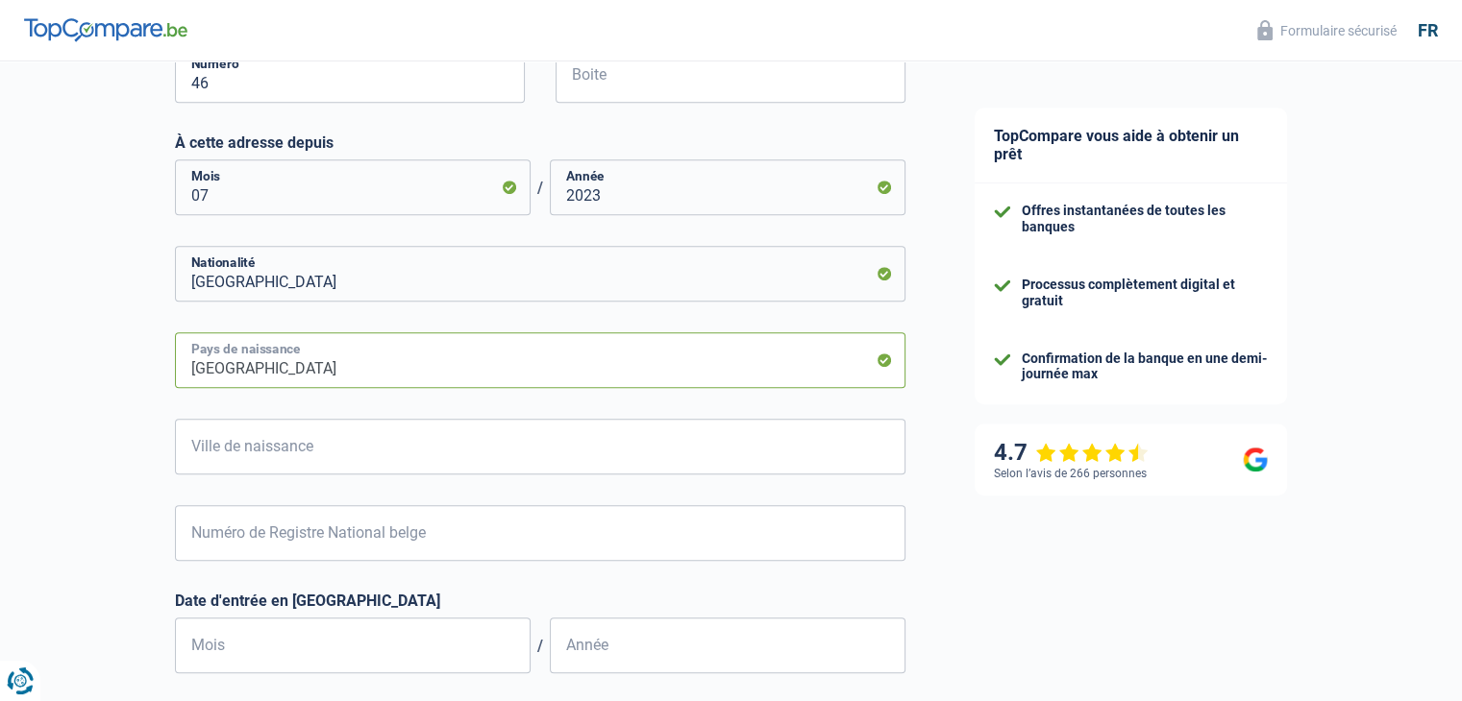
click at [273, 371] on input "Belgique" at bounding box center [540, 360] width 730 height 56
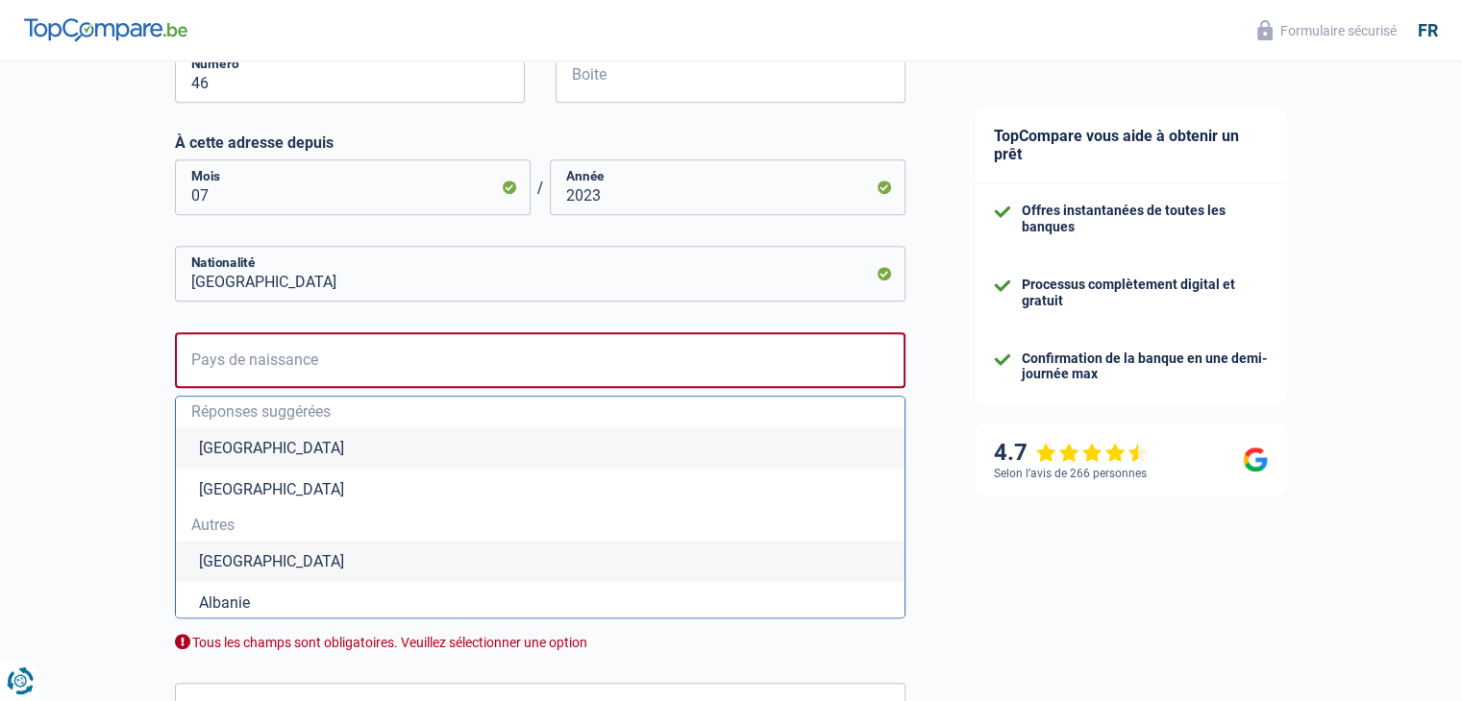
click at [232, 526] on span "Autres" at bounding box center [540, 525] width 698 height 15
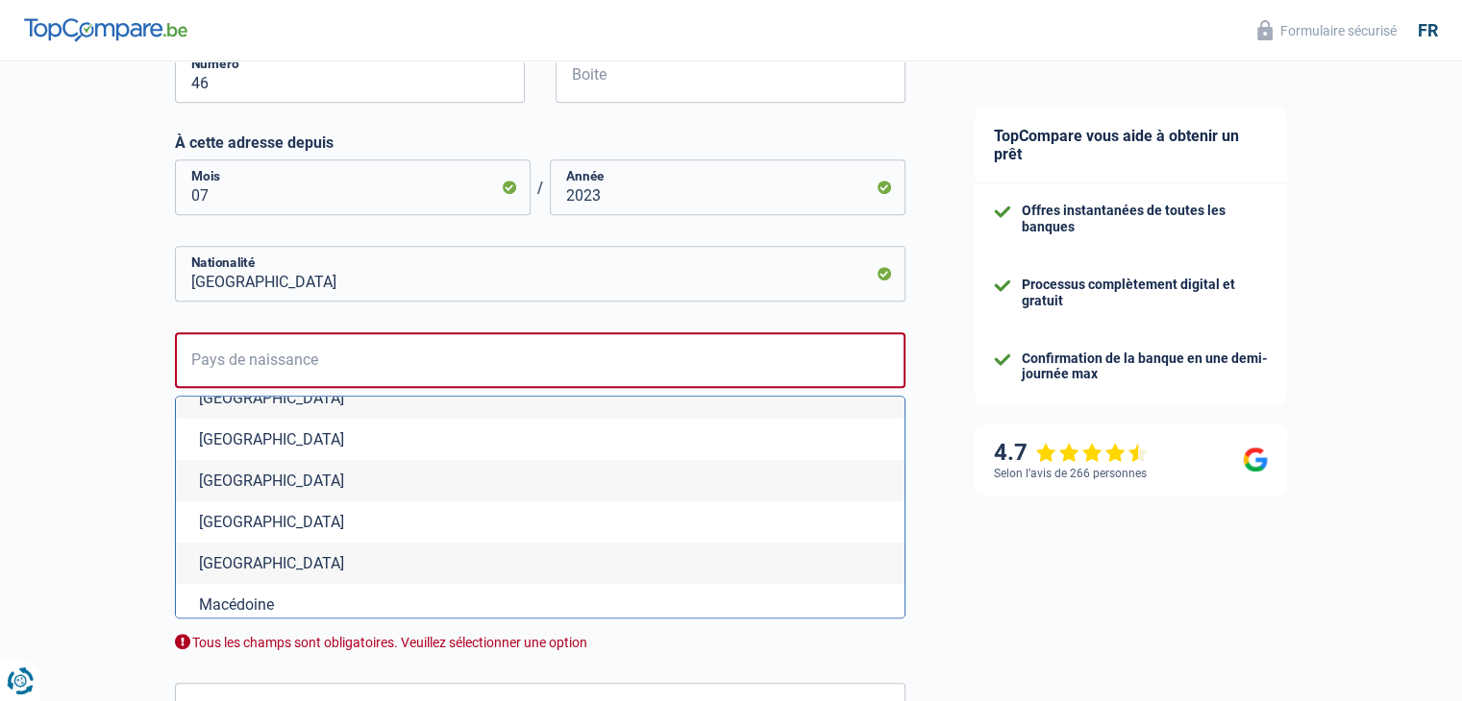
scroll to position [5771, 0]
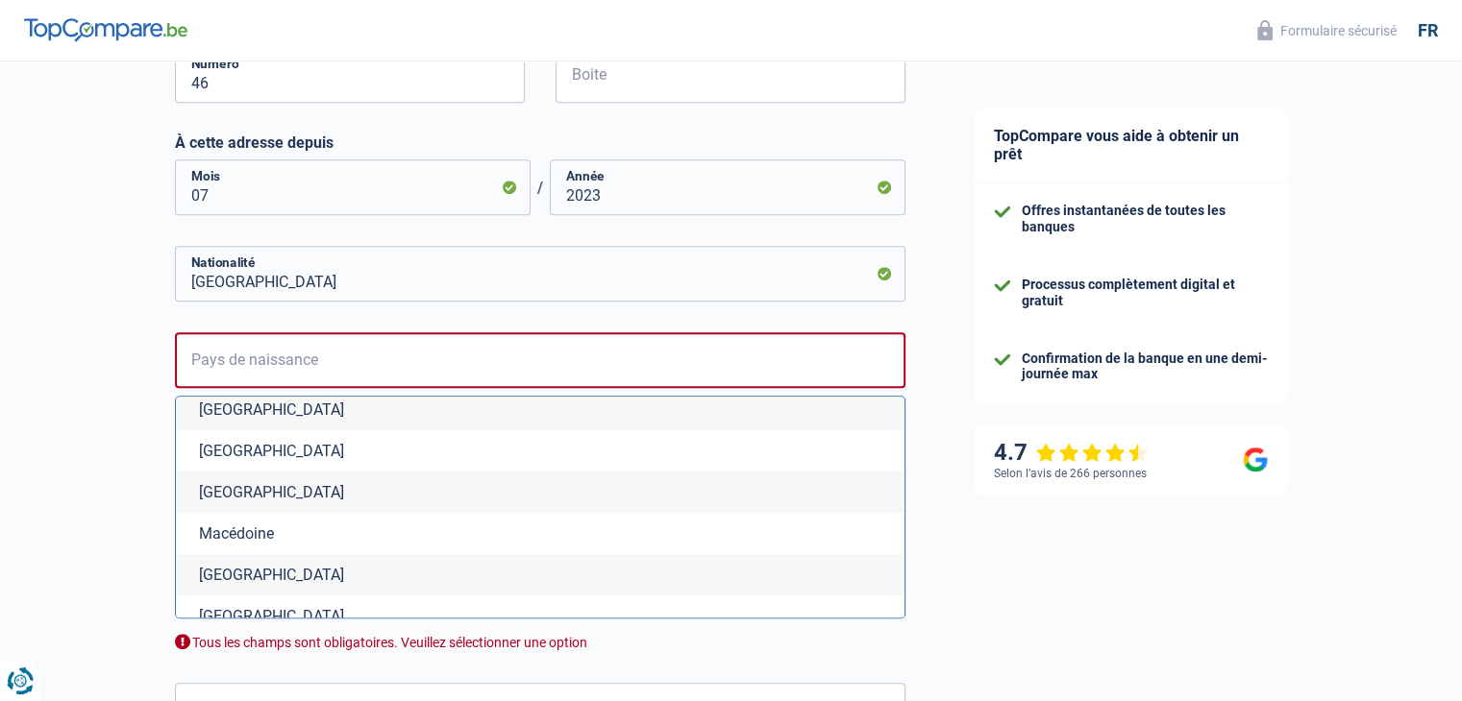
click at [245, 430] on li "Portugal" at bounding box center [540, 409] width 728 height 41
type input "Portugal"
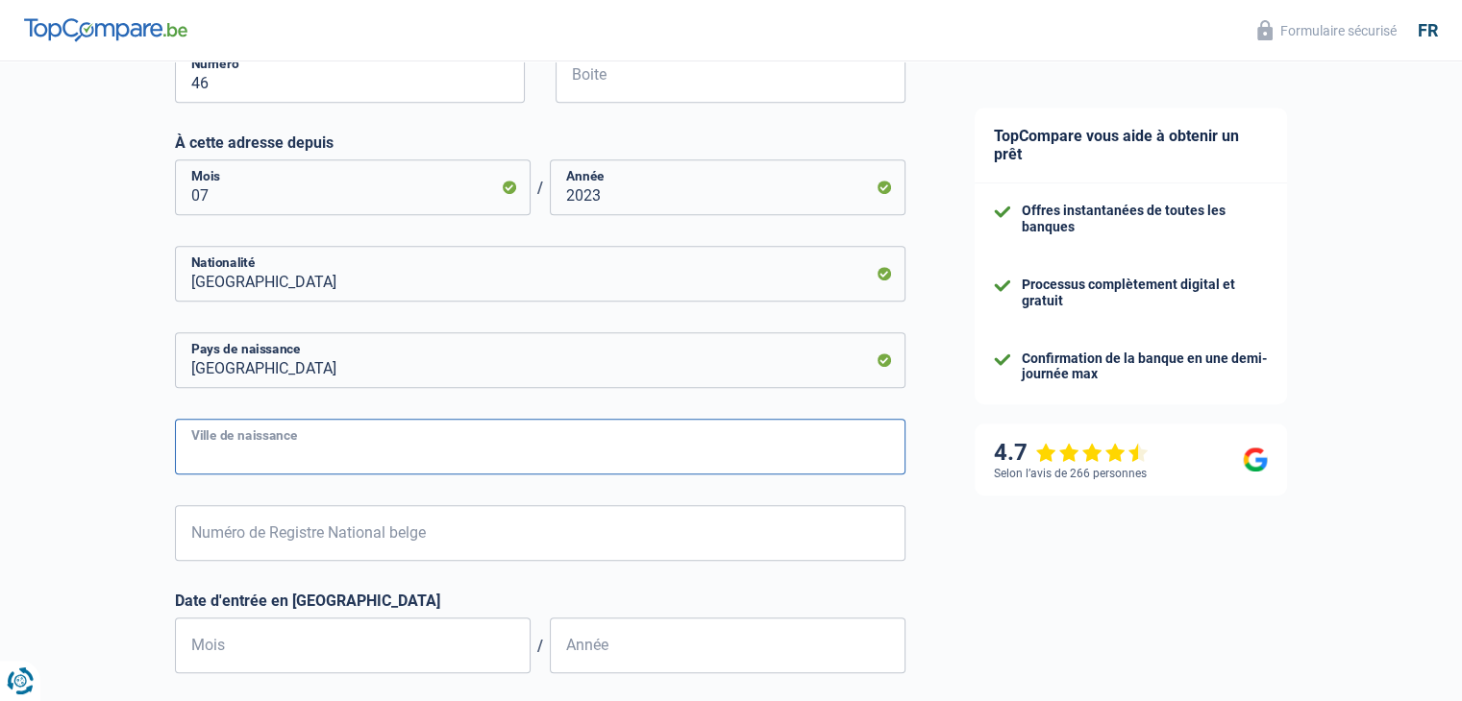
click at [318, 448] on input "Ville de naissance" at bounding box center [540, 447] width 730 height 56
type input "Ariz -Marco de Canaveses"
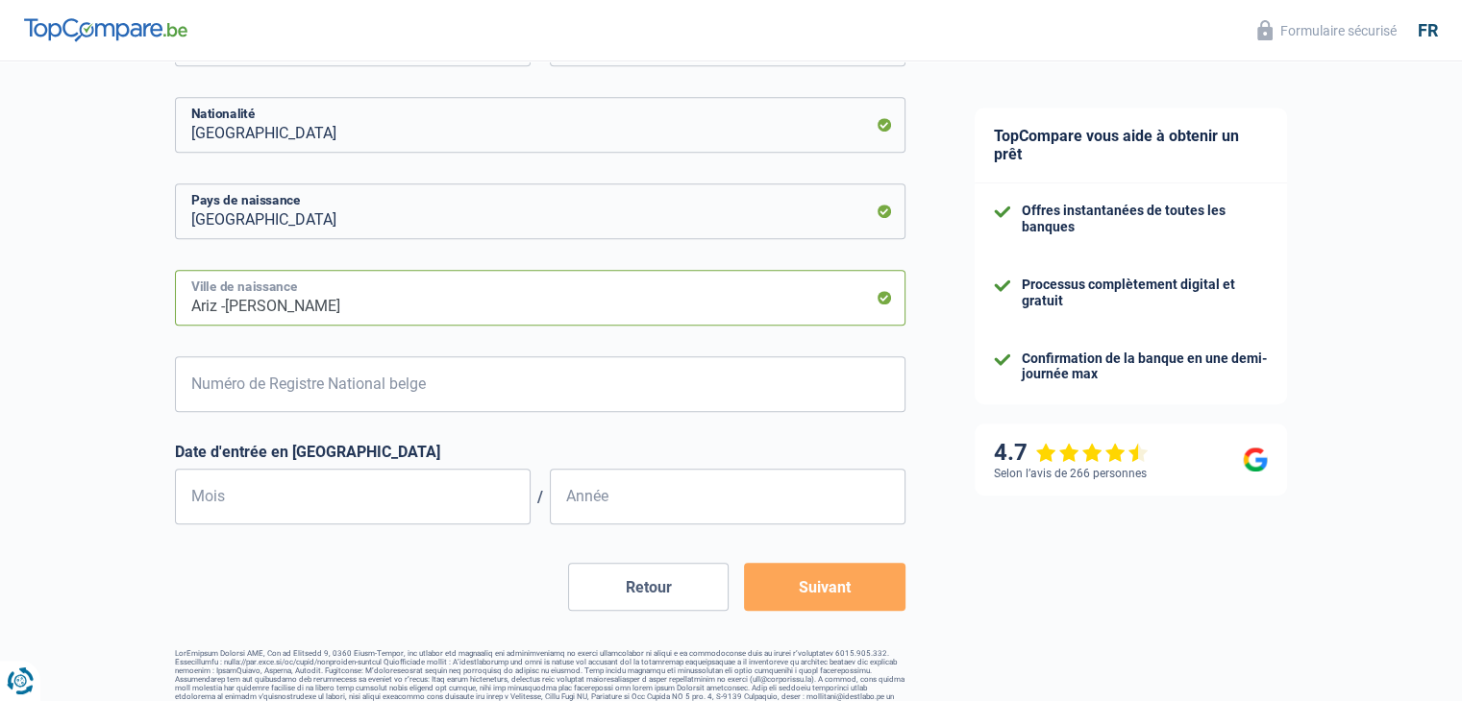
scroll to position [1088, 0]
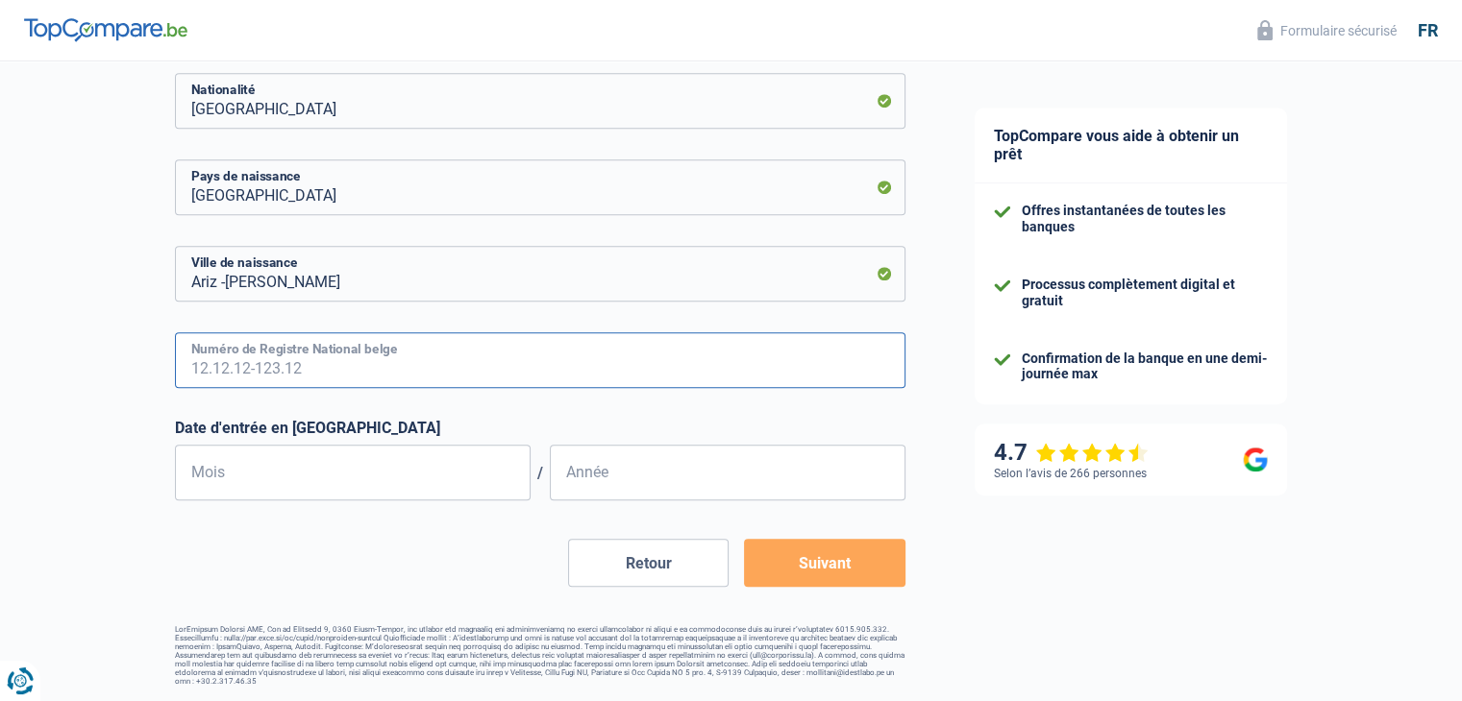
click at [432, 358] on input "Numéro de Registre National belge" at bounding box center [540, 360] width 730 height 56
type input "64.11.17-543.77"
click at [356, 475] on input "Mois" at bounding box center [353, 473] width 356 height 56
click at [350, 477] on input "Mois" at bounding box center [353, 473] width 356 height 56
click at [219, 482] on input "Mois" at bounding box center [353, 473] width 356 height 56
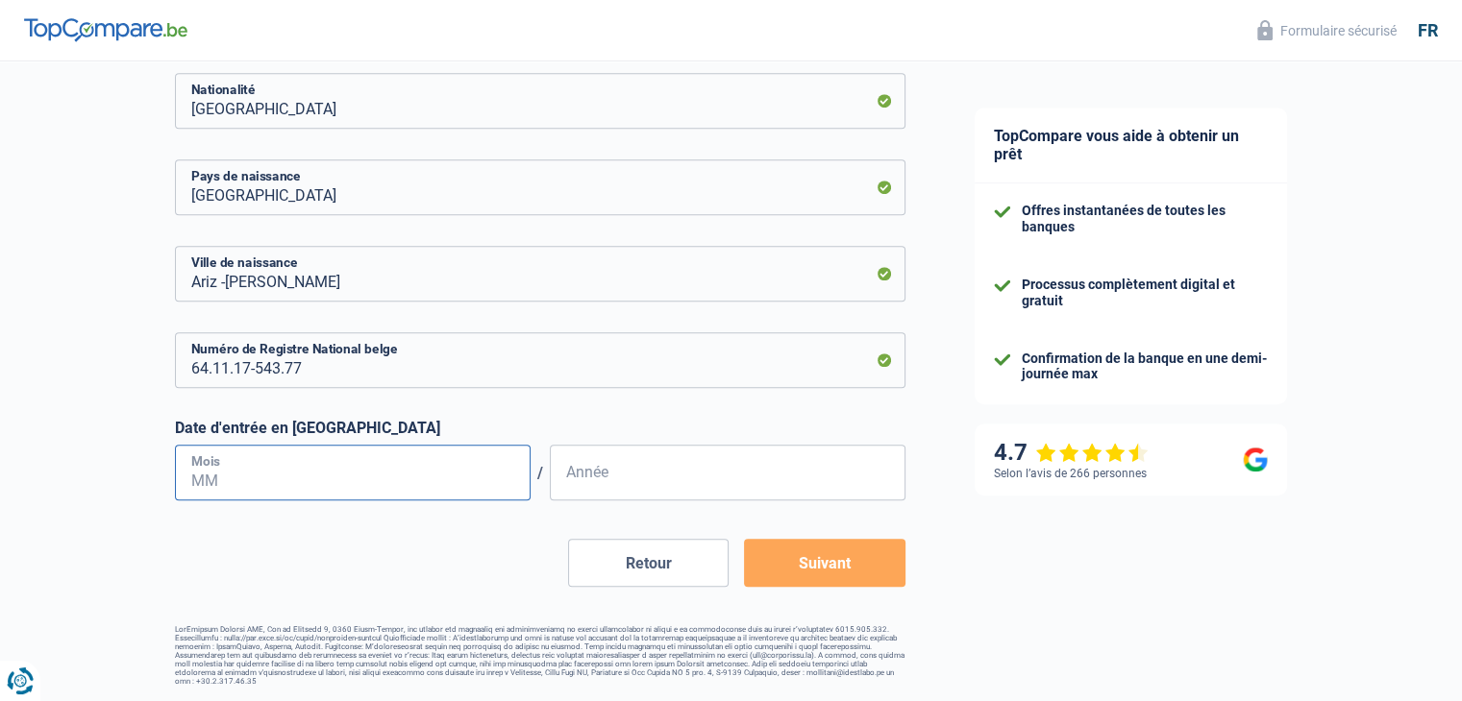
click at [204, 480] on input "Mois" at bounding box center [353, 473] width 356 height 56
click at [213, 483] on input "Mois" at bounding box center [353, 473] width 356 height 56
click at [581, 485] on input "Année" at bounding box center [728, 473] width 356 height 56
click at [225, 475] on input "Mois" at bounding box center [353, 473] width 356 height 56
type input "02"
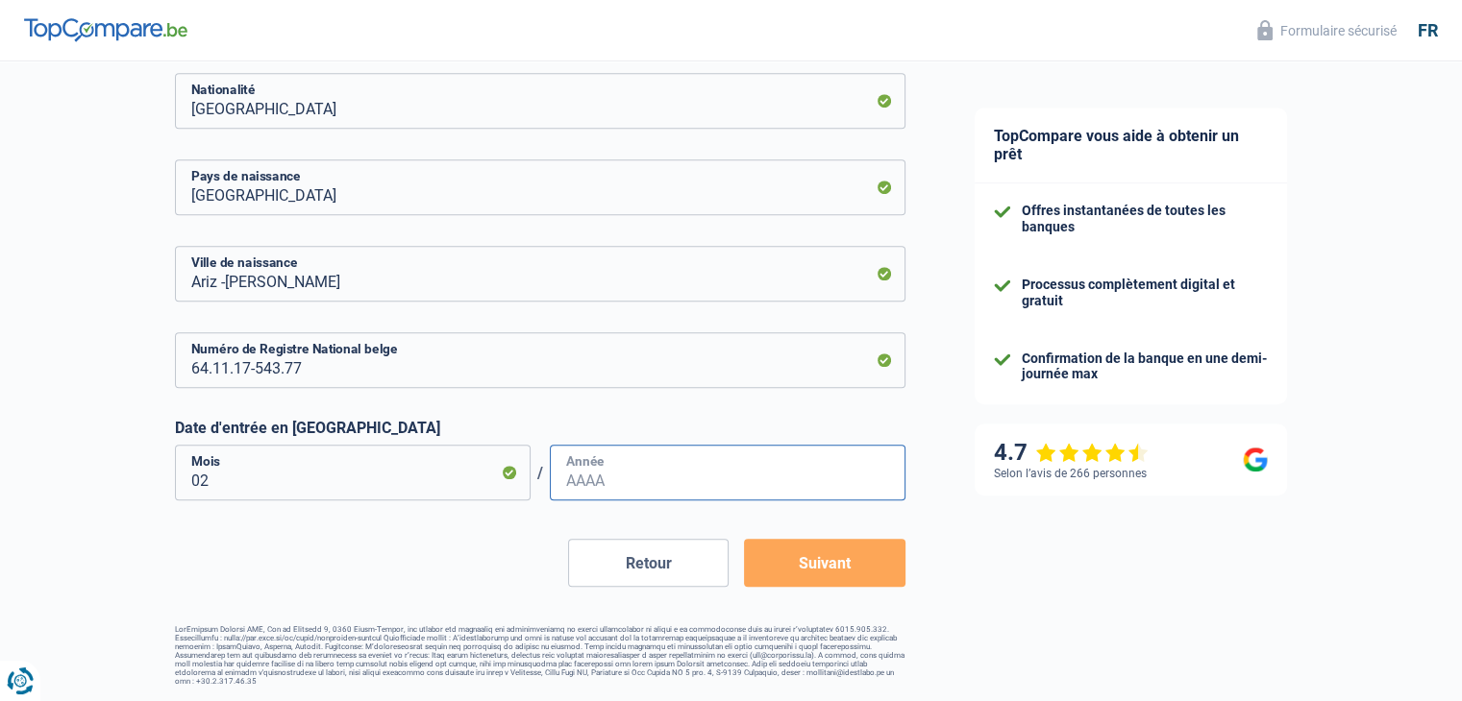
click at [593, 496] on input "Année" at bounding box center [728, 473] width 356 height 56
type input "2009"
click at [828, 564] on button "Suivant" at bounding box center [824, 563] width 160 height 48
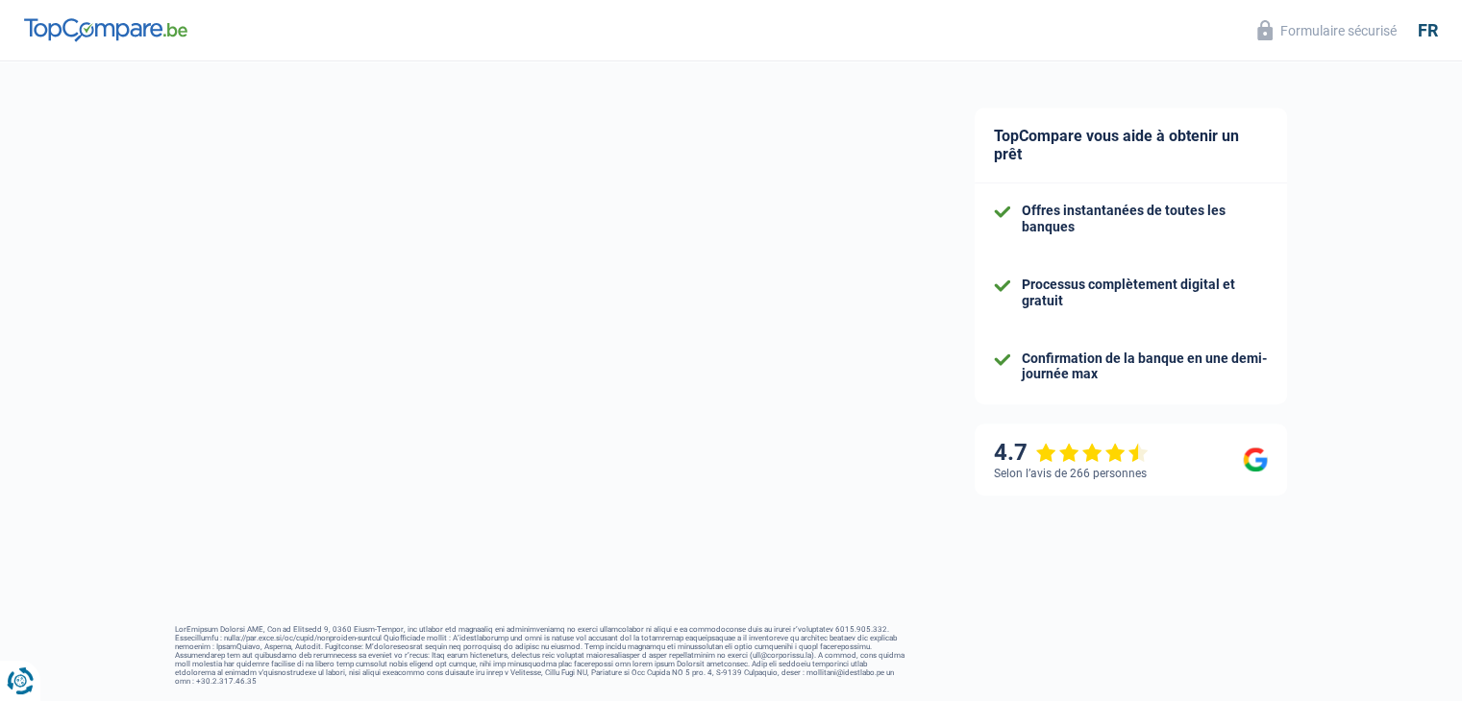
select select "netSalary"
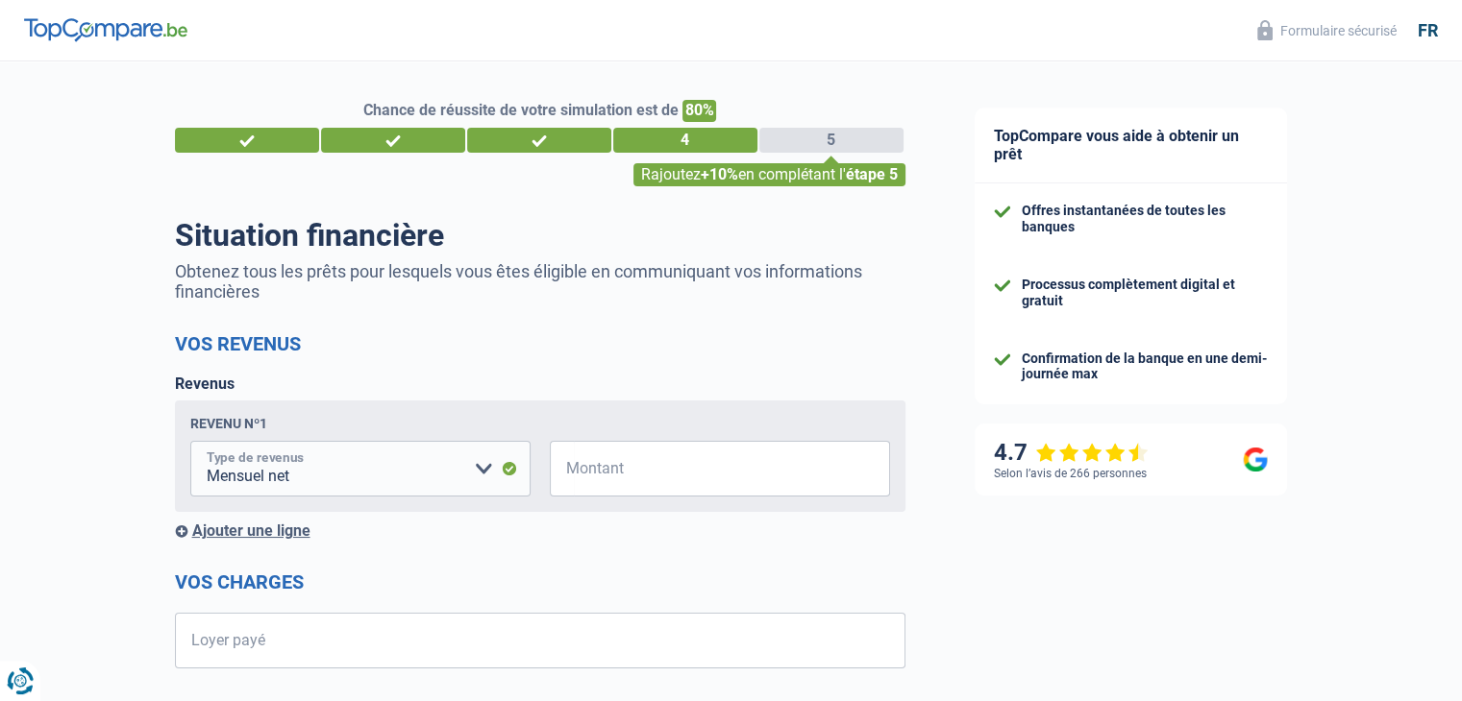
click at [349, 474] on select "Allocation d'handicap Allocations chômage Allocations familiales Chèques repas …" at bounding box center [360, 469] width 340 height 56
click at [296, 481] on select "Allocation d'handicap Allocations chômage Allocations familiales Chèques repas …" at bounding box center [360, 469] width 340 height 56
click at [627, 473] on input "Montant" at bounding box center [732, 469] width 316 height 56
type input "4.000"
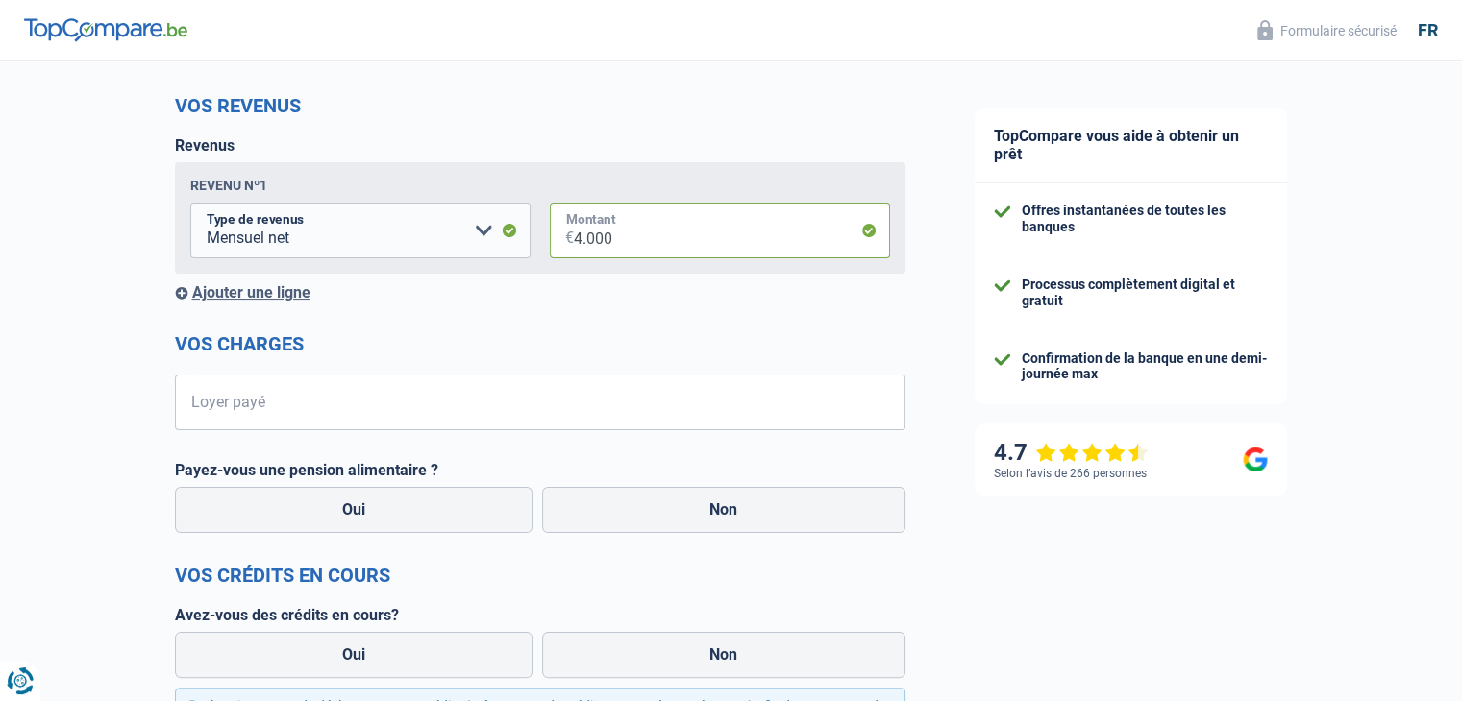
scroll to position [240, 0]
click at [250, 401] on input "Loyer payé" at bounding box center [552, 401] width 706 height 56
click at [325, 461] on label "Payez-vous une pension alimentaire ?" at bounding box center [540, 468] width 730 height 18
click at [264, 412] on input "900" at bounding box center [552, 401] width 706 height 56
type input "950"
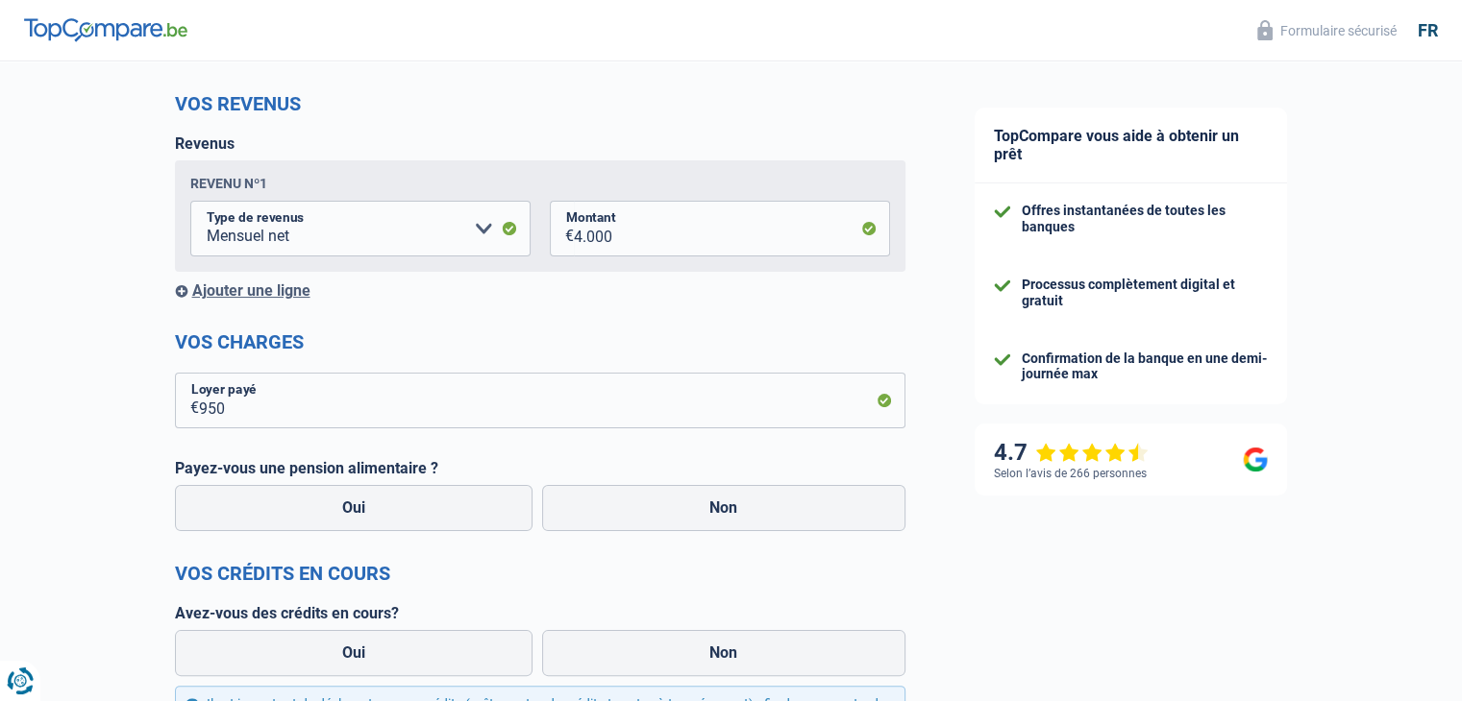
click at [493, 455] on form "Vos revenus Revenus Revenu nº1 Allocation d'handicap Allocations chômage Alloca…" at bounding box center [540, 459] width 730 height 734
click at [721, 517] on label "Non" at bounding box center [723, 508] width 363 height 46
click at [721, 517] on input "Non" at bounding box center [723, 508] width 363 height 46
radio input "true"
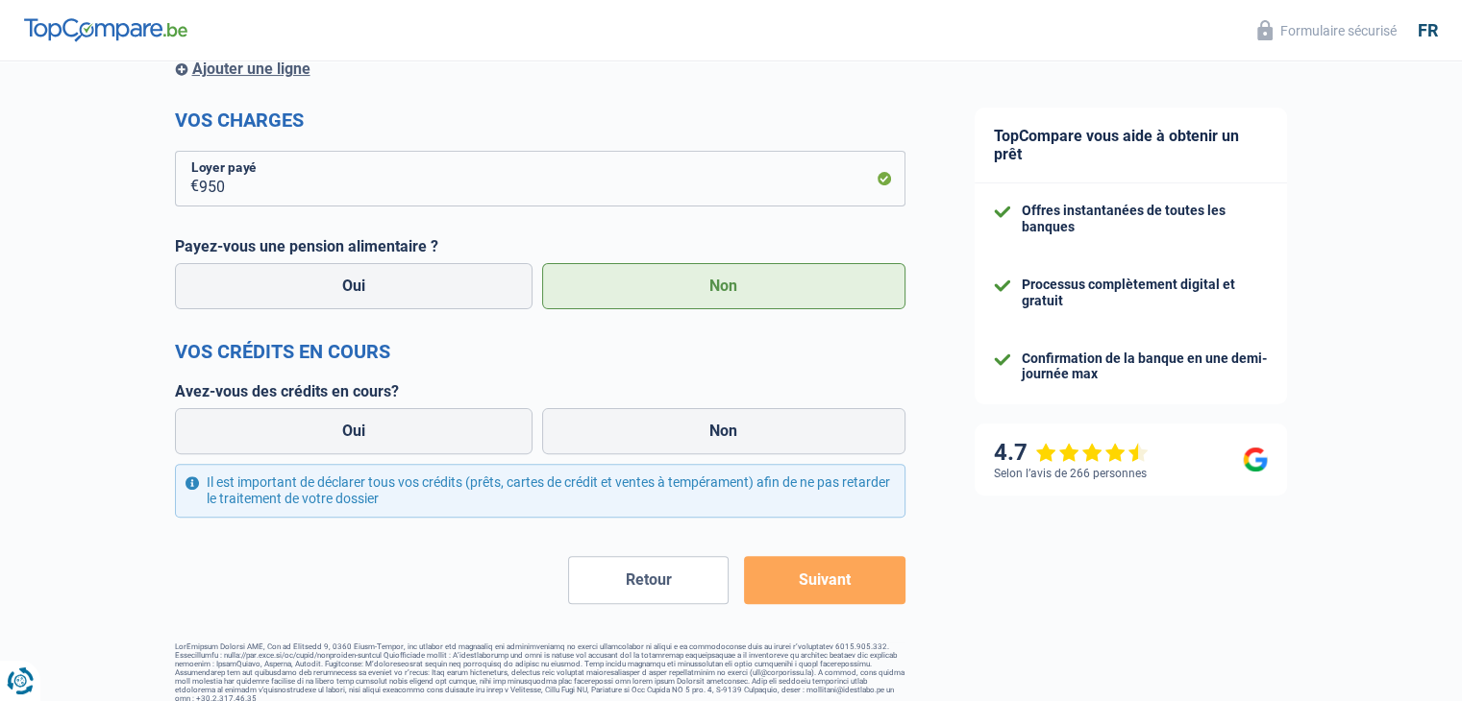
scroll to position [480, 0]
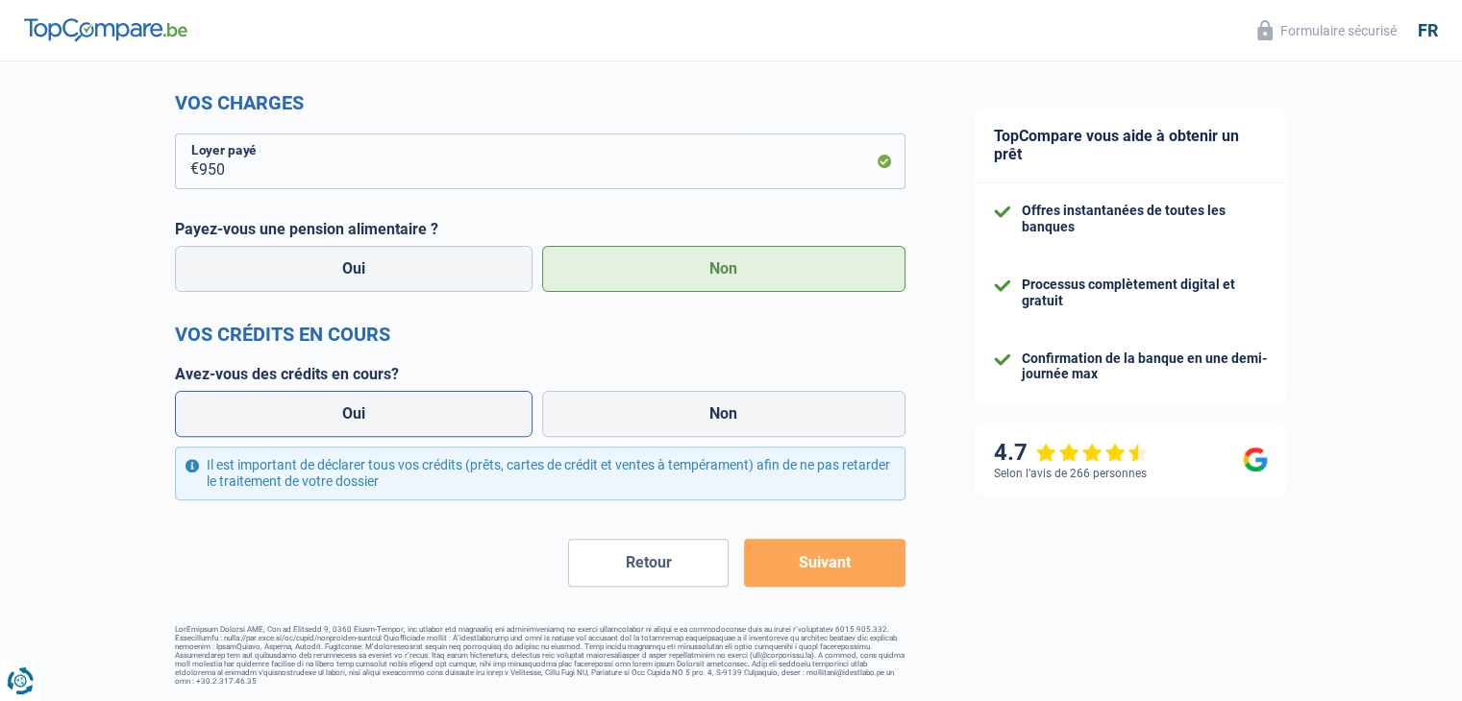
click at [360, 409] on label "Oui" at bounding box center [354, 414] width 358 height 46
click at [360, 409] on input "Oui" at bounding box center [354, 414] width 358 height 46
radio input "true"
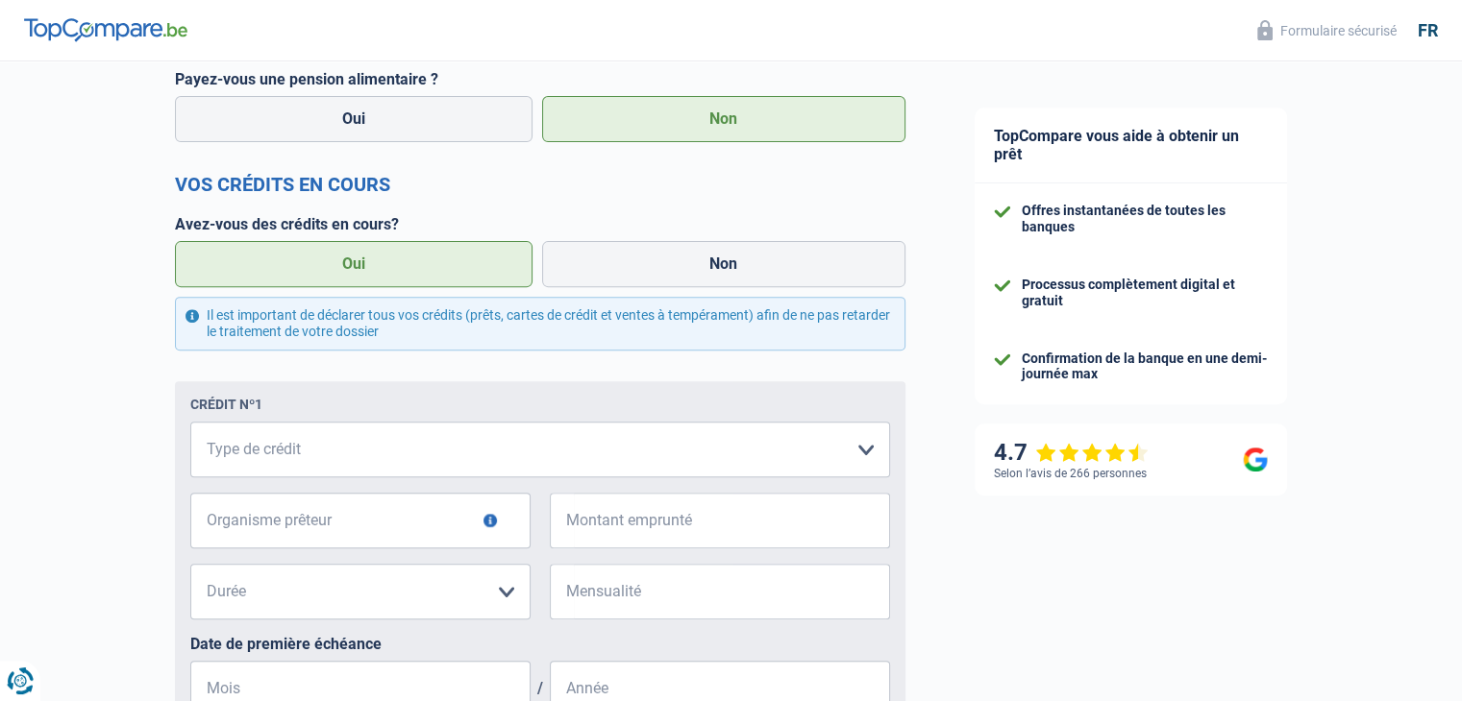
scroll to position [646, 0]
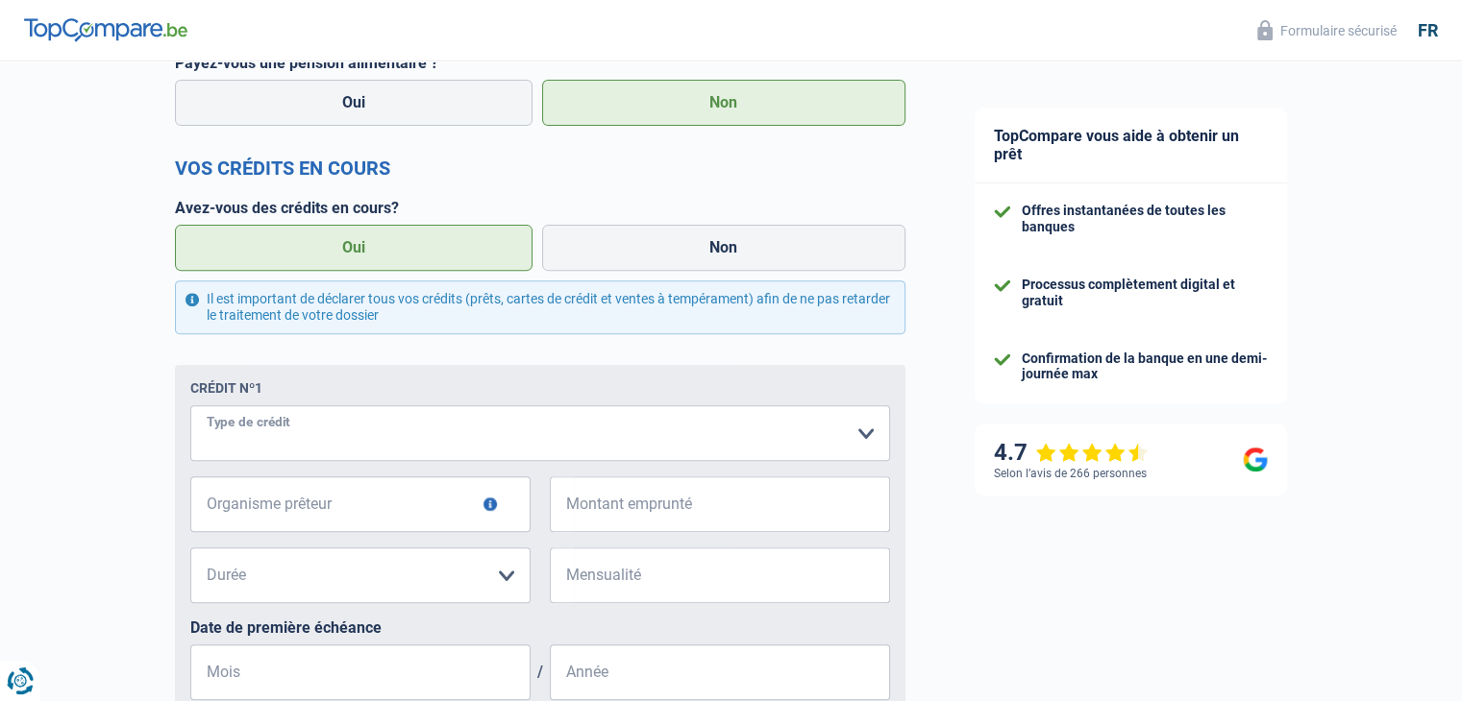
click at [862, 431] on select "Carte ou ouverture de crédit Prêt hypothécaire Vente à tempérament Prêt à tempé…" at bounding box center [540, 434] width 700 height 56
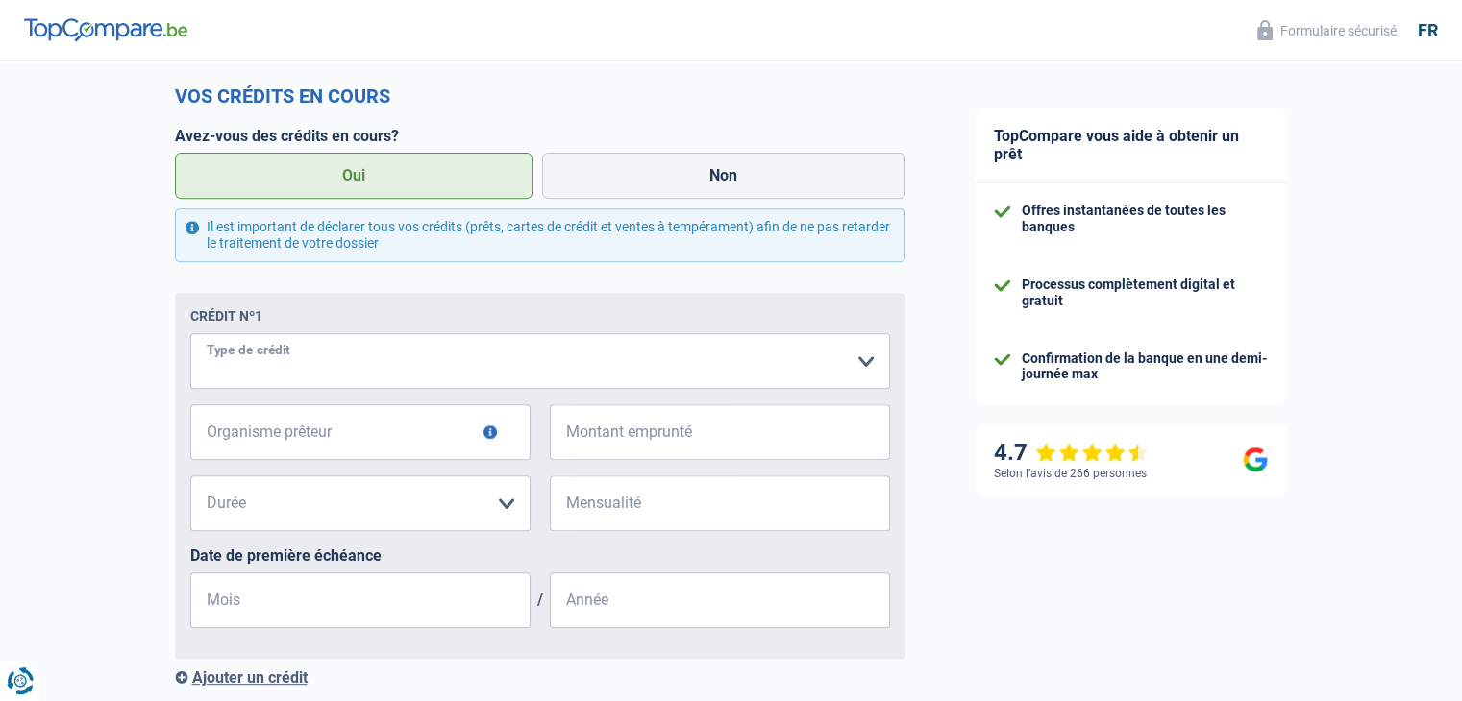
scroll to position [748, 0]
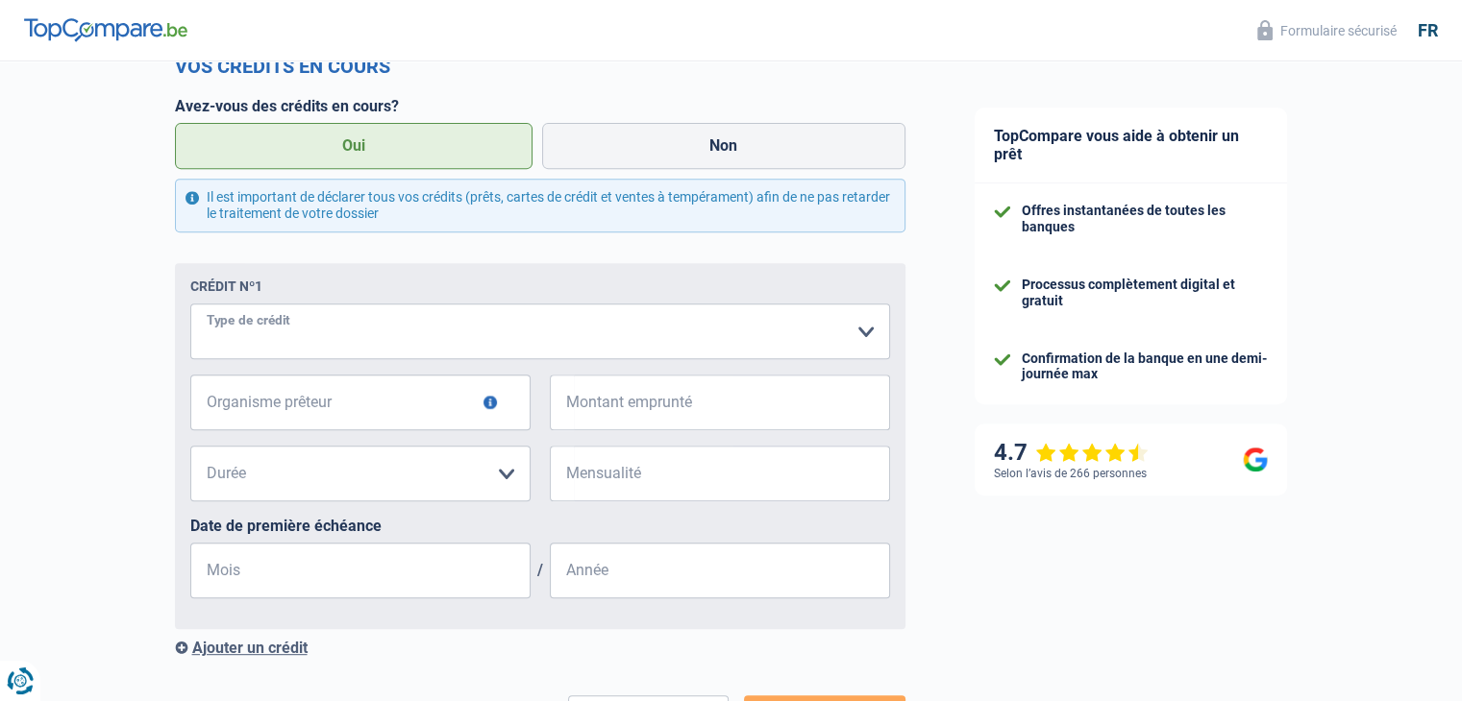
click at [326, 338] on select "Carte ou ouverture de crédit Prêt hypothécaire Vente à tempérament Prêt à tempé…" at bounding box center [540, 332] width 700 height 56
select select "cardOrCredit"
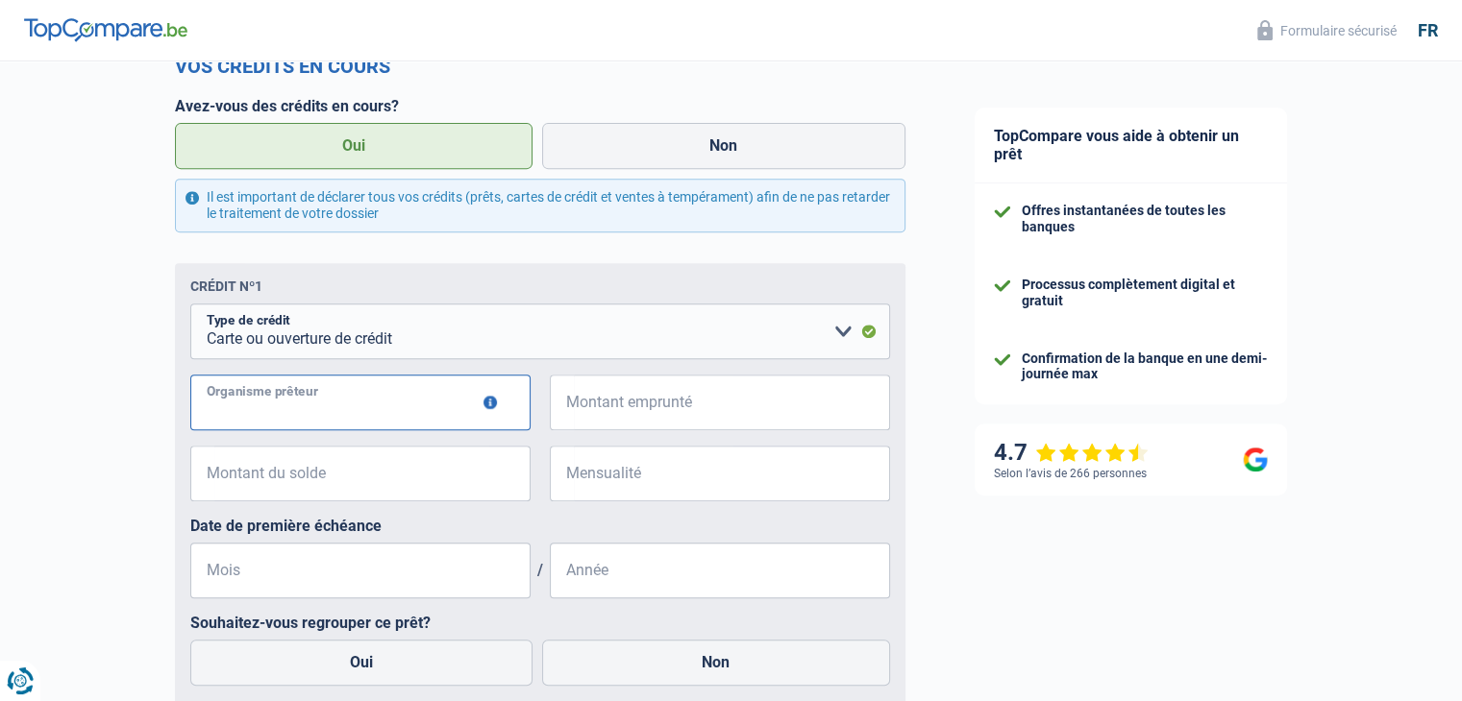
click at [373, 413] on input "Organisme prêteur" at bounding box center [360, 403] width 340 height 56
type input "Cofidis"
click at [622, 419] on input "Montant emprunté" at bounding box center [732, 403] width 316 height 56
type input "20.000"
click at [900, 490] on div "Crédit nº1 Carte ou ouverture de crédit Prêt hypothécaire Vente à tempérament P…" at bounding box center [540, 490] width 730 height 454
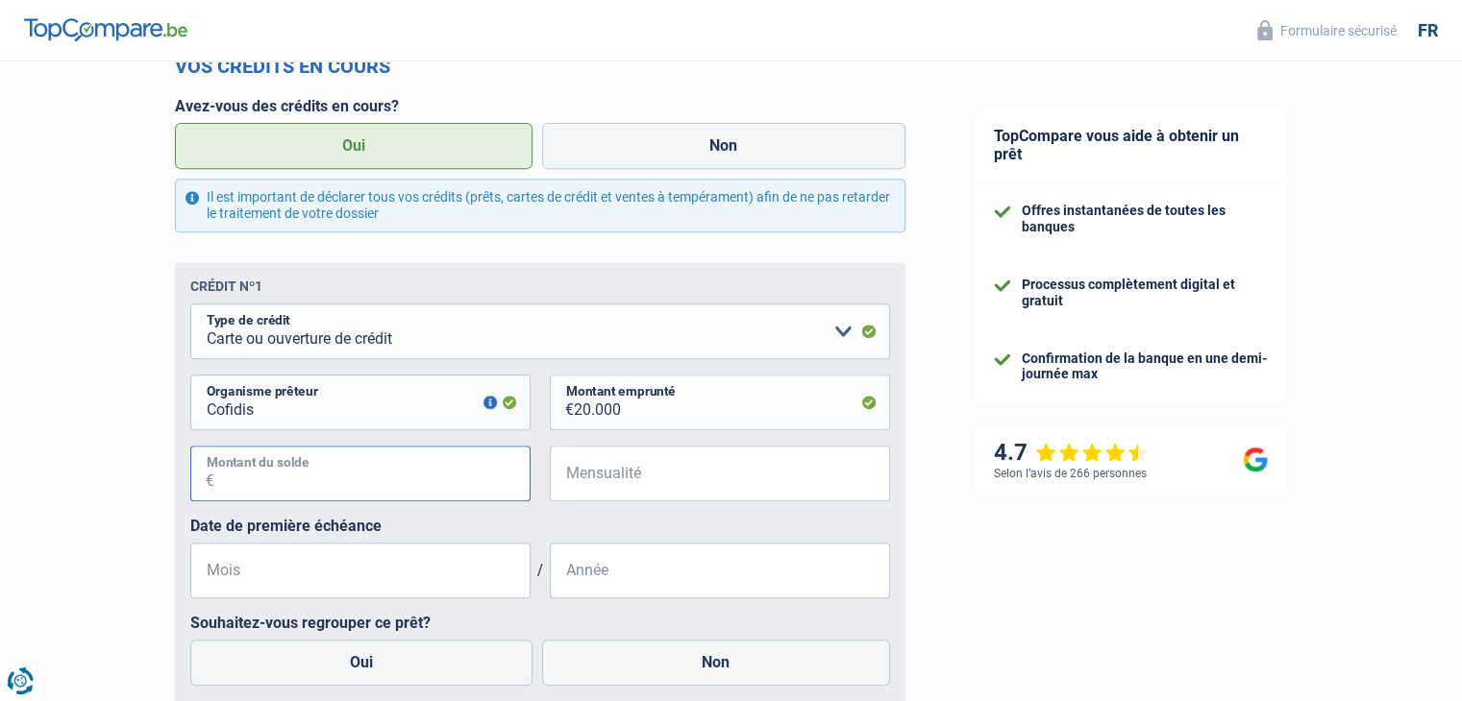
click at [319, 481] on input "Montant du solde" at bounding box center [372, 474] width 316 height 56
type input "220.283"
click at [631, 481] on input "Mensualité" at bounding box center [732, 474] width 316 height 56
type input "5"
type input "829"
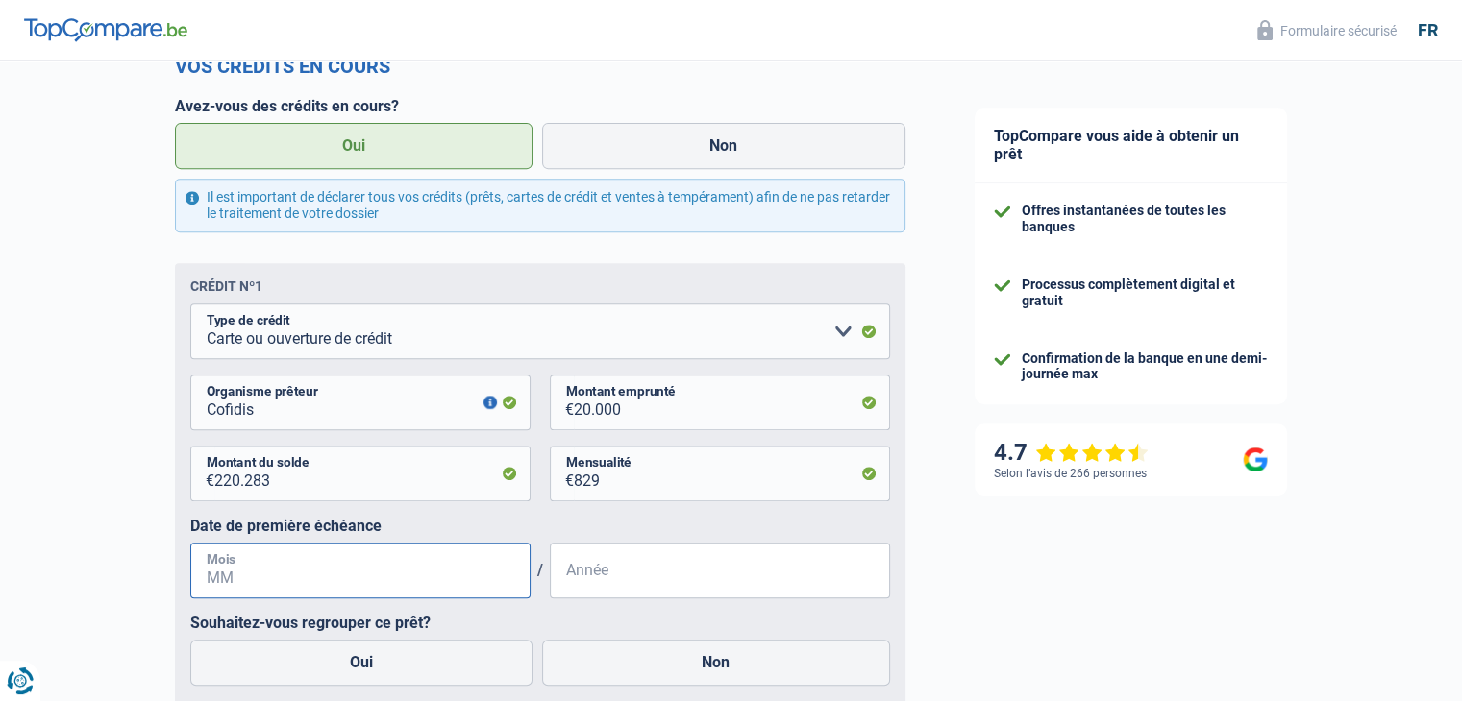
click at [300, 574] on input "Mois" at bounding box center [360, 571] width 340 height 56
click at [227, 585] on input "Mois" at bounding box center [360, 571] width 340 height 56
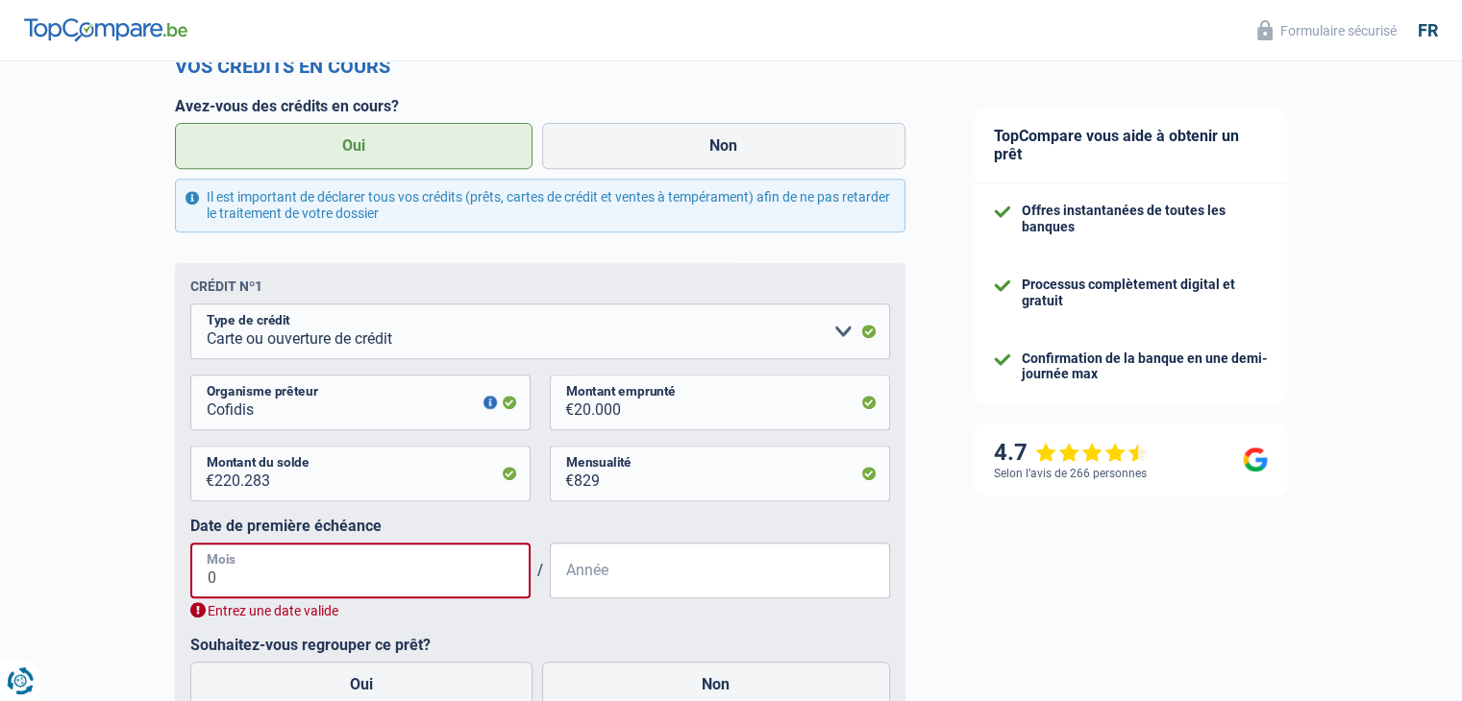
type input "04"
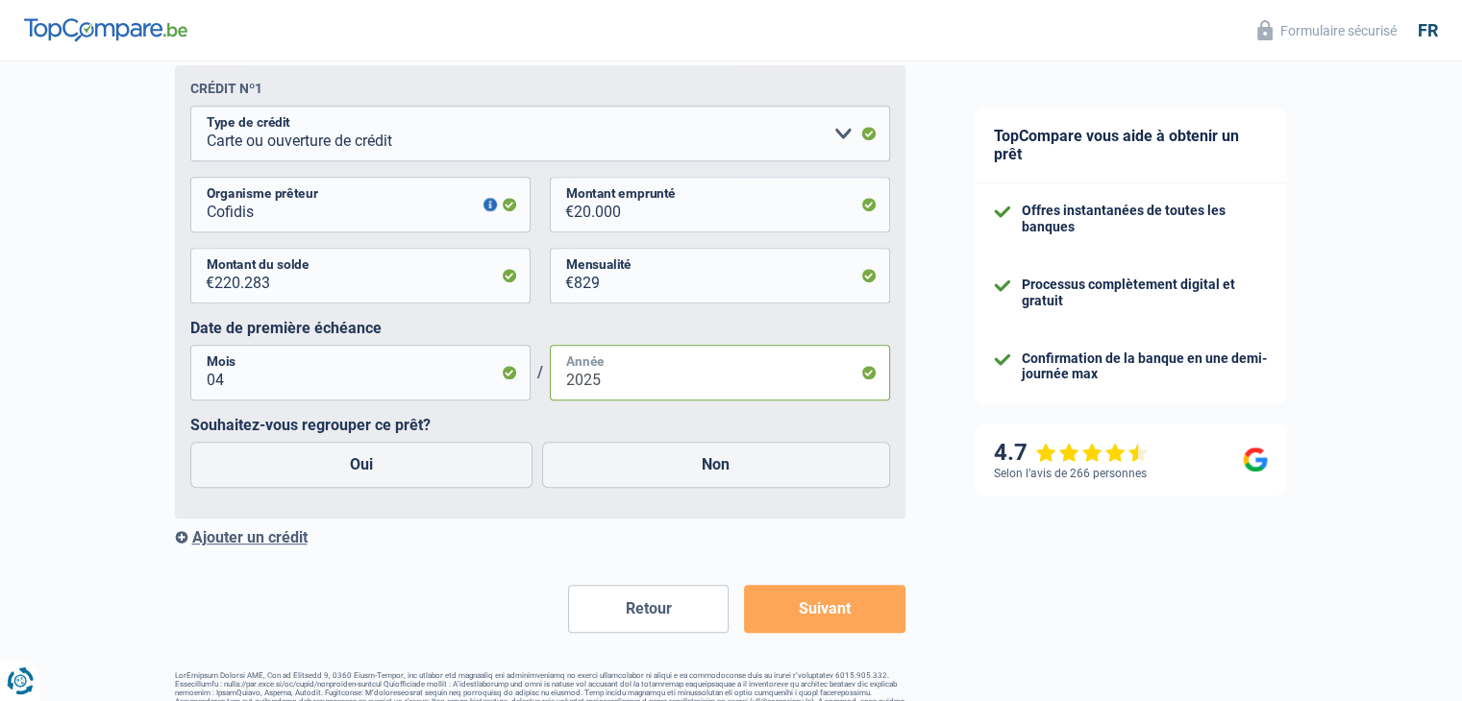
scroll to position [965, 0]
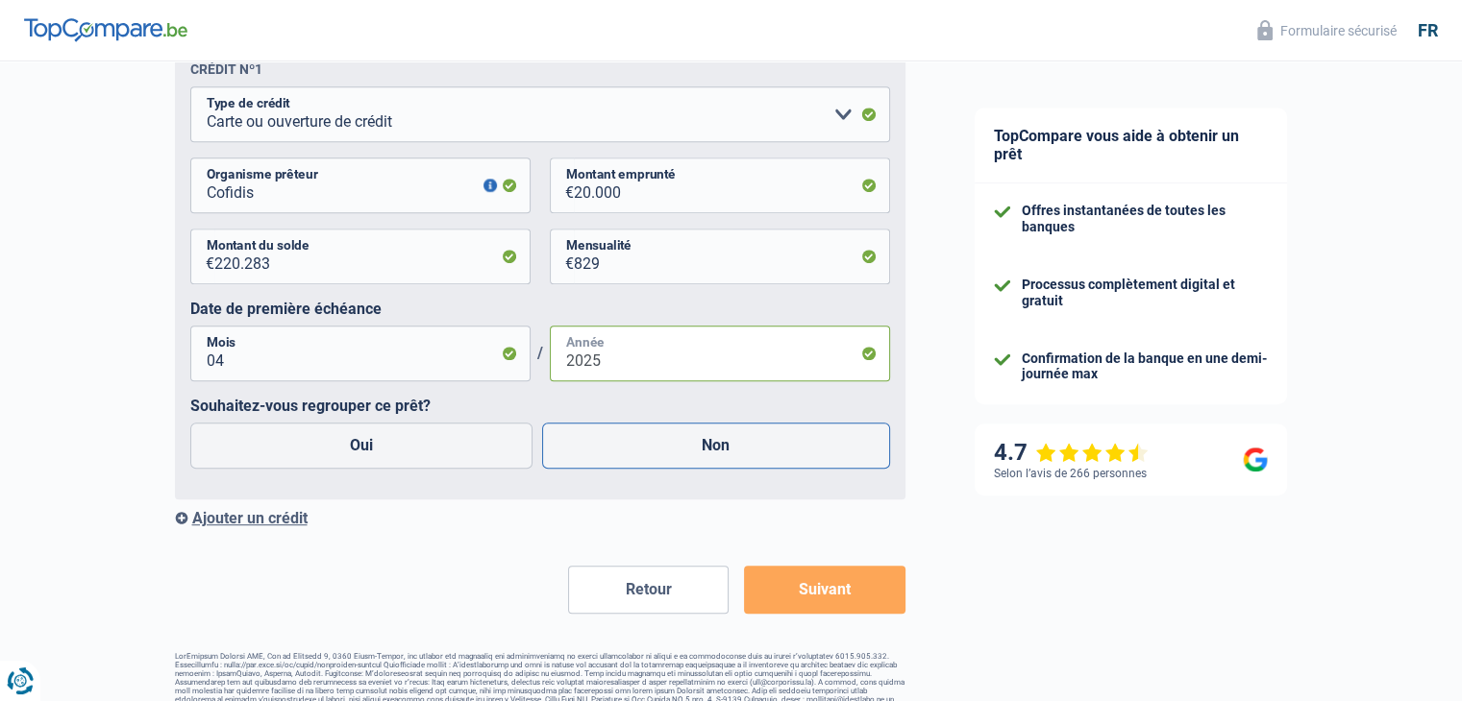
type input "2025"
click at [719, 449] on label "Non" at bounding box center [716, 446] width 348 height 46
click at [719, 449] on input "Non" at bounding box center [716, 446] width 348 height 46
radio input "true"
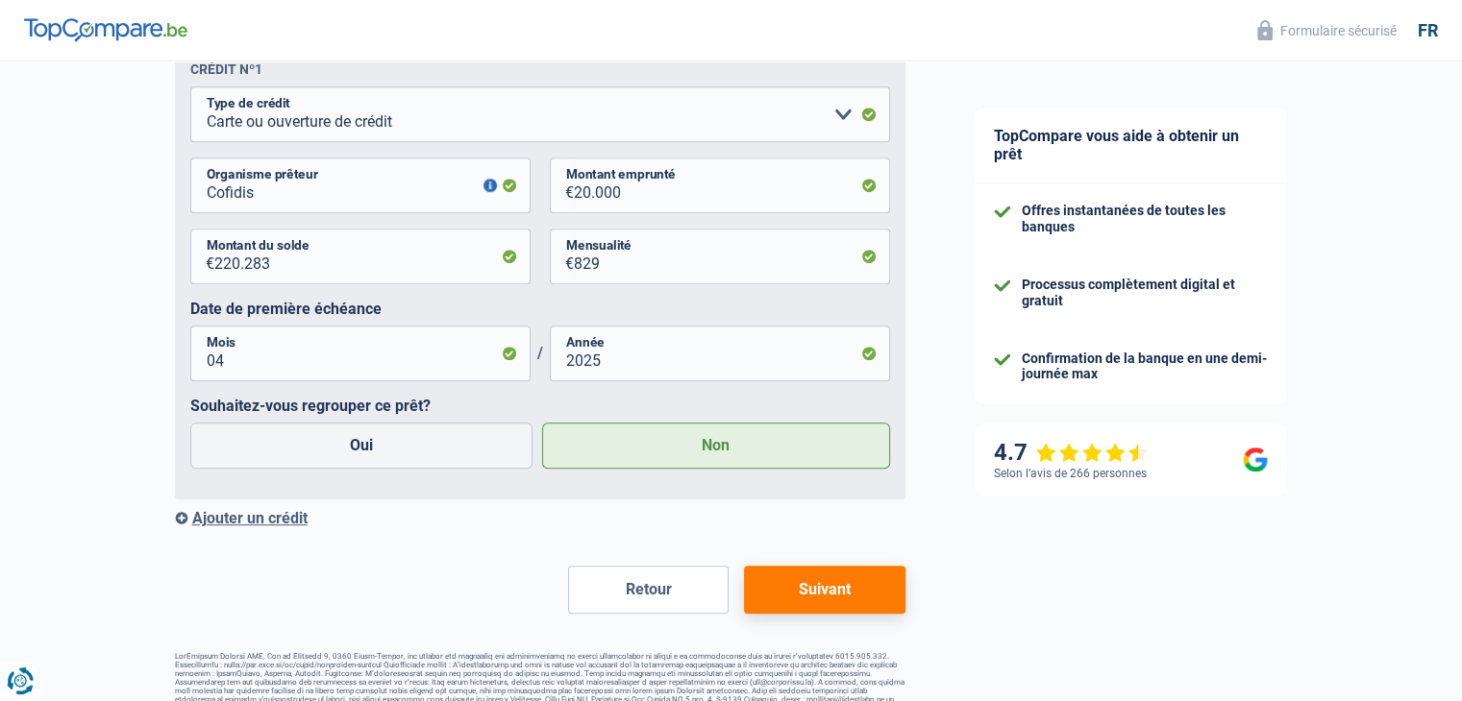
scroll to position [995, 0]
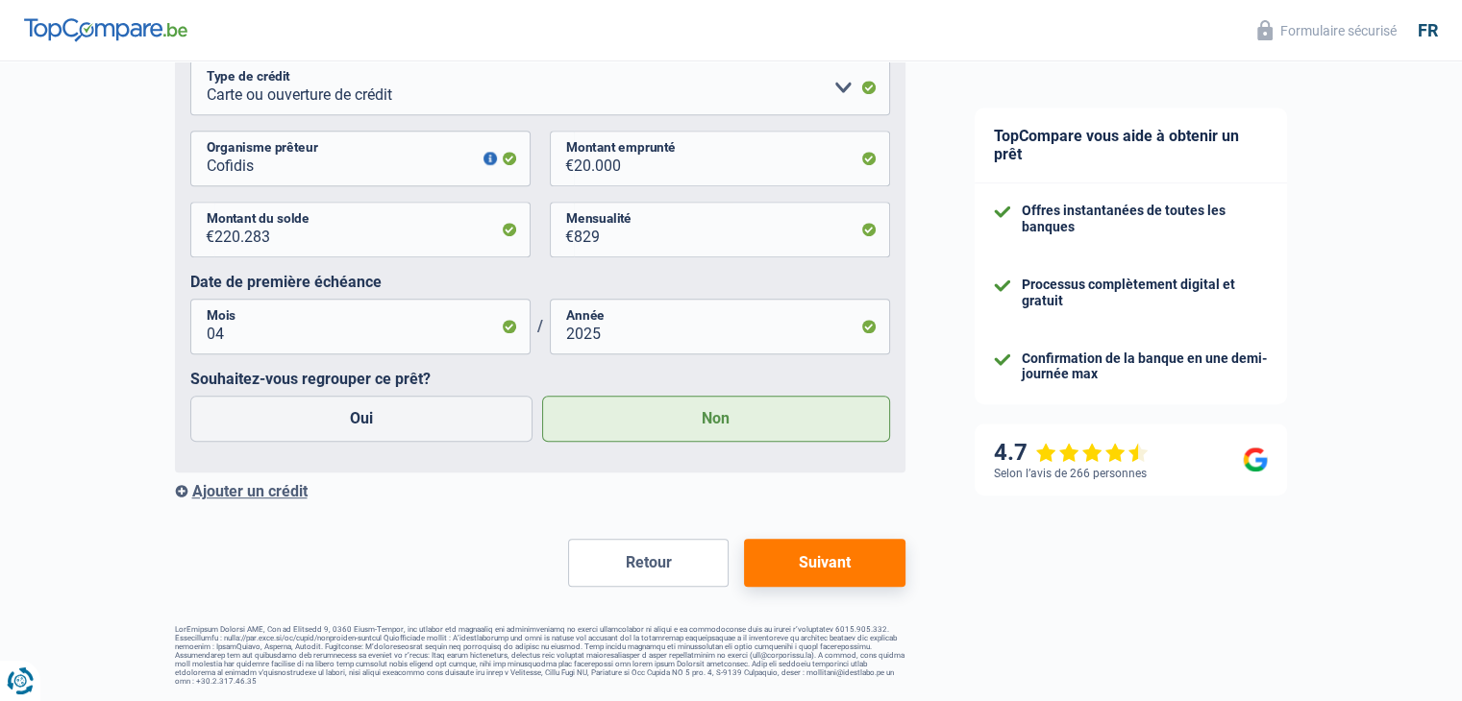
click at [826, 553] on button "Suivant" at bounding box center [824, 563] width 160 height 48
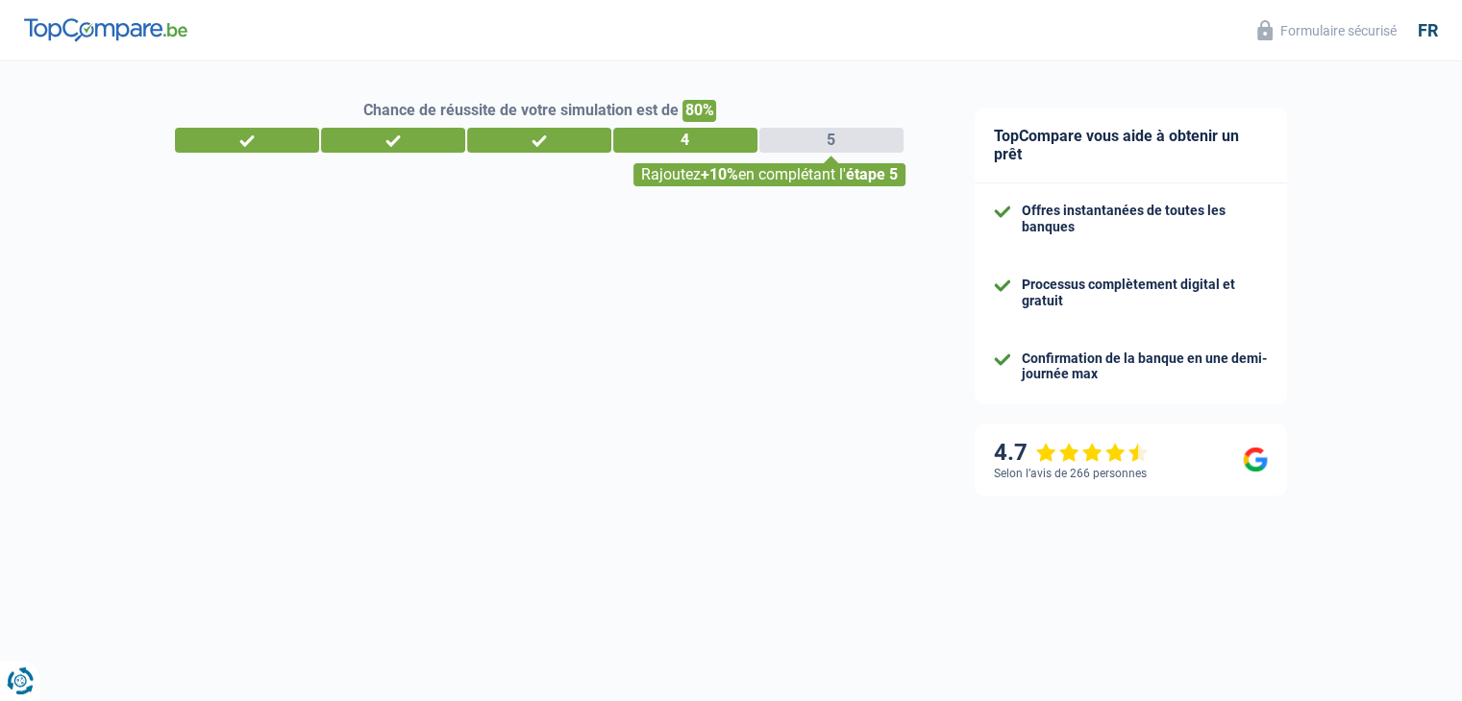
select select "netSalary"
select select "cardOrCredit"
select select "married"
select select "rents"
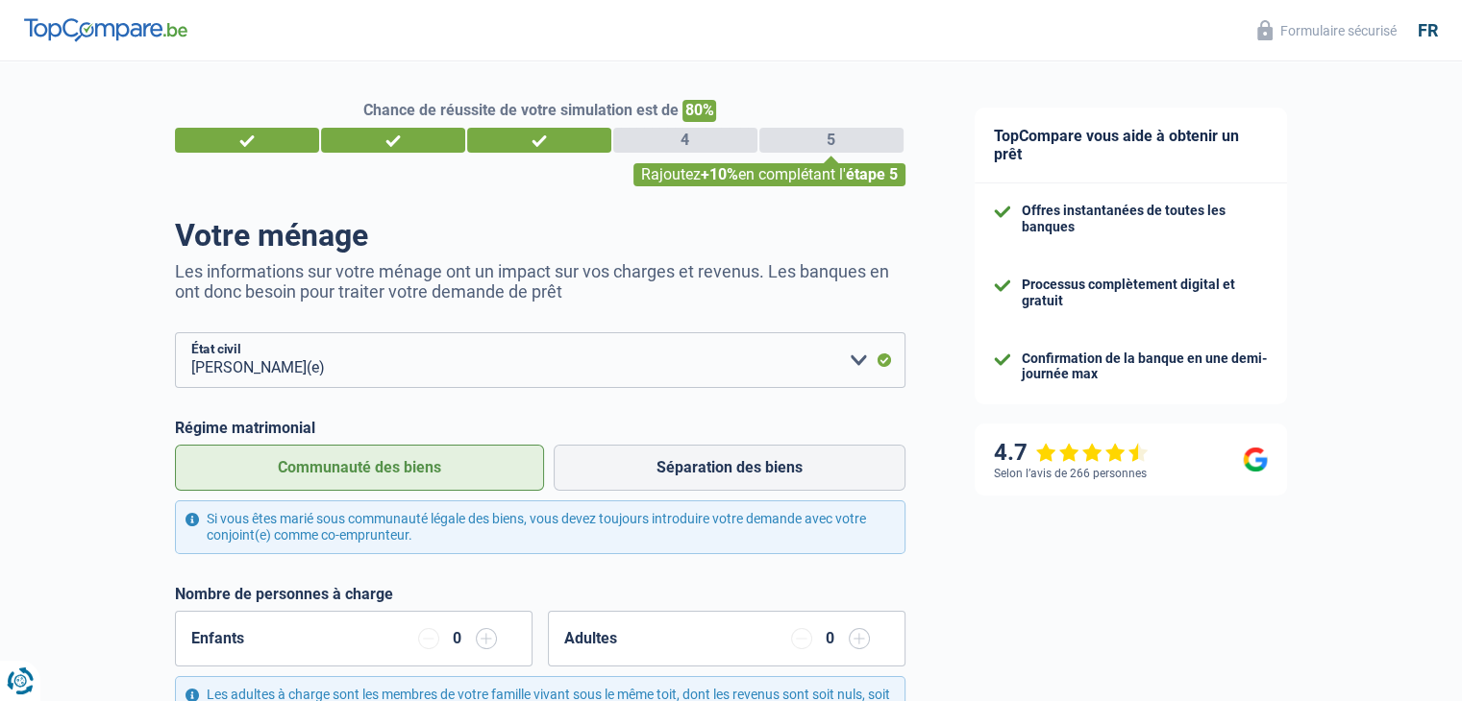
select select "independent"
select select "BE"
select select "construction"
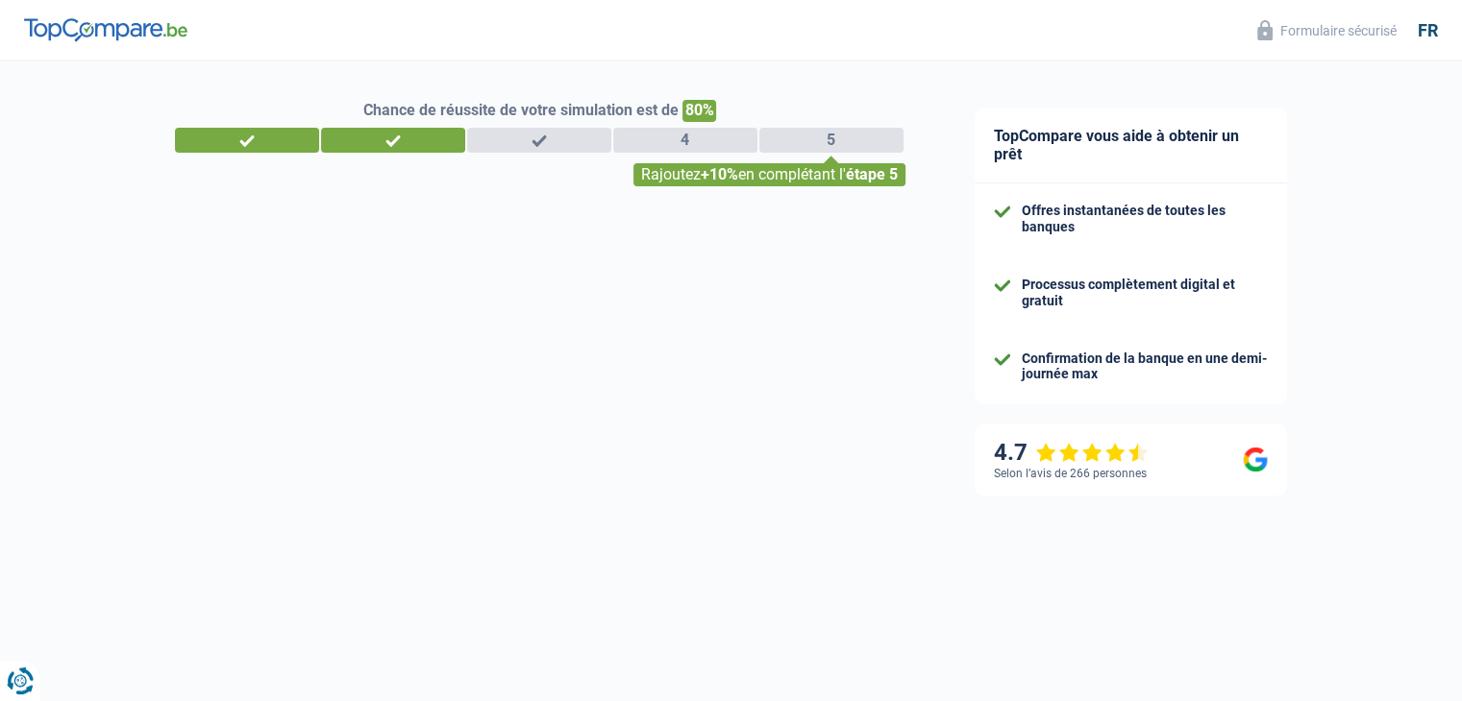
select select "32"
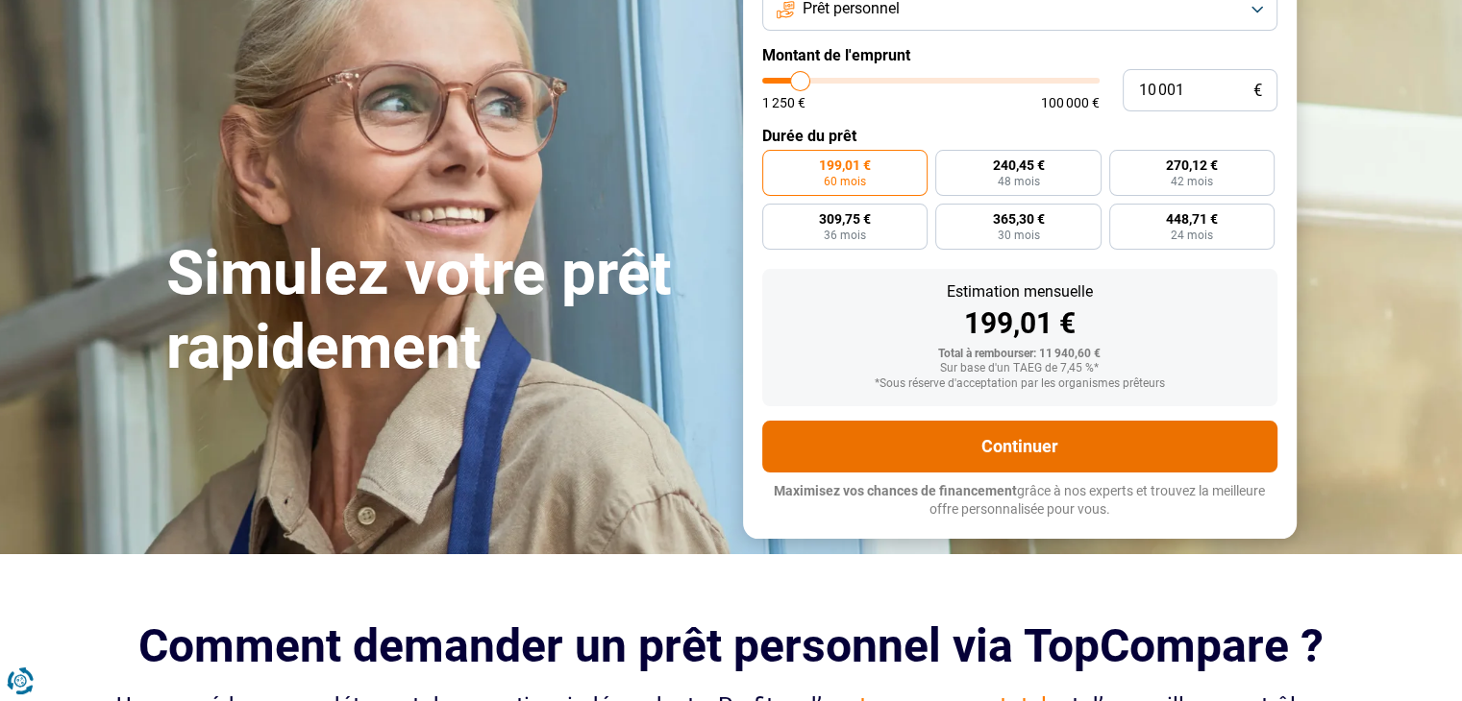
click at [1007, 456] on button "Continuer" at bounding box center [1019, 447] width 515 height 52
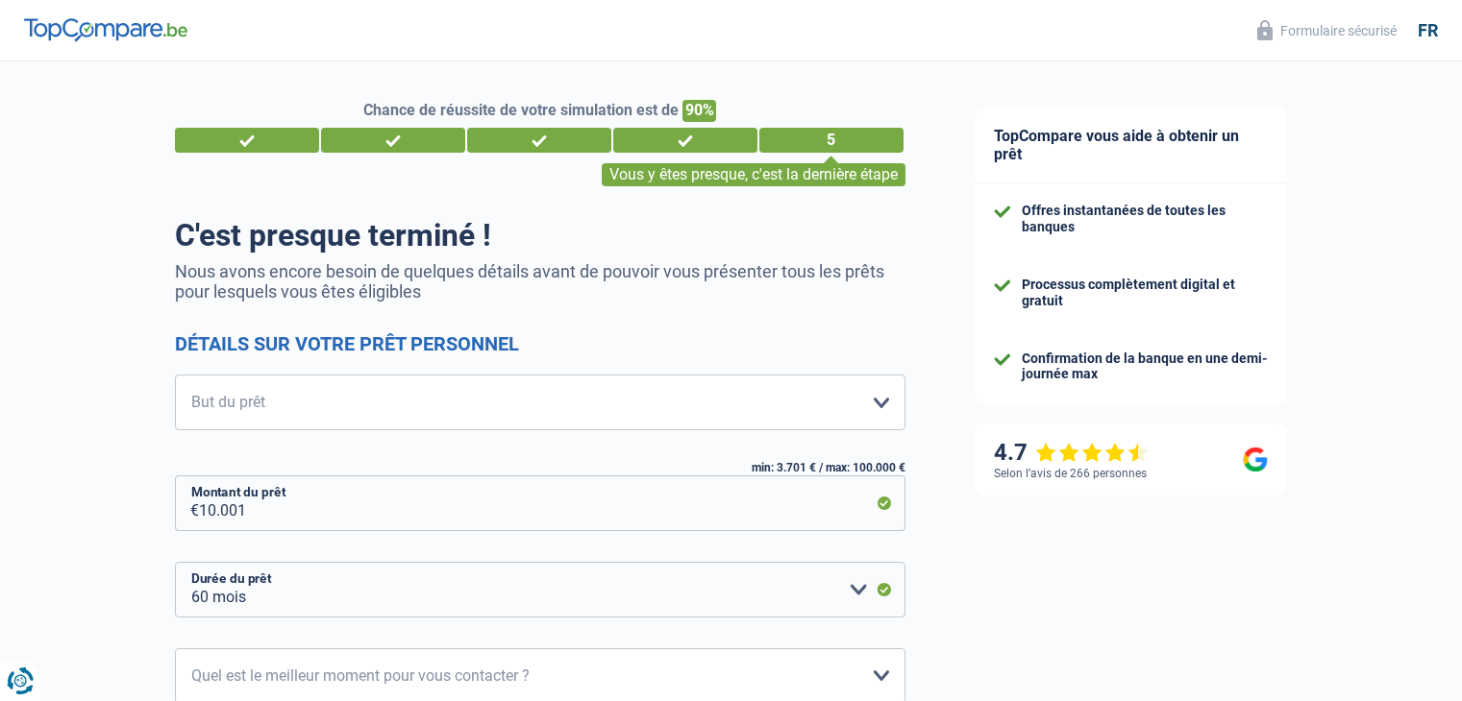
select select "60"
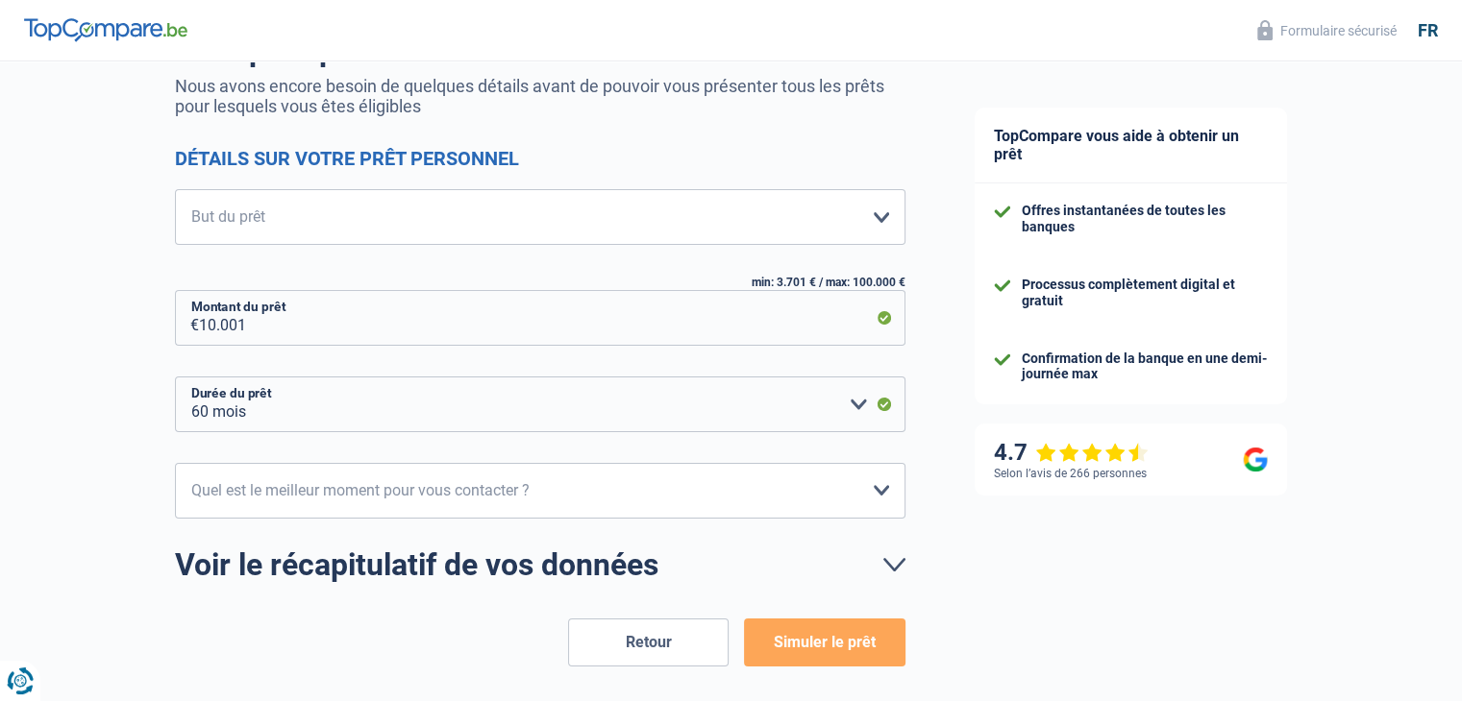
scroll to position [187, 0]
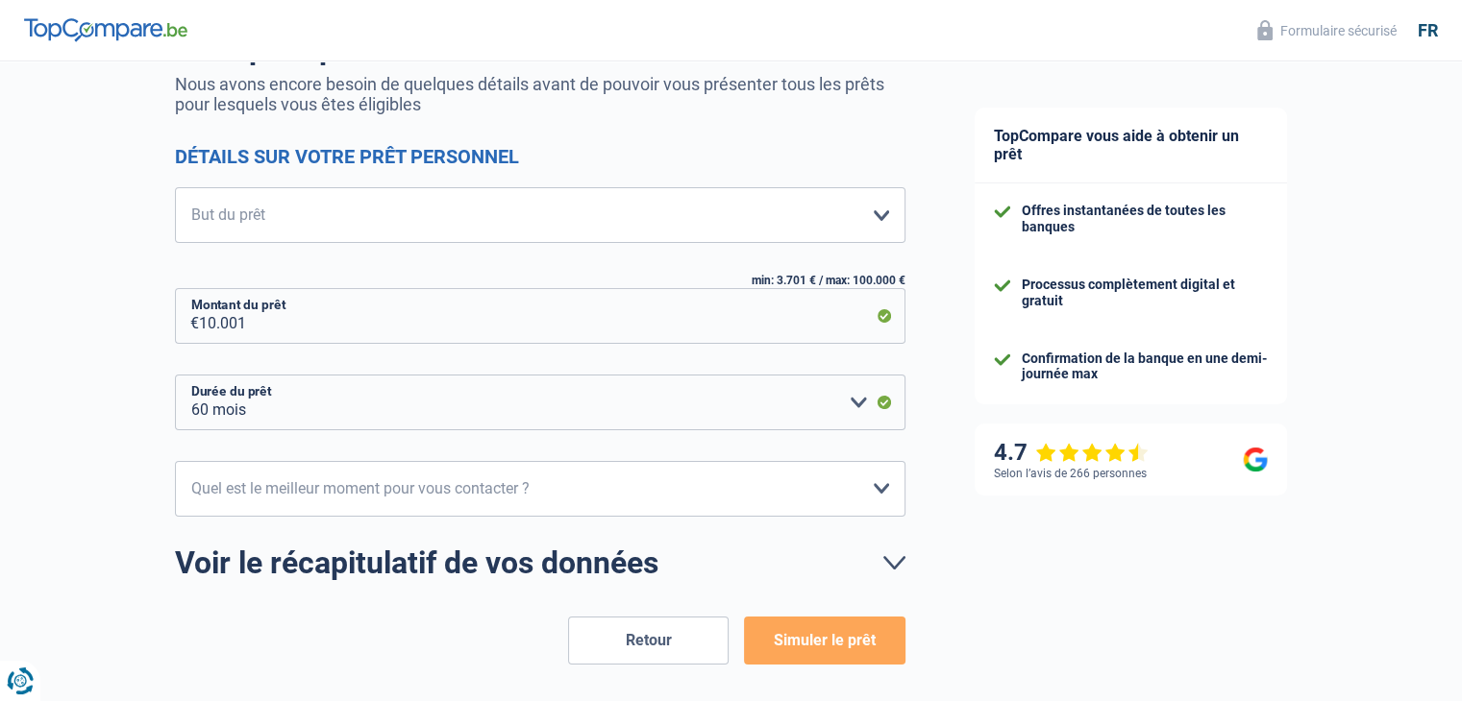
click at [804, 646] on button "Simuler le prêt" at bounding box center [824, 641] width 160 height 48
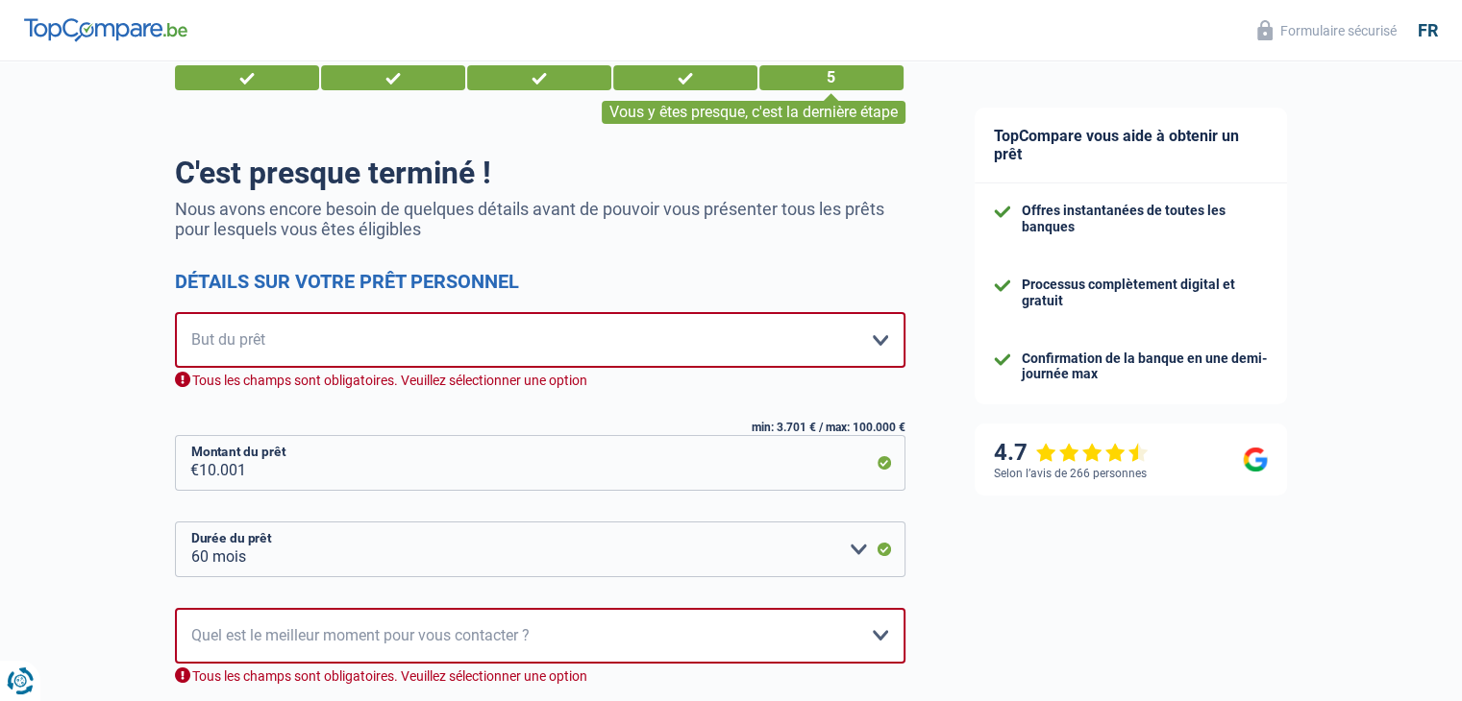
scroll to position [65, 0]
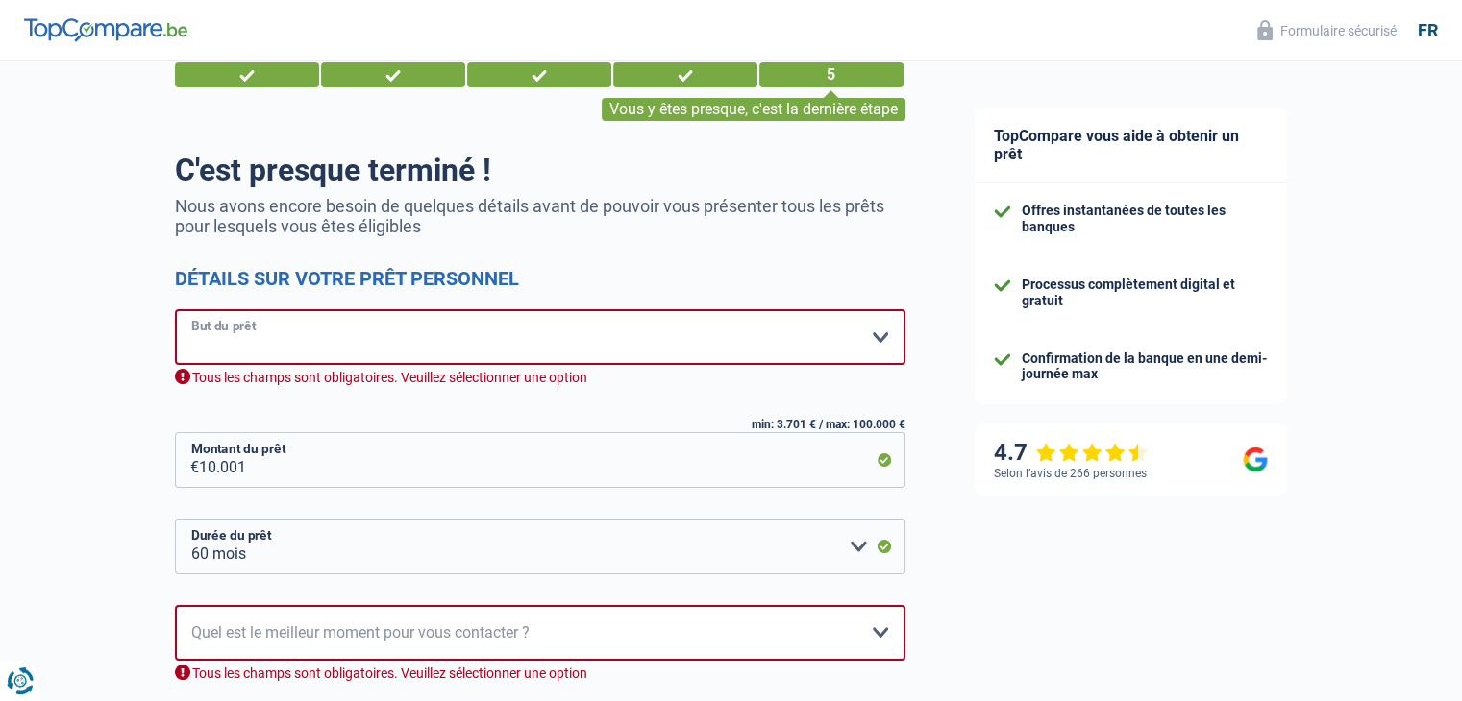
click at [875, 333] on select "Confort maison: meubles, textile, peinture, électroménager, outillage non-profe…" at bounding box center [540, 337] width 730 height 56
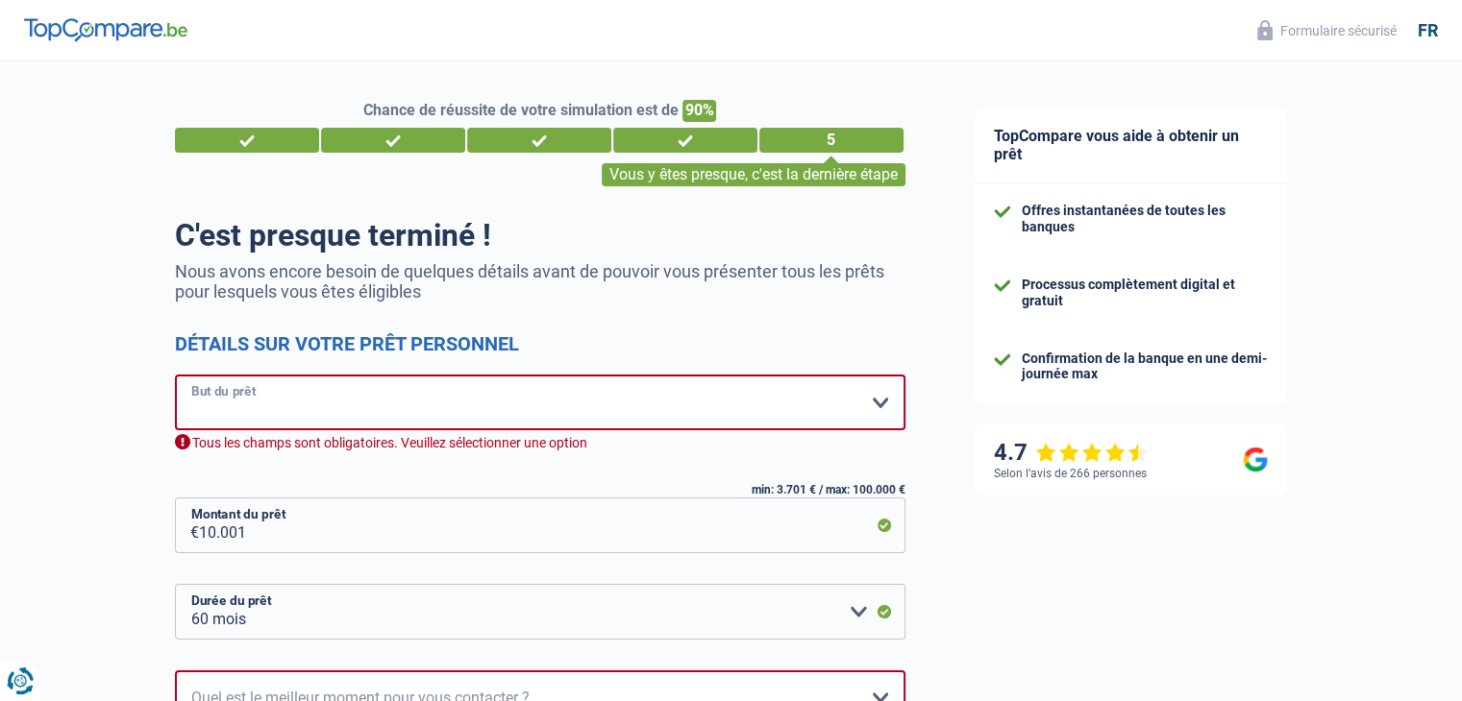
click at [877, 401] on select "Confort maison: meubles, textile, peinture, électroménager, outillage non-profe…" at bounding box center [540, 403] width 730 height 56
select select "household"
click at [175, 376] on select "Confort maison: meubles, textile, peinture, électroménager, outillage non-profe…" at bounding box center [540, 403] width 730 height 56
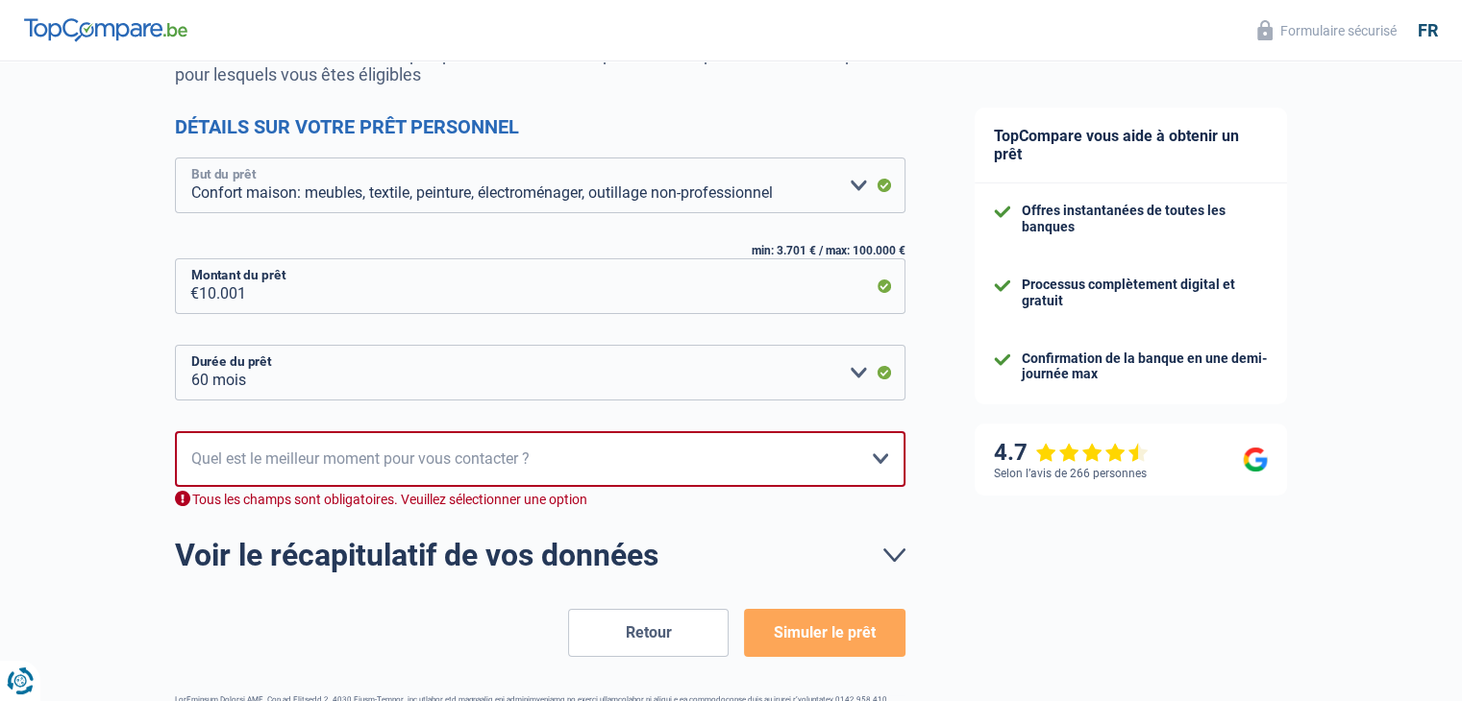
scroll to position [231, 0]
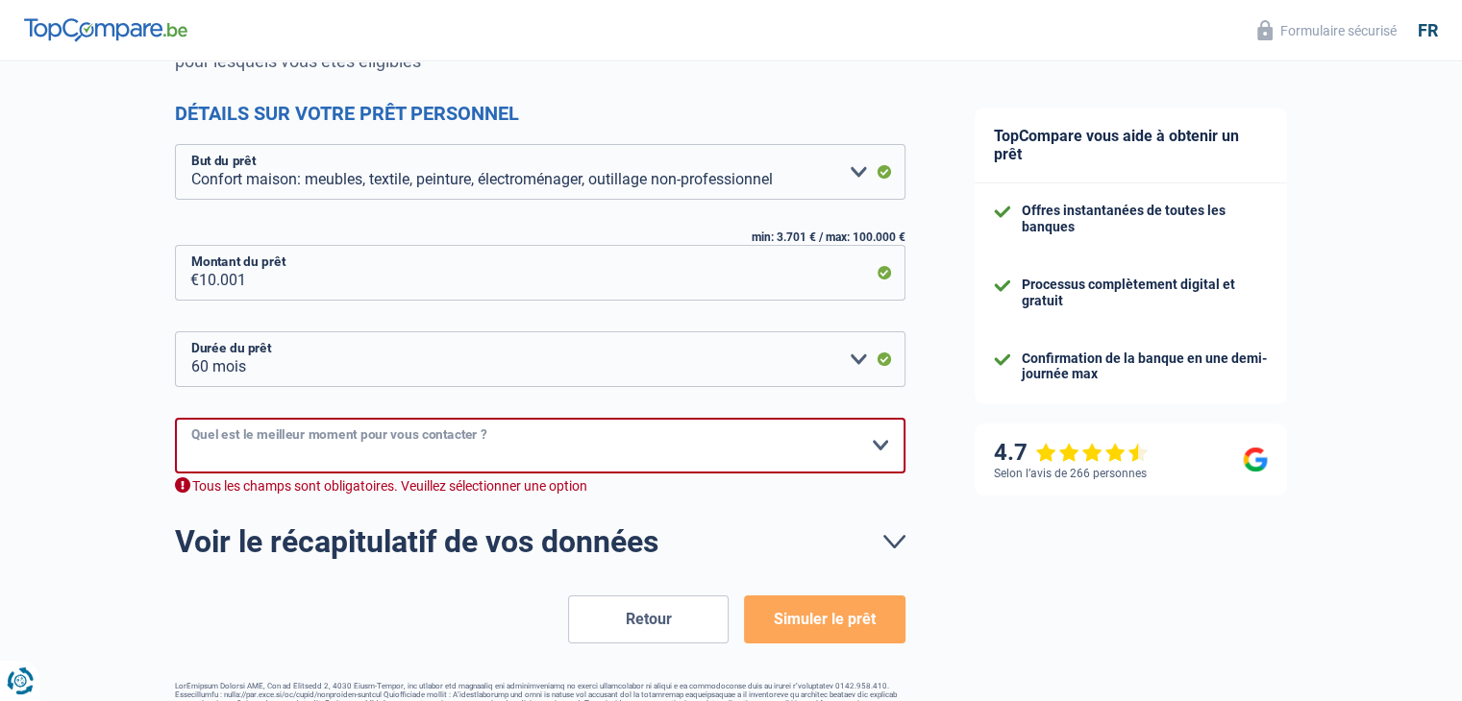
click at [884, 443] on select "10h-12h 12h-14h 14h-16h 16h-18h Veuillez sélectionner une option" at bounding box center [540, 446] width 730 height 56
drag, startPoint x: 877, startPoint y: 443, endPoint x: 877, endPoint y: 455, distance: 11.5
click at [877, 455] on select "10h-12h 12h-14h 14h-16h 16h-18h Veuillez sélectionner une option" at bounding box center [540, 446] width 730 height 56
click at [491, 641] on div "Retour Simuler le prêt" at bounding box center [540, 620] width 730 height 48
click at [796, 627] on button "Simuler le prêt" at bounding box center [824, 620] width 160 height 48
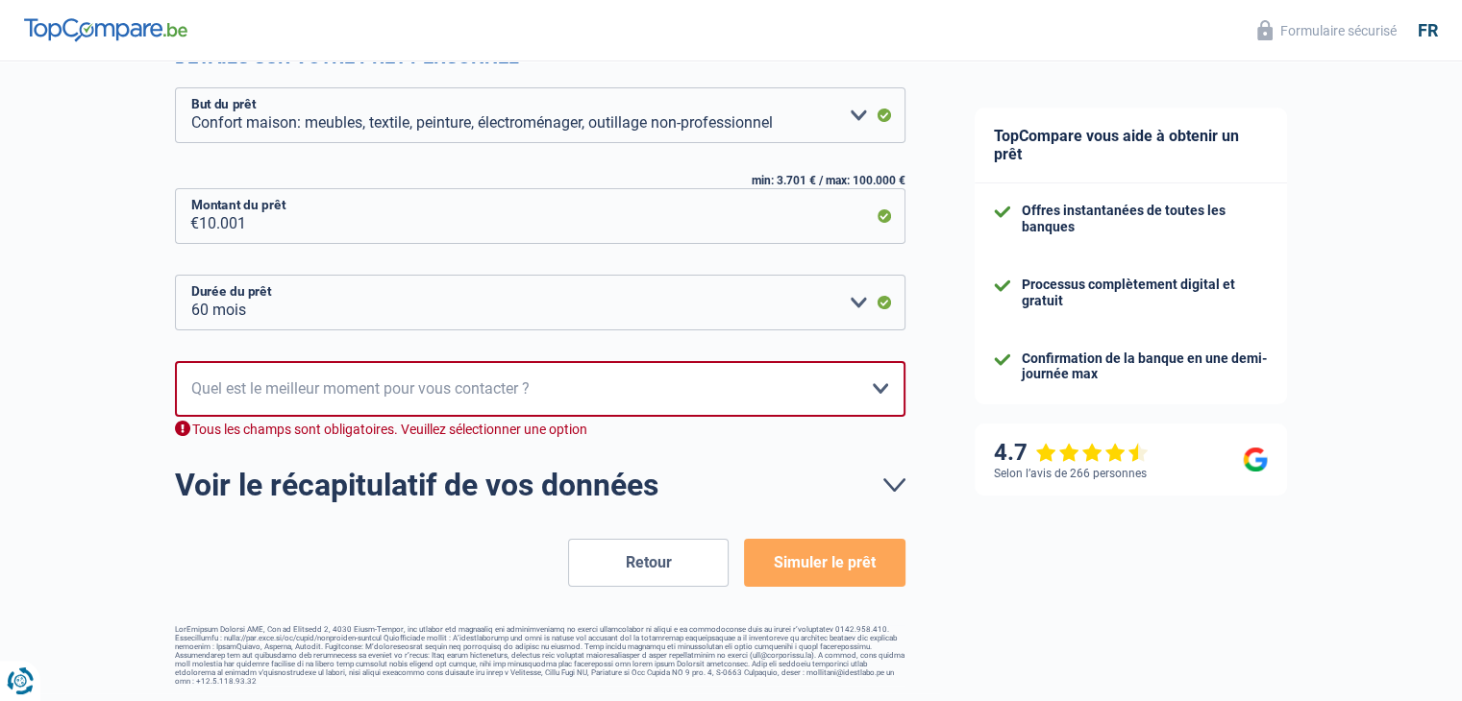
scroll to position [160, 0]
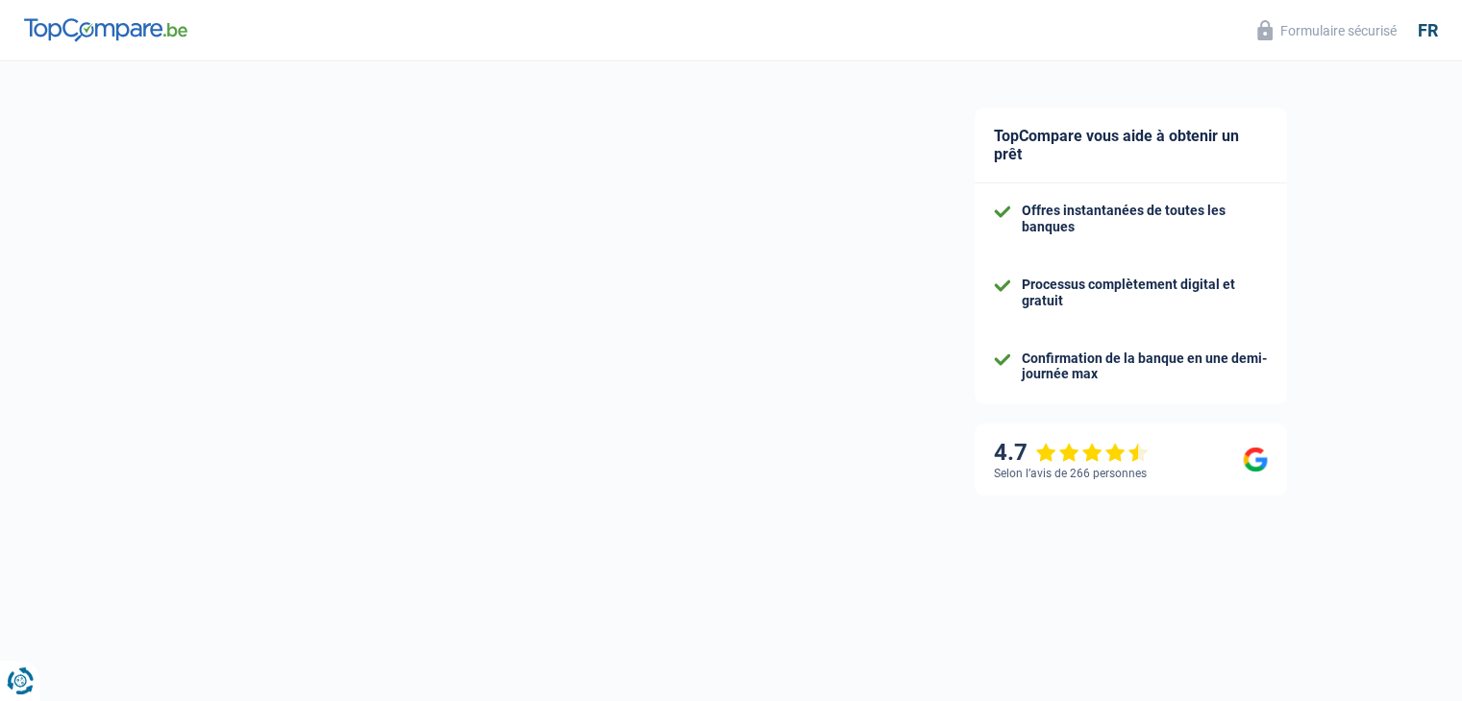
scroll to position [1, 0]
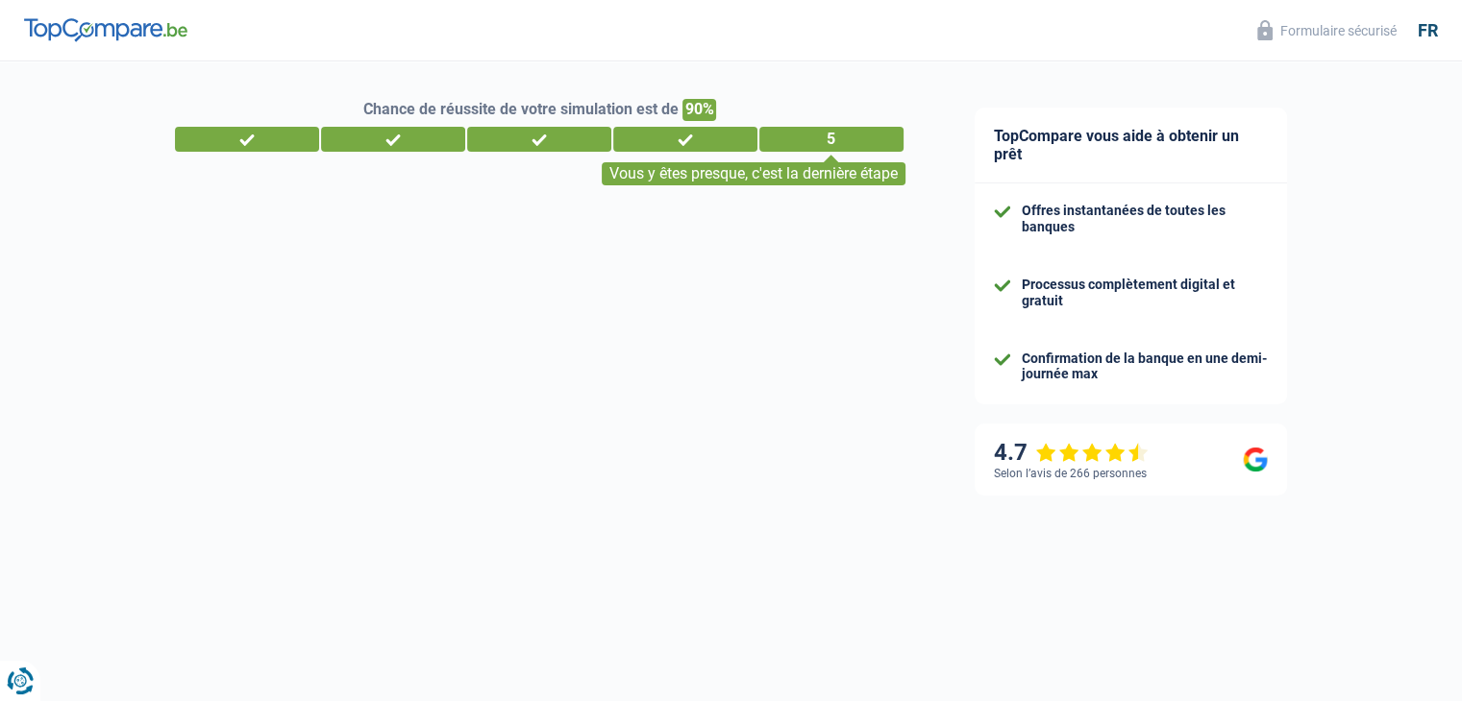
select select "32"
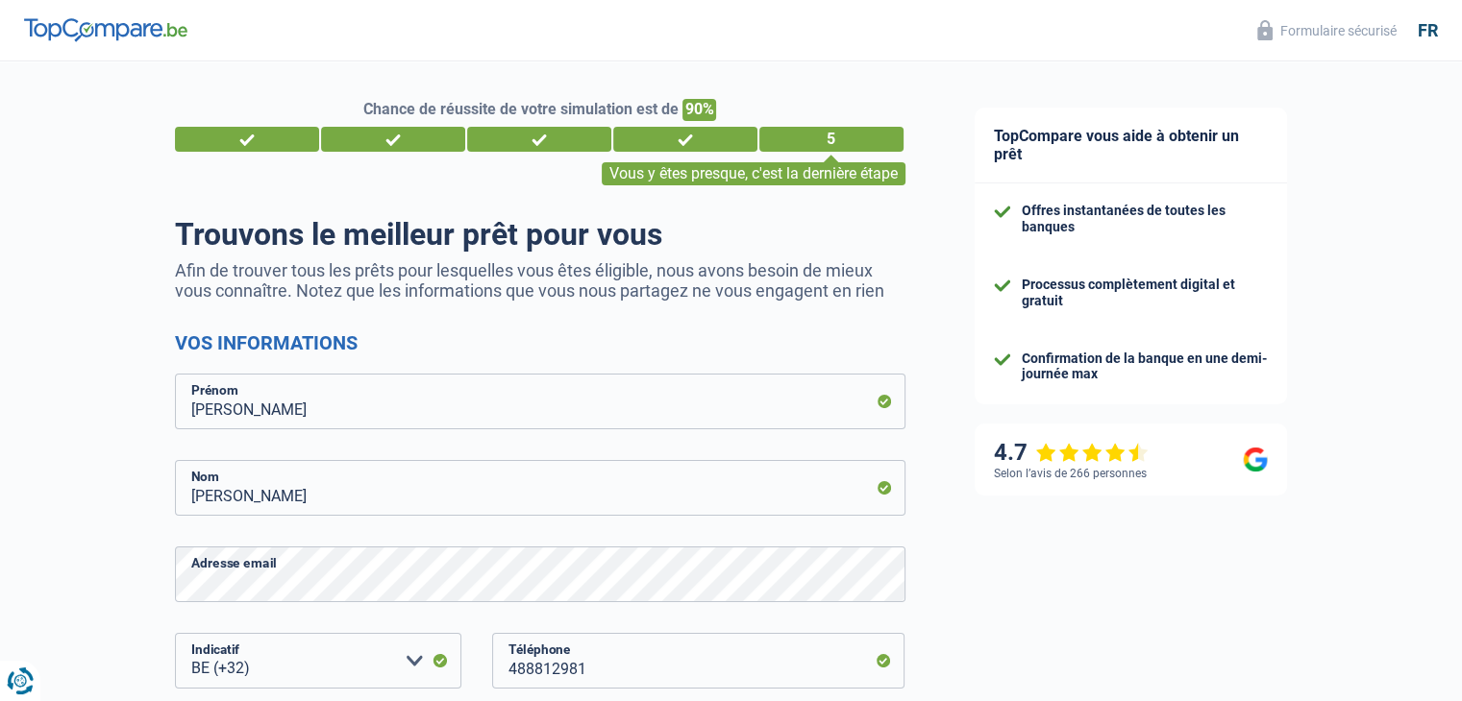
scroll to position [0, 0]
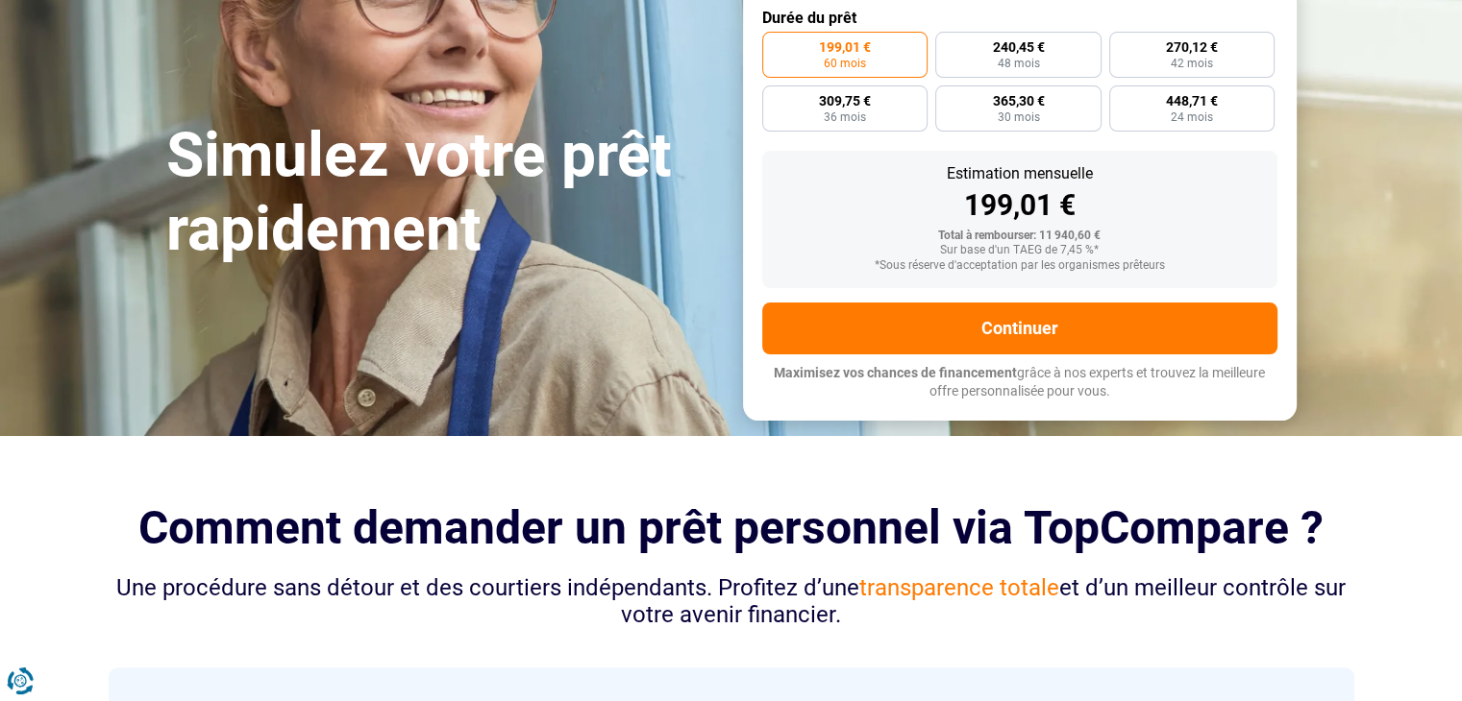
scroll to position [508, 0]
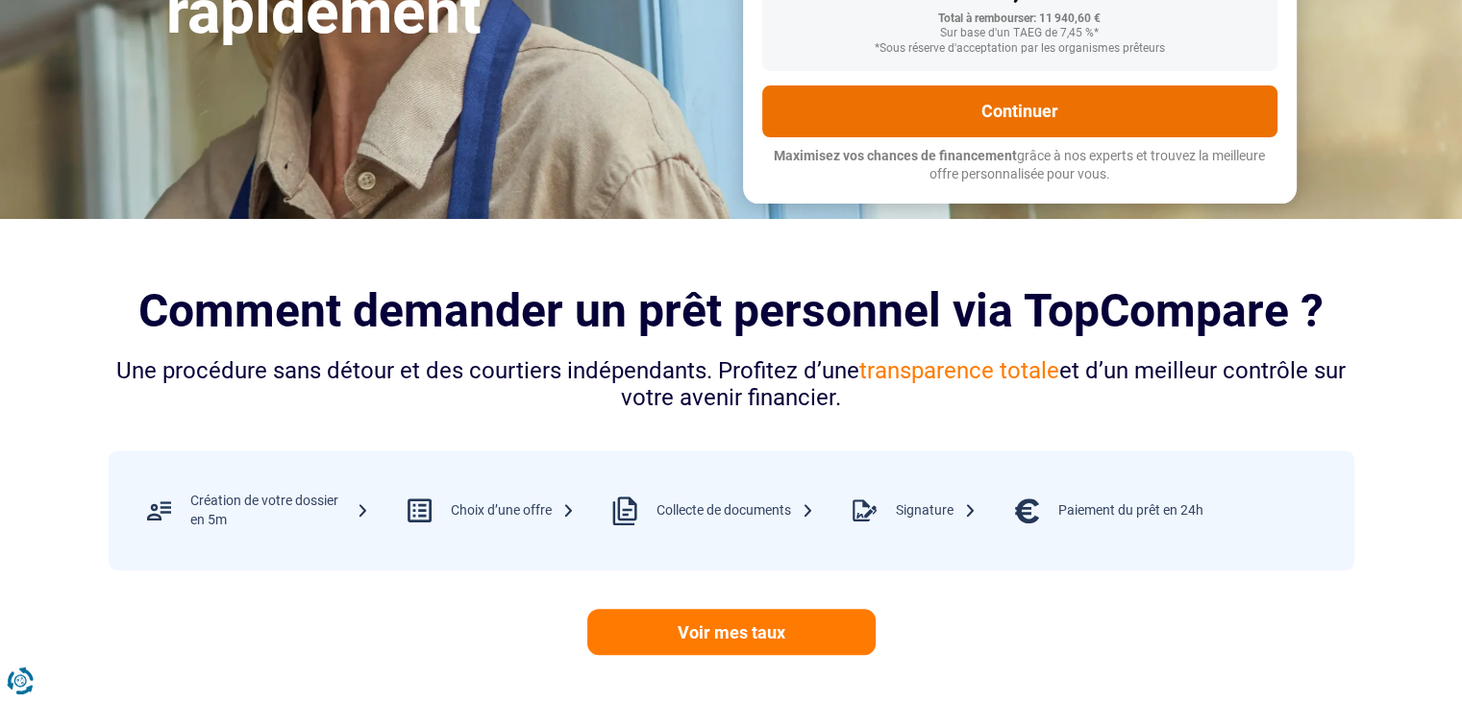
click at [1057, 96] on button "Continuer" at bounding box center [1019, 112] width 515 height 52
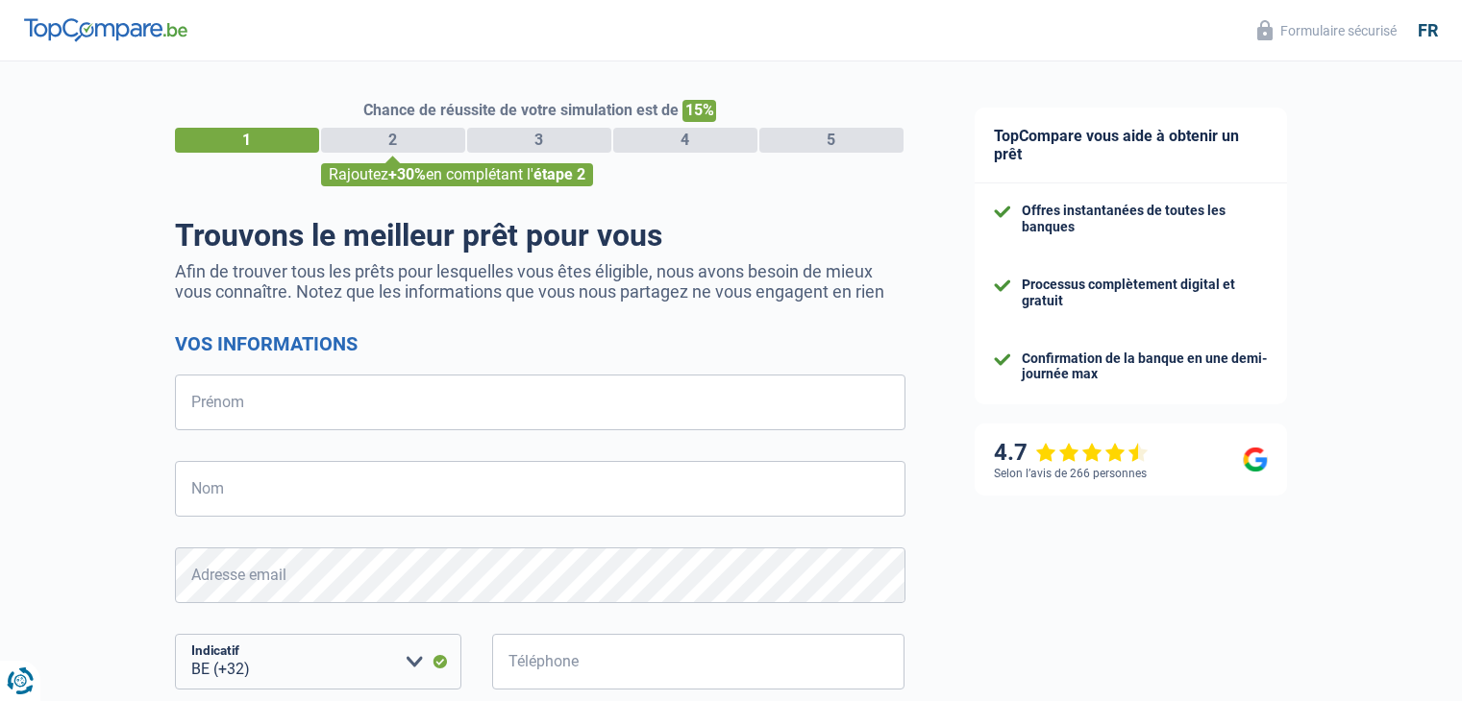
select select "32"
